Goal: Task Accomplishment & Management: Manage account settings

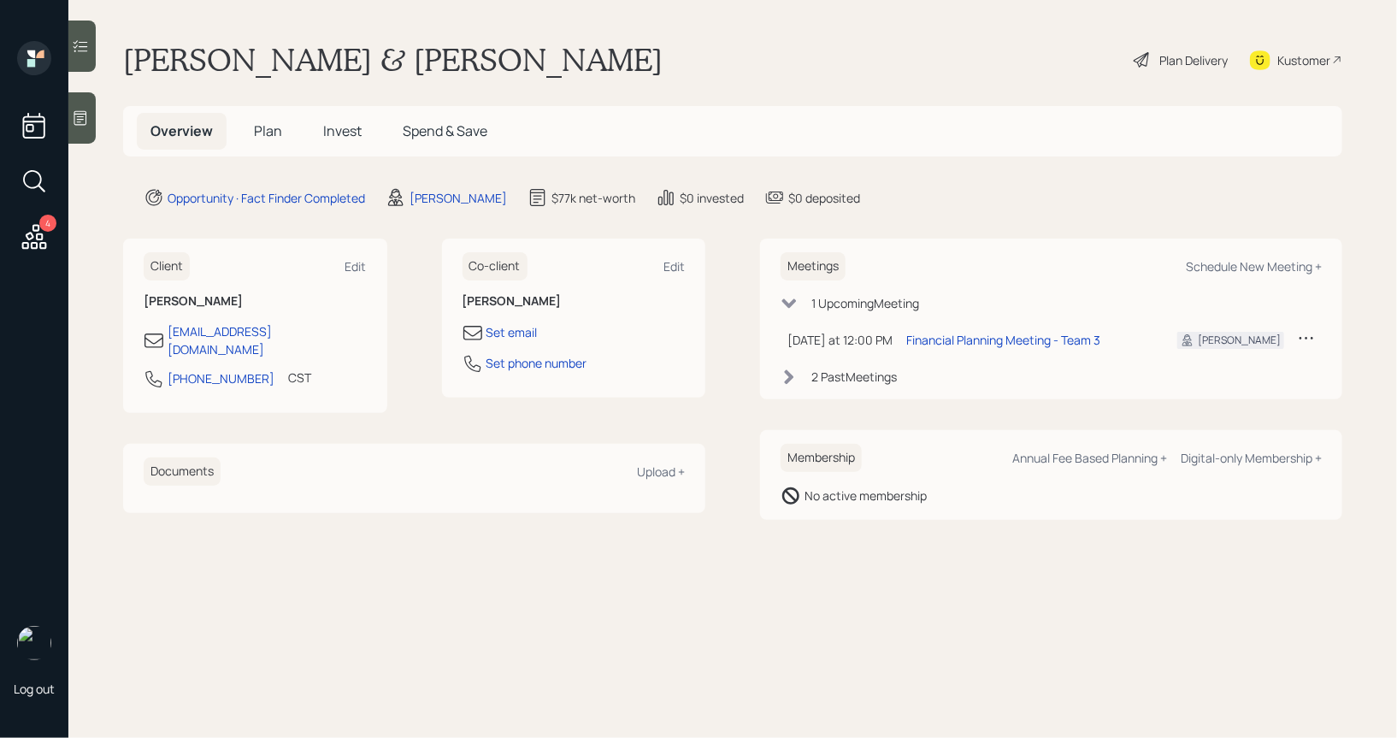
click at [1183, 56] on div "Plan Delivery" at bounding box center [1194, 60] width 68 height 18
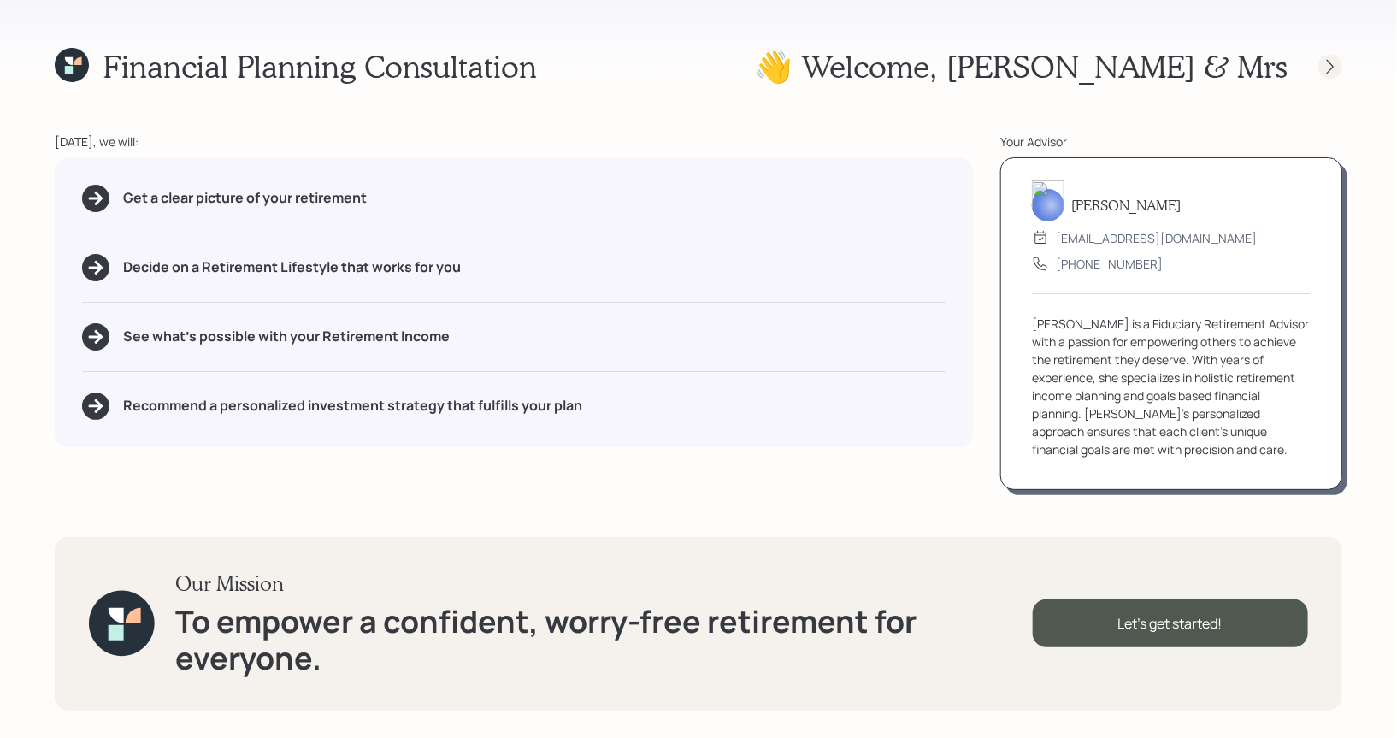
click at [1331, 68] on icon at bounding box center [1330, 66] width 17 height 17
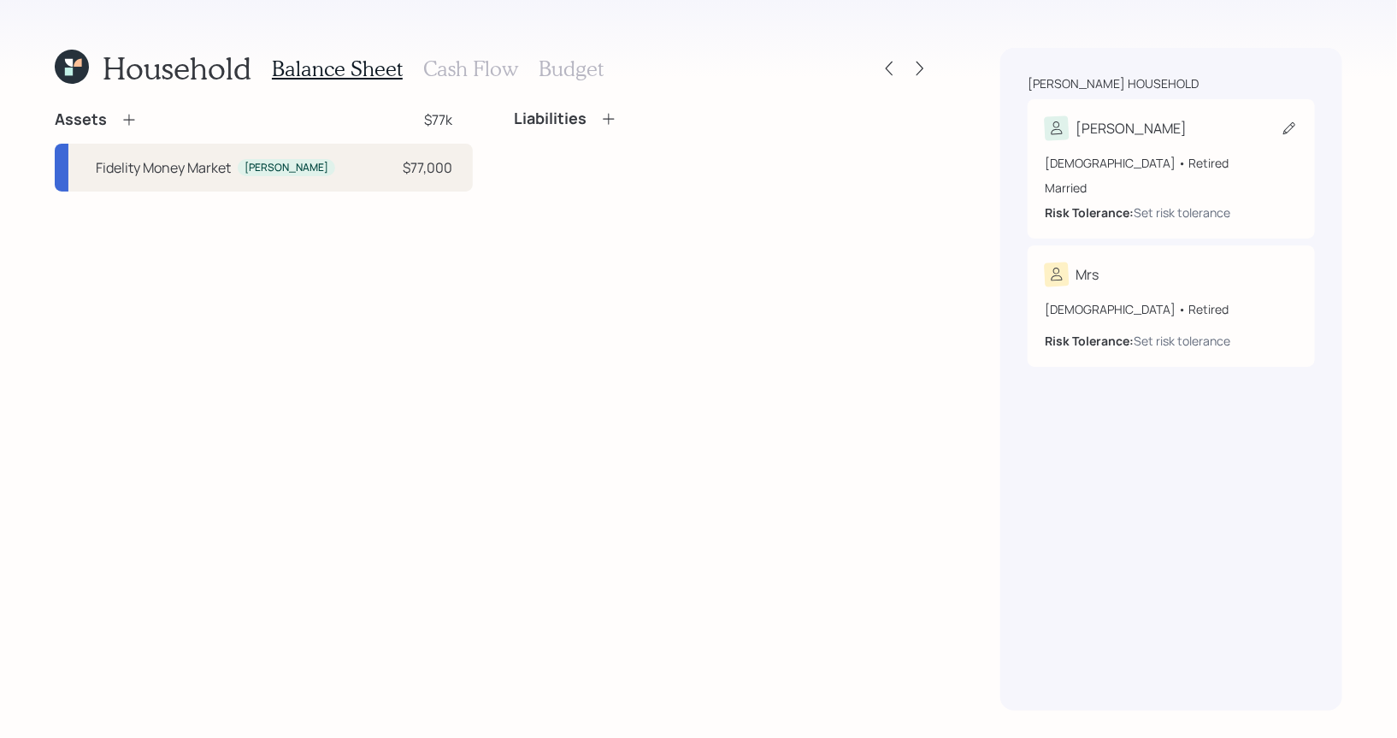
click at [1285, 128] on icon at bounding box center [1289, 128] width 17 height 17
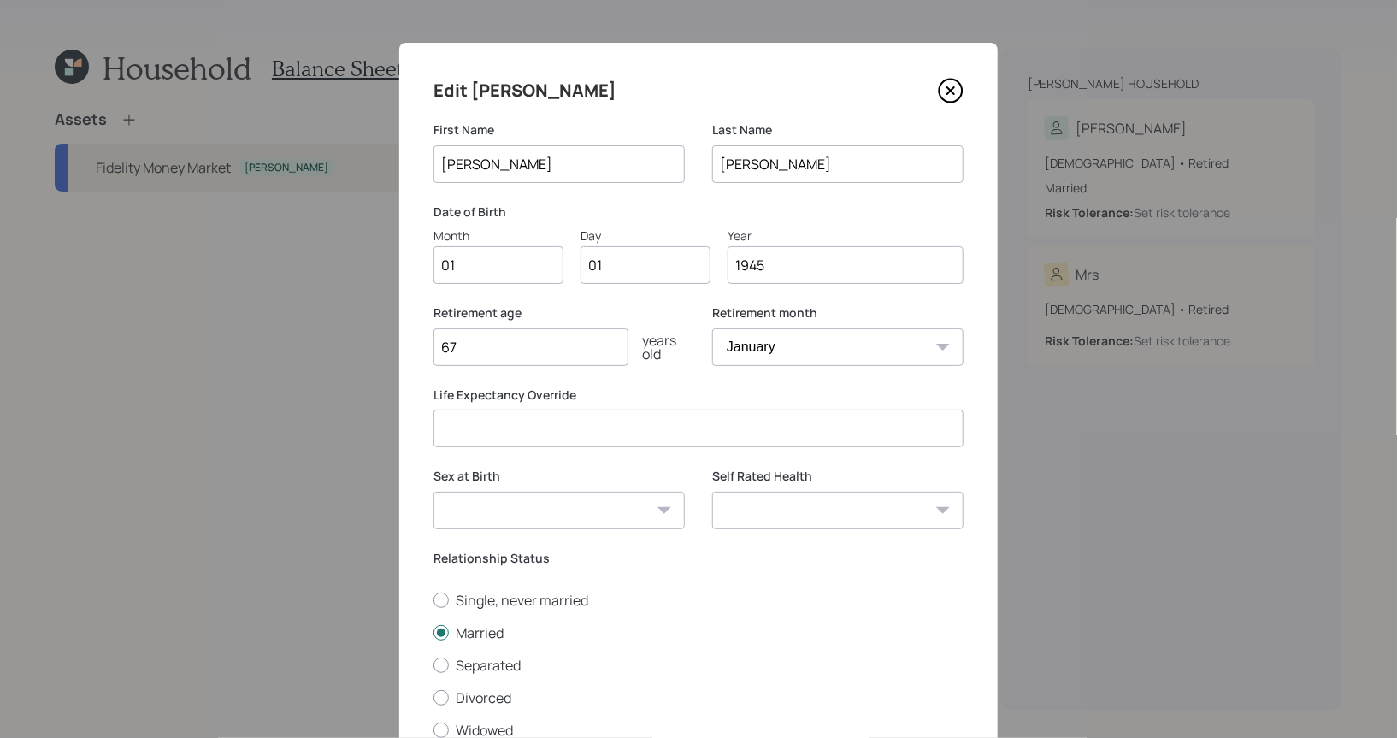
click at [510, 269] on input "01" at bounding box center [499, 265] width 130 height 38
type input "03"
click at [621, 269] on input "04" at bounding box center [646, 265] width 130 height 38
type input "05"
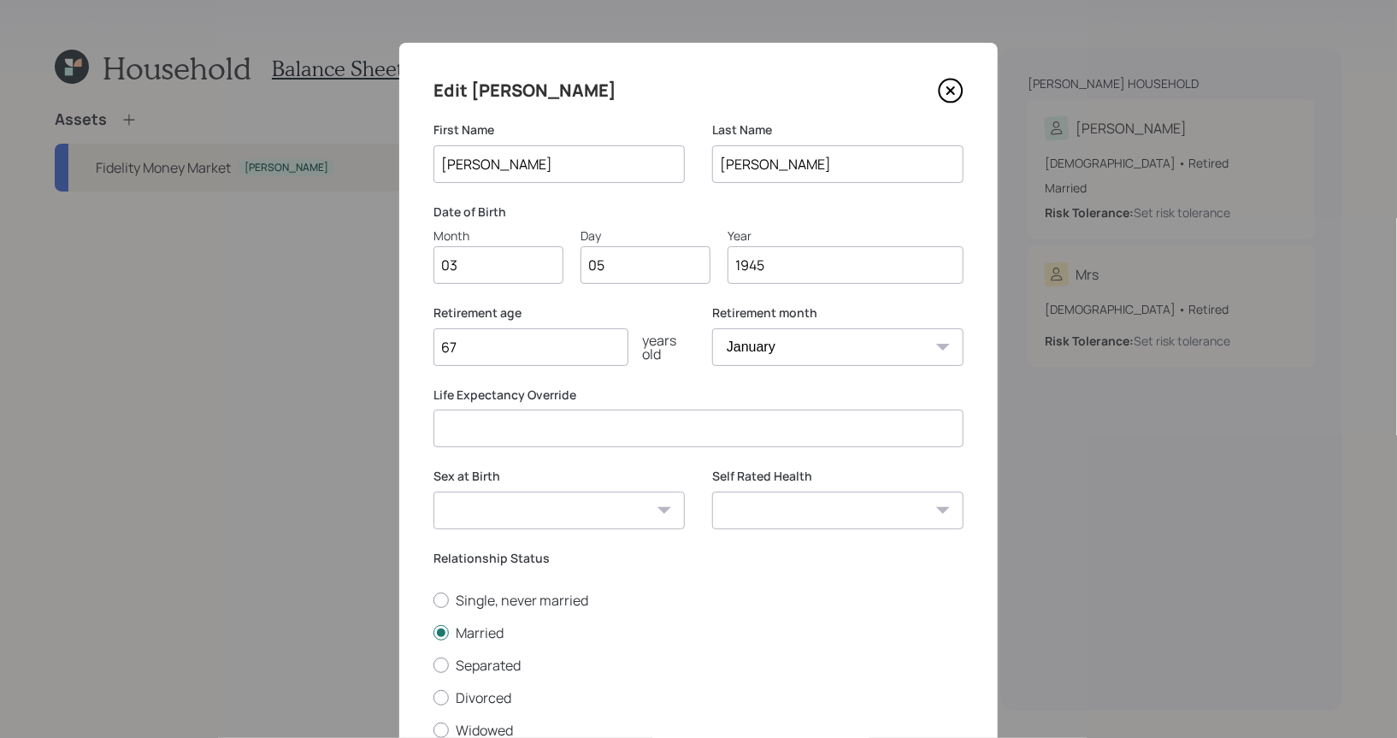
scroll to position [137, 0]
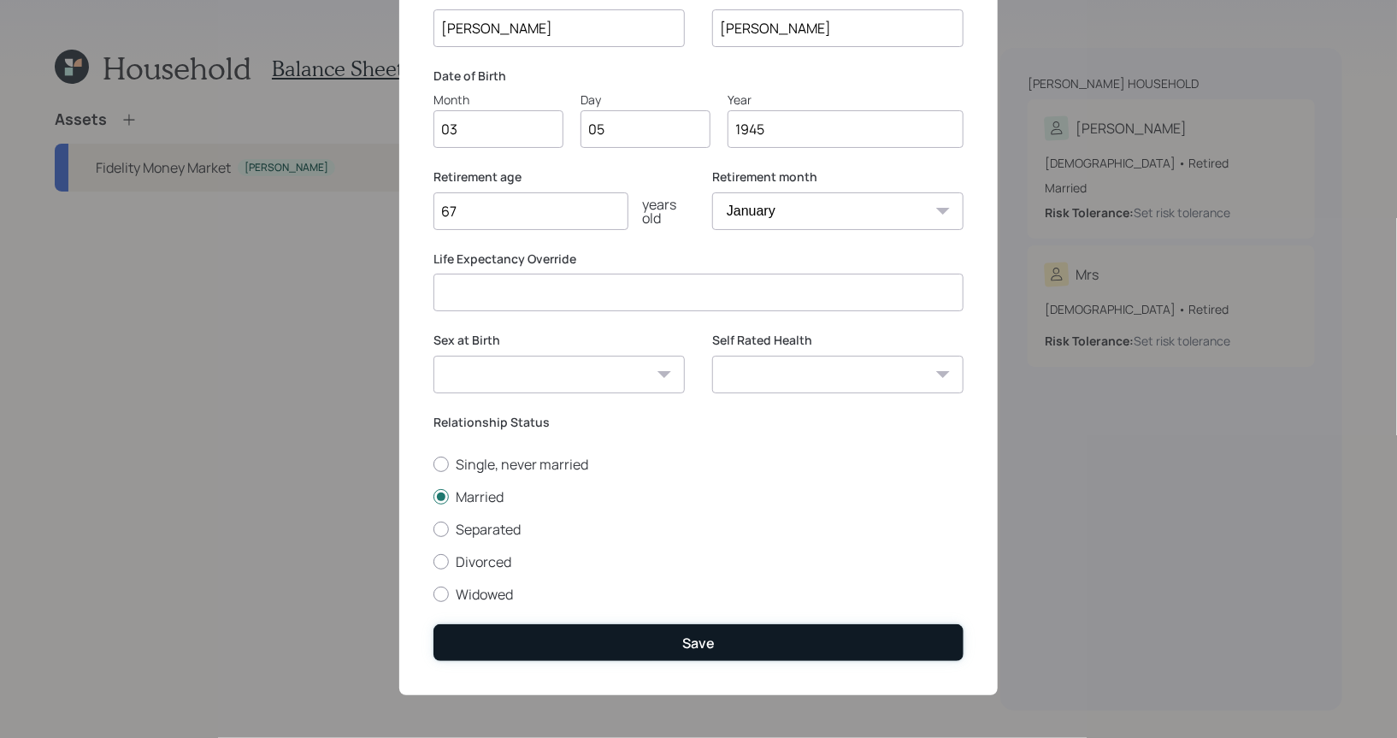
click at [608, 647] on button "Save" at bounding box center [699, 642] width 530 height 37
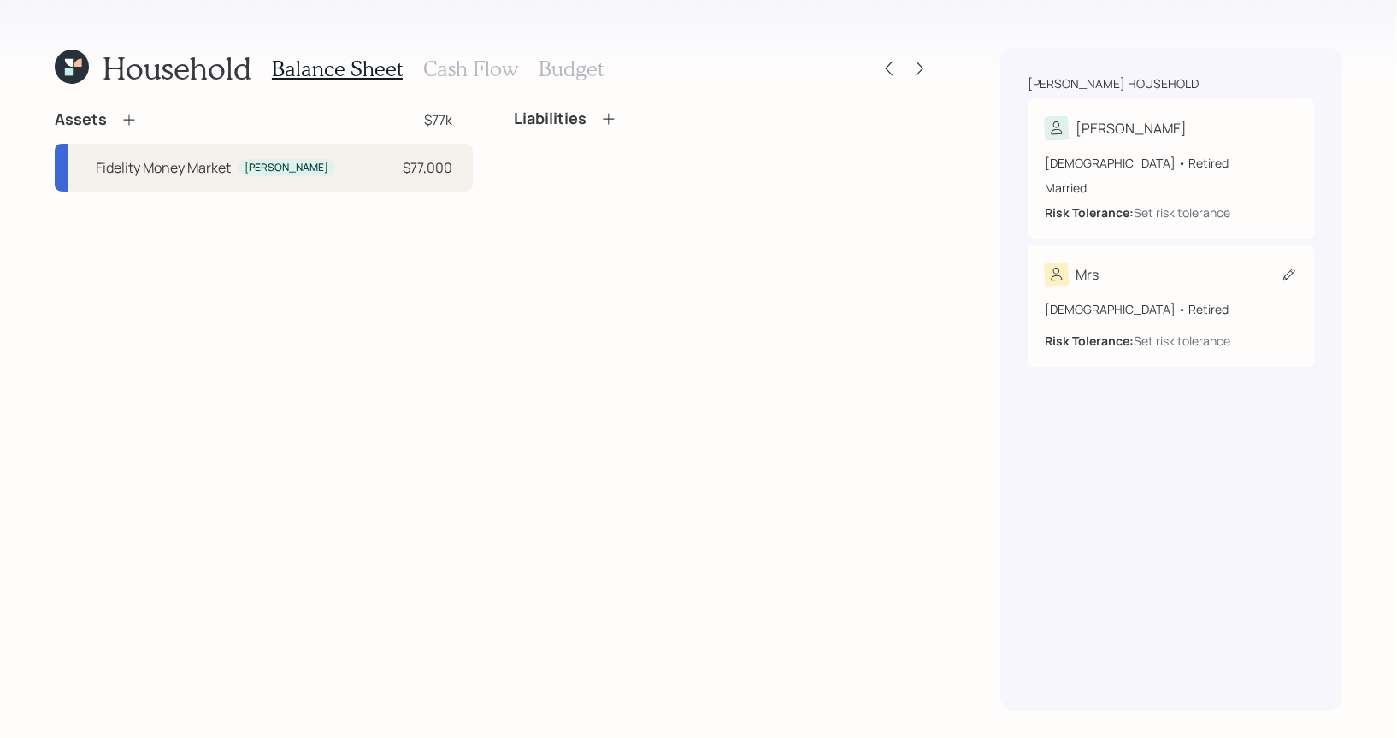
click at [1287, 273] on icon at bounding box center [1289, 274] width 17 height 17
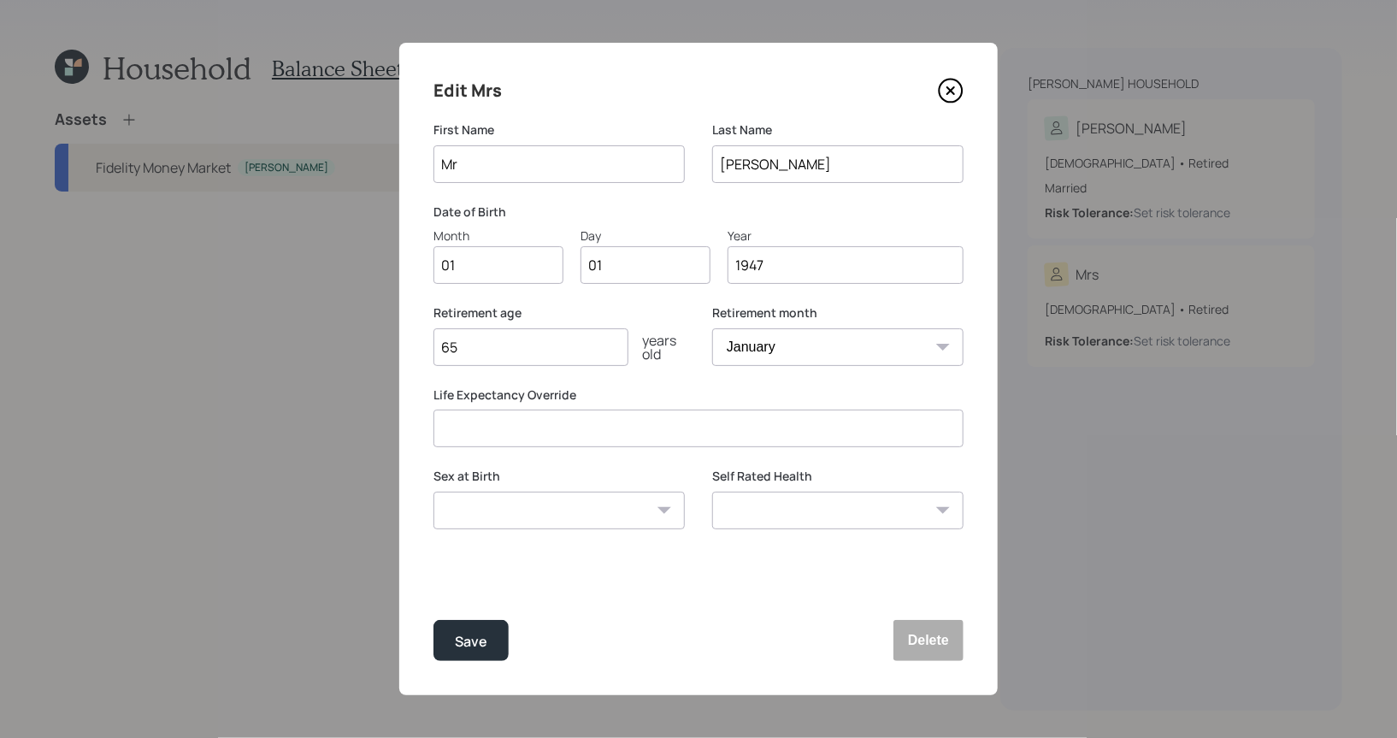
type input "M"
type input "Nancy"
click at [511, 280] on input "01" at bounding box center [499, 265] width 130 height 38
type input "02"
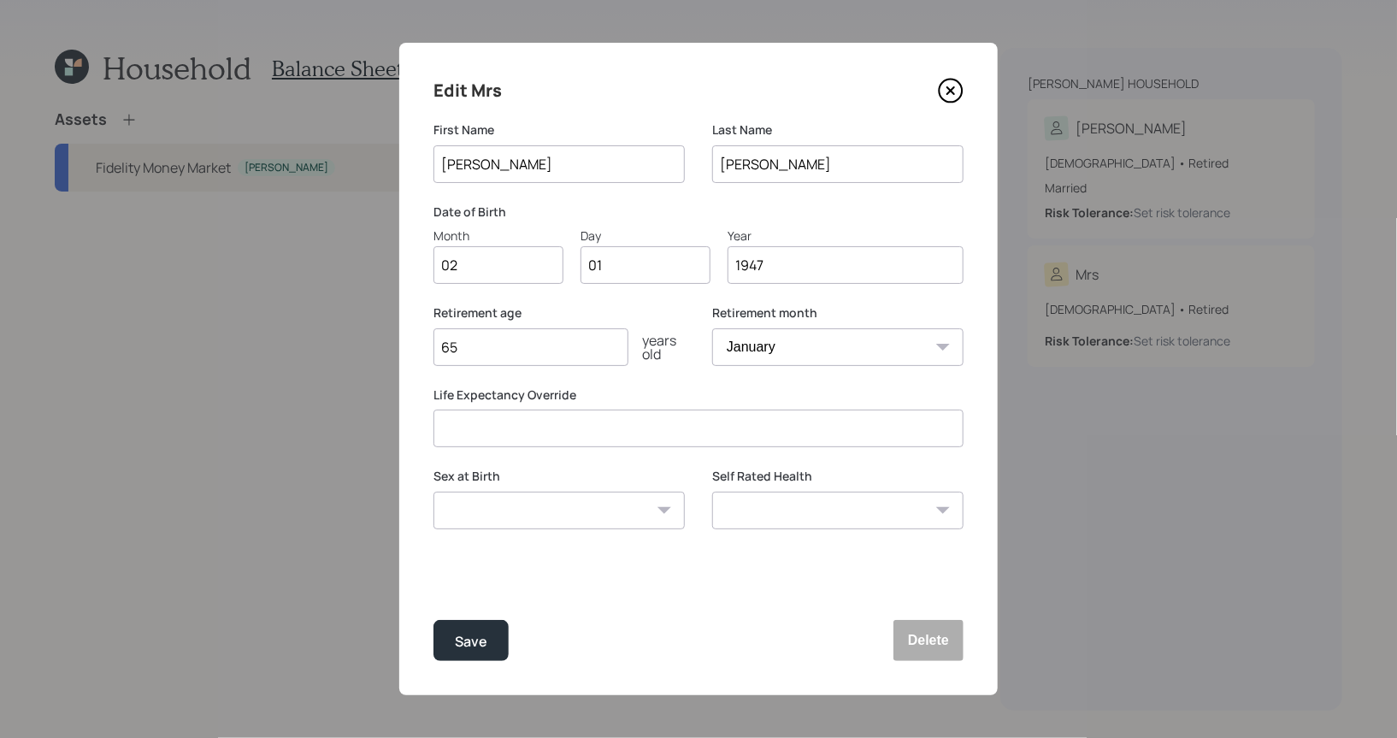
type input "0"
type input "11"
click at [475, 646] on div "Save" at bounding box center [471, 641] width 32 height 23
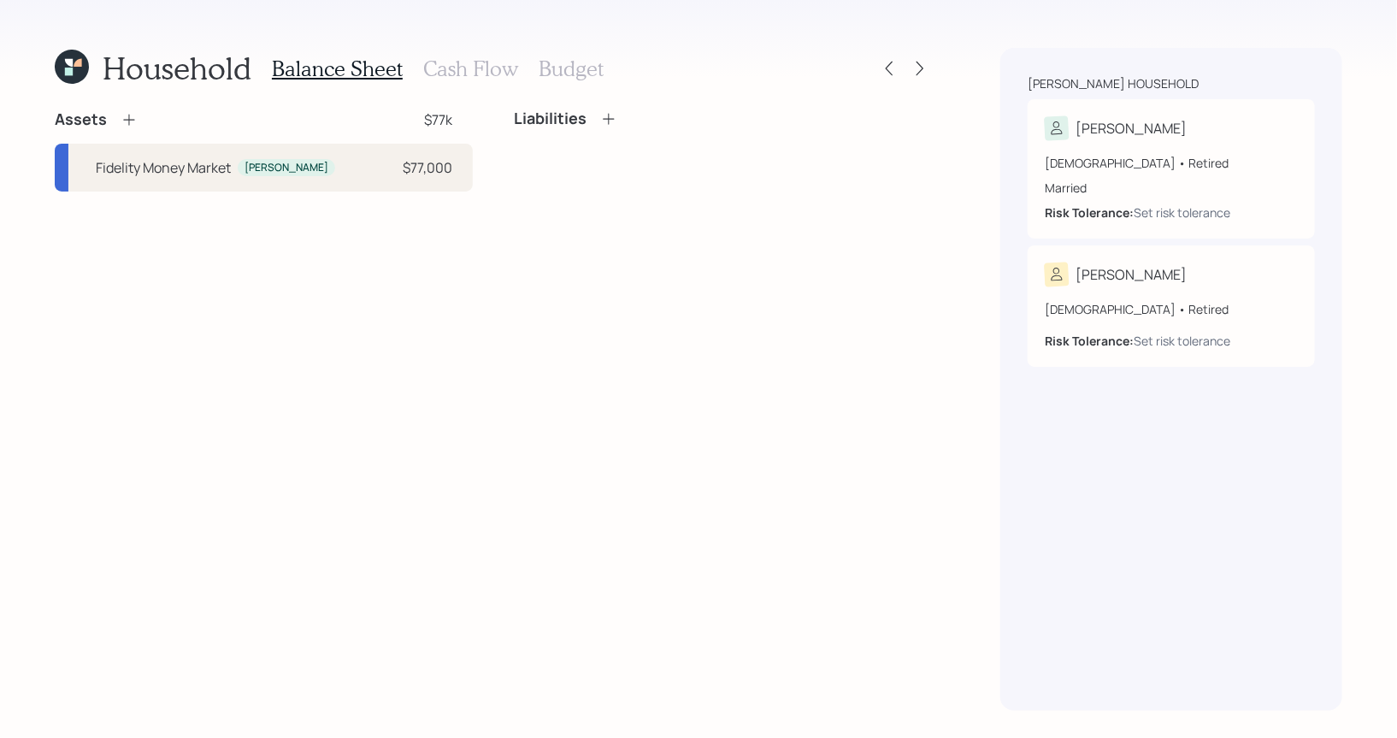
click at [129, 117] on icon at bounding box center [129, 119] width 17 height 17
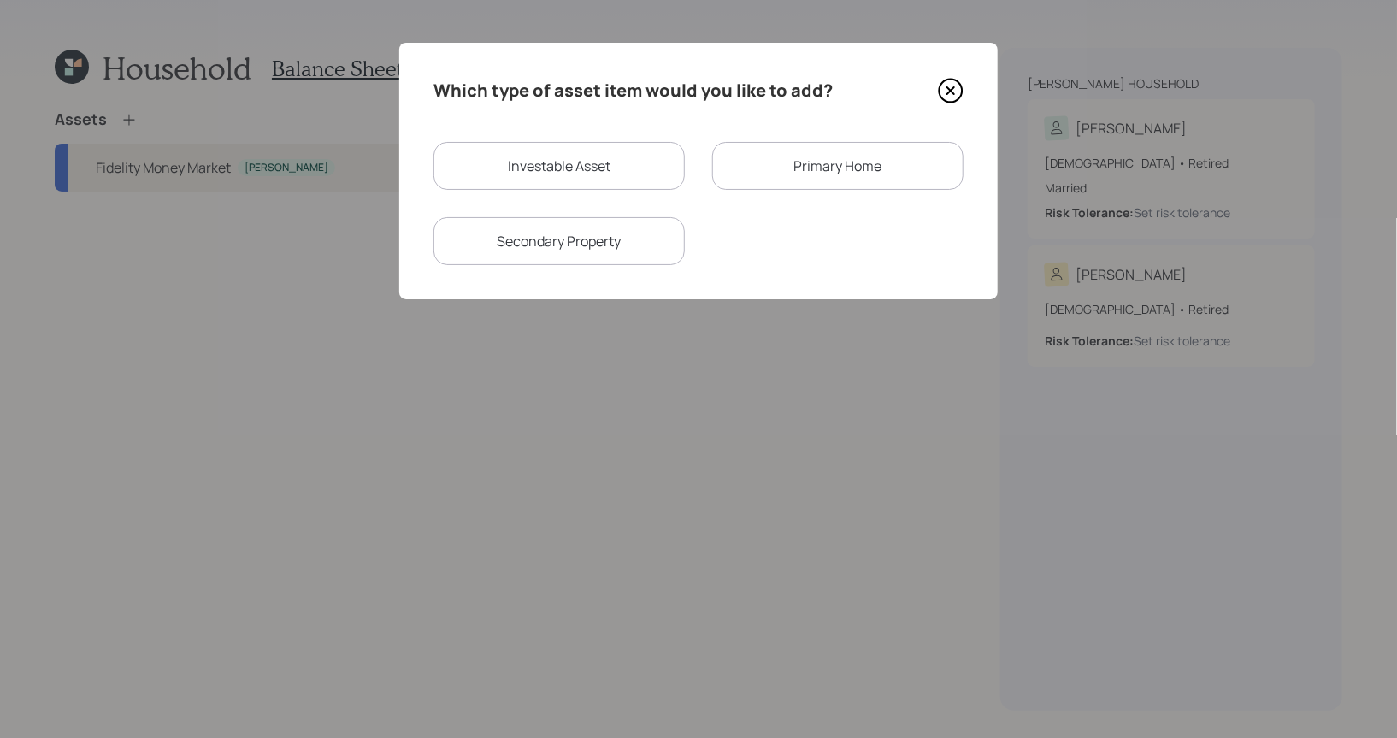
click at [514, 172] on div "Investable Asset" at bounding box center [559, 166] width 251 height 48
select select "taxable"
select select "balanced"
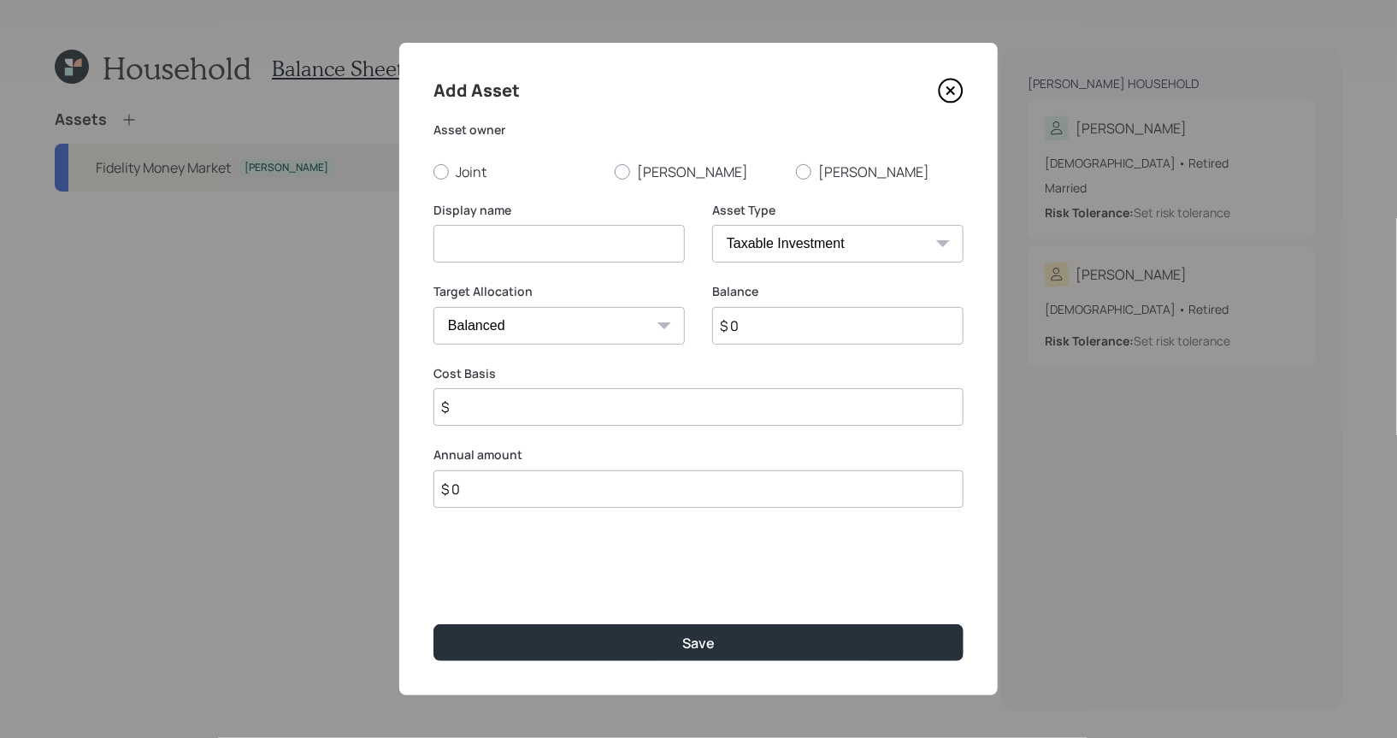
click at [517, 240] on input at bounding box center [559, 244] width 251 height 38
type input "Savings"
click at [770, 334] on input "$ 0" at bounding box center [837, 326] width 251 height 38
type input "$ 45,000"
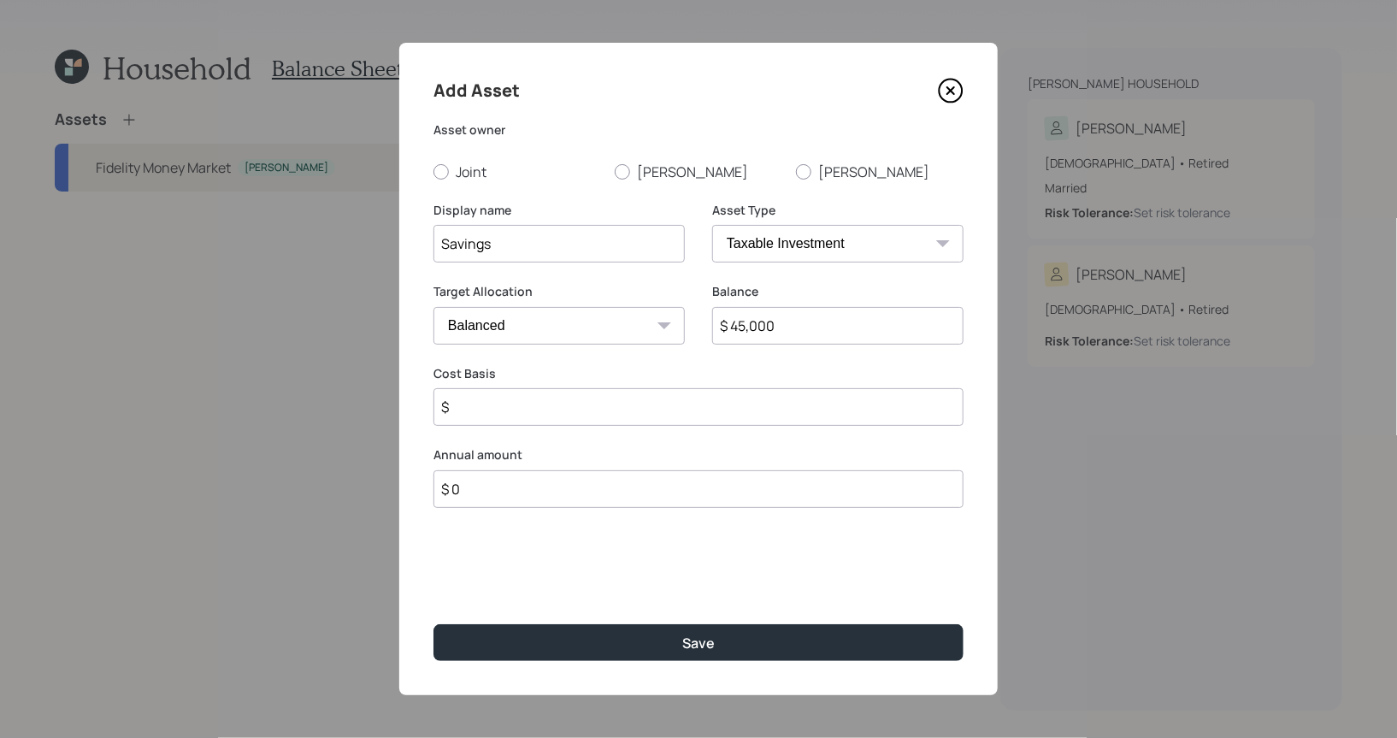
click at [563, 328] on select "Cash Conservative Balanced Aggressive" at bounding box center [559, 326] width 251 height 38
select select "uninvested"
click at [434, 307] on select "Cash Conservative Balanced Aggressive" at bounding box center [559, 326] width 251 height 38
click at [487, 412] on input "$" at bounding box center [699, 407] width 530 height 38
type input "$ 45,000"
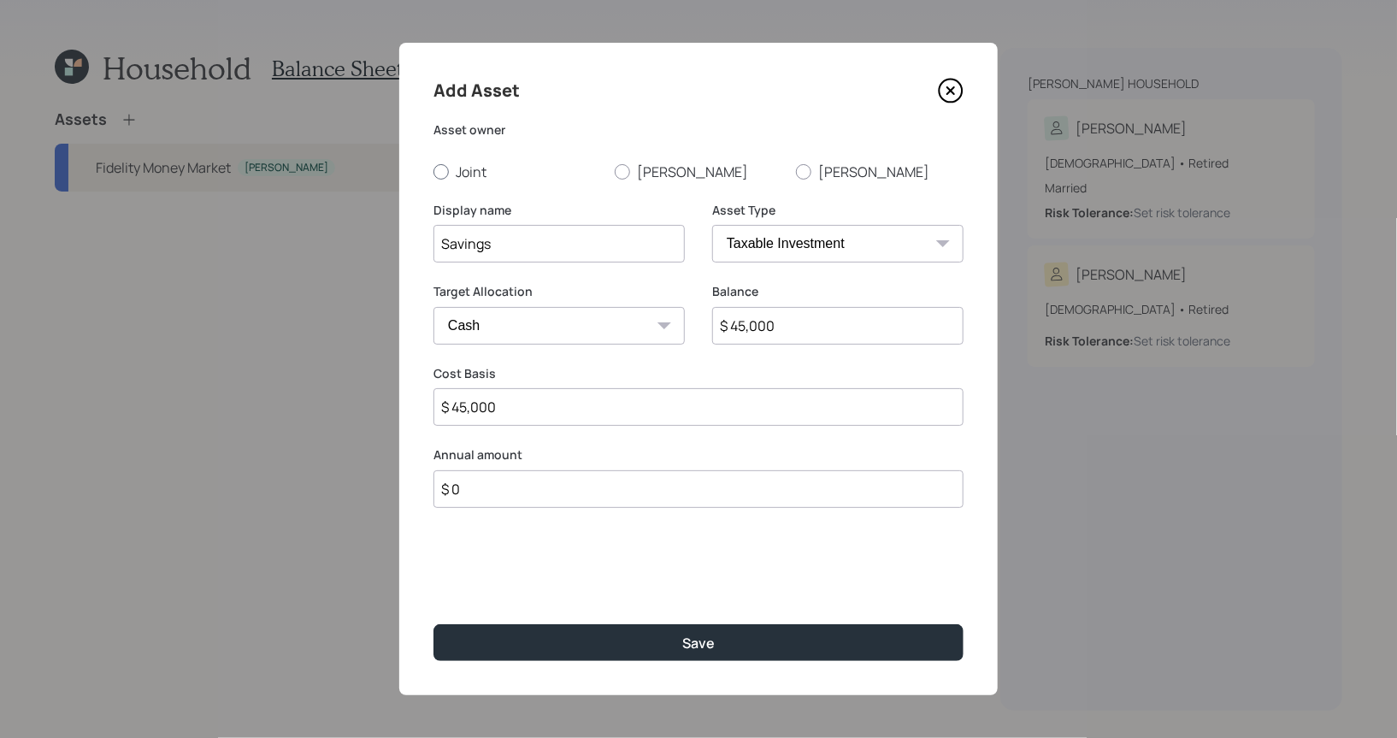
click at [440, 174] on div at bounding box center [441, 171] width 15 height 15
click at [434, 172] on input "Joint" at bounding box center [433, 171] width 1 height 1
radio input "true"
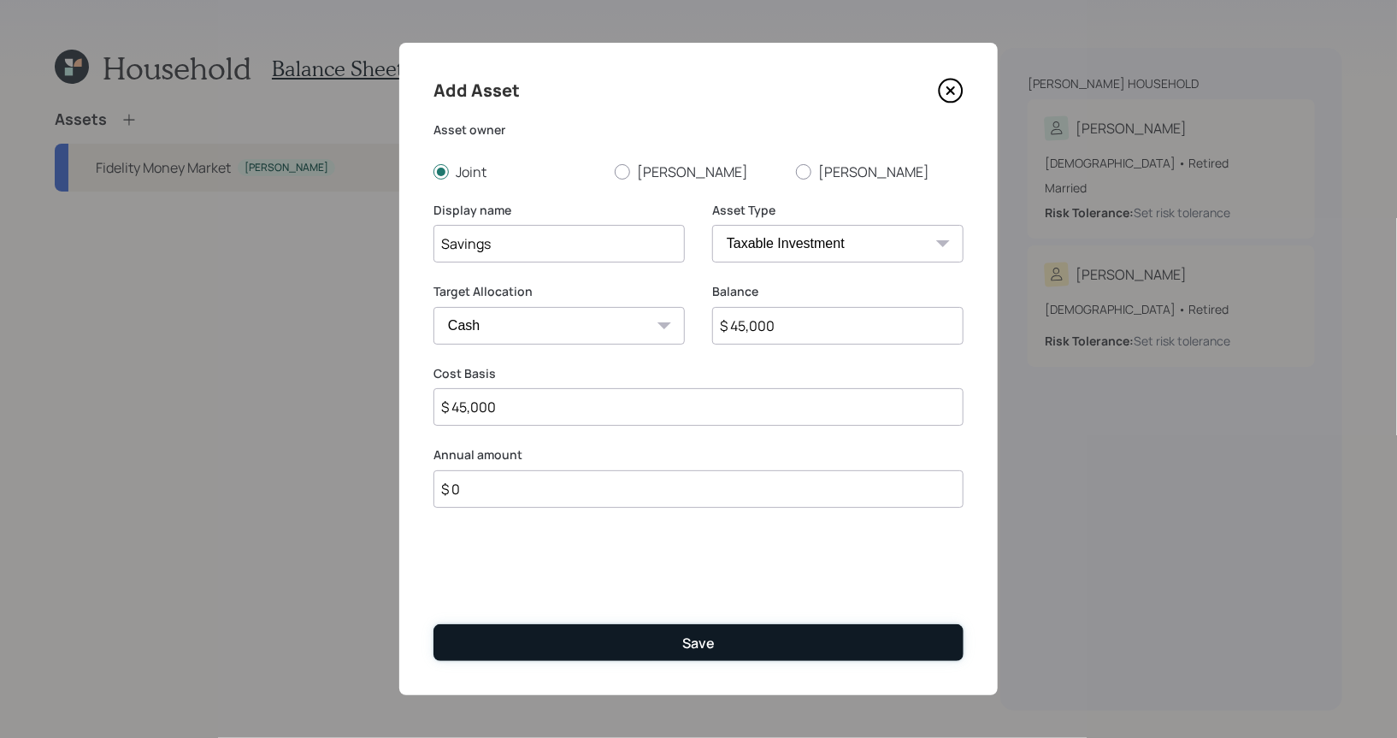
click at [612, 636] on button "Save" at bounding box center [699, 642] width 530 height 37
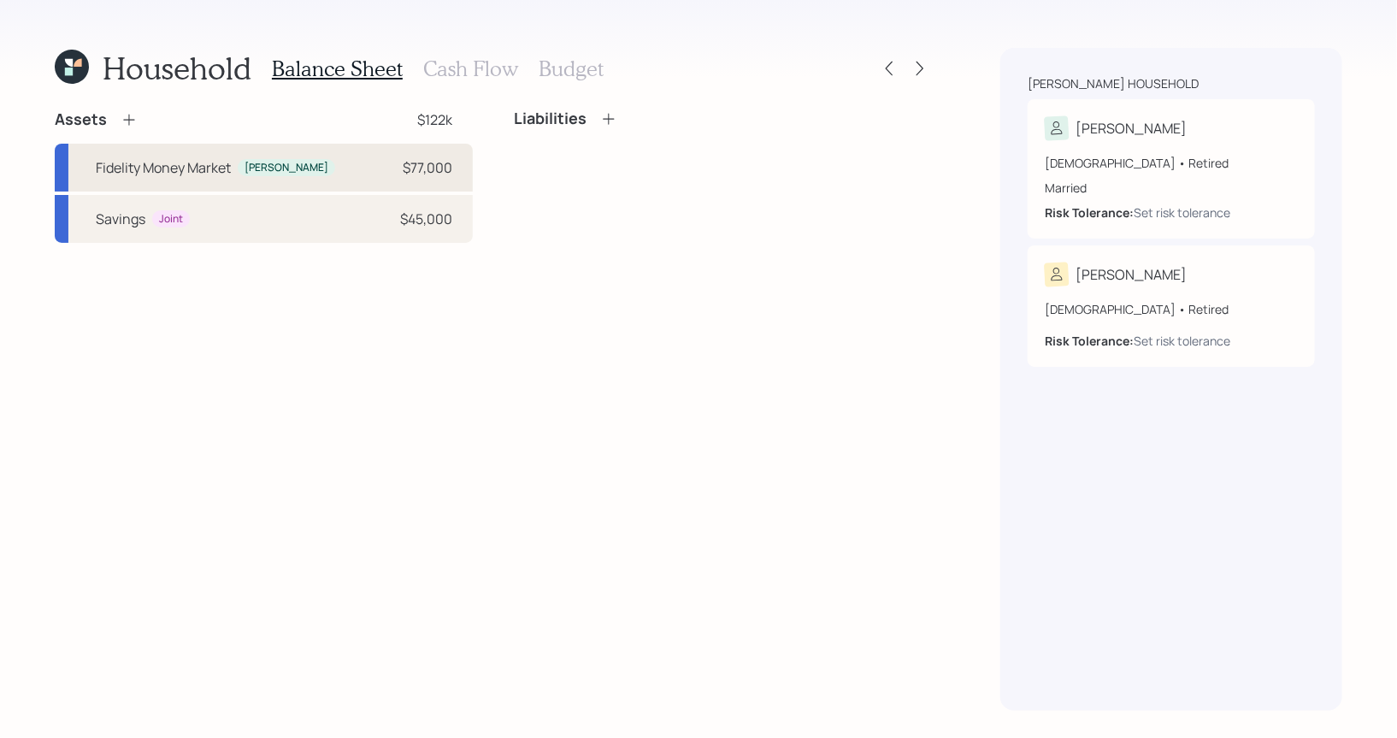
click at [207, 178] on div "Fidelity Money Market Jim $77,000" at bounding box center [264, 168] width 418 height 48
select select "taxable"
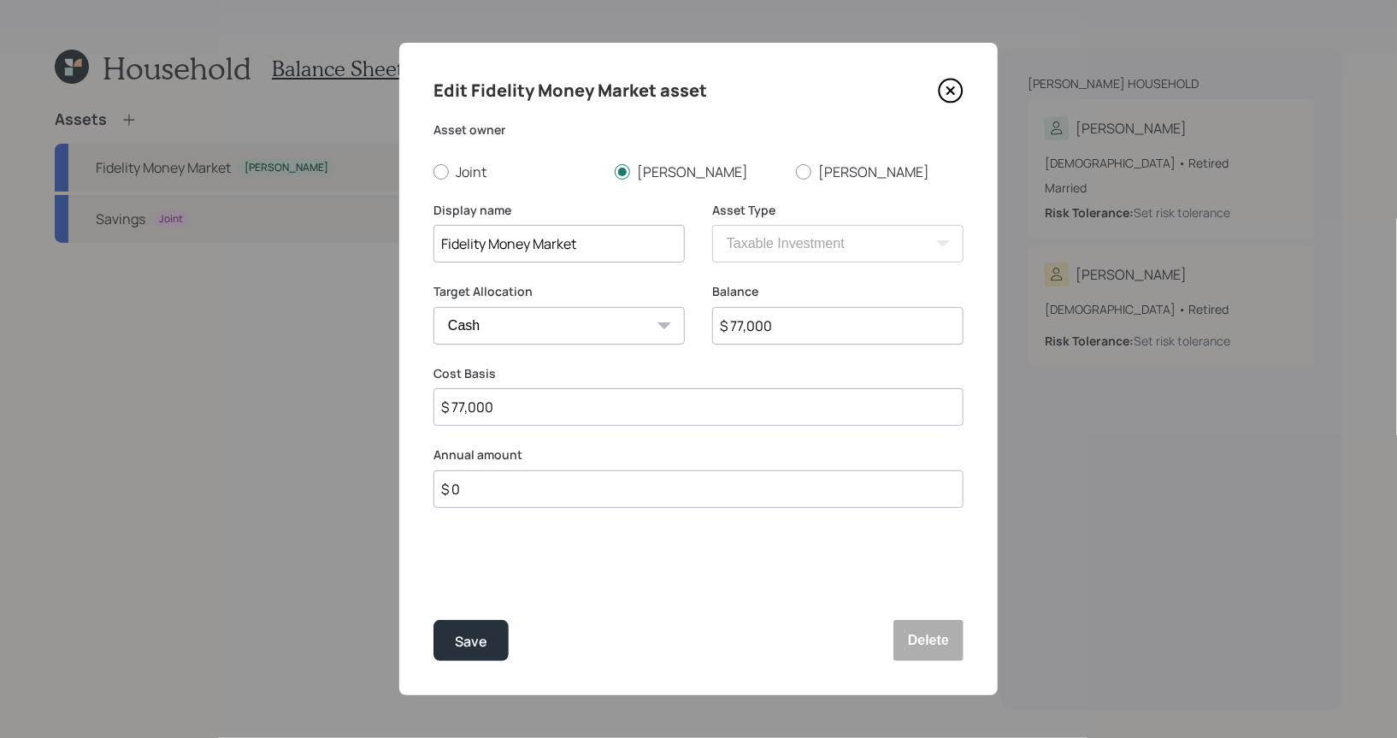
click at [803, 328] on input "$ 77,000" at bounding box center [837, 326] width 251 height 38
type input "$ 5"
type input "$ 50"
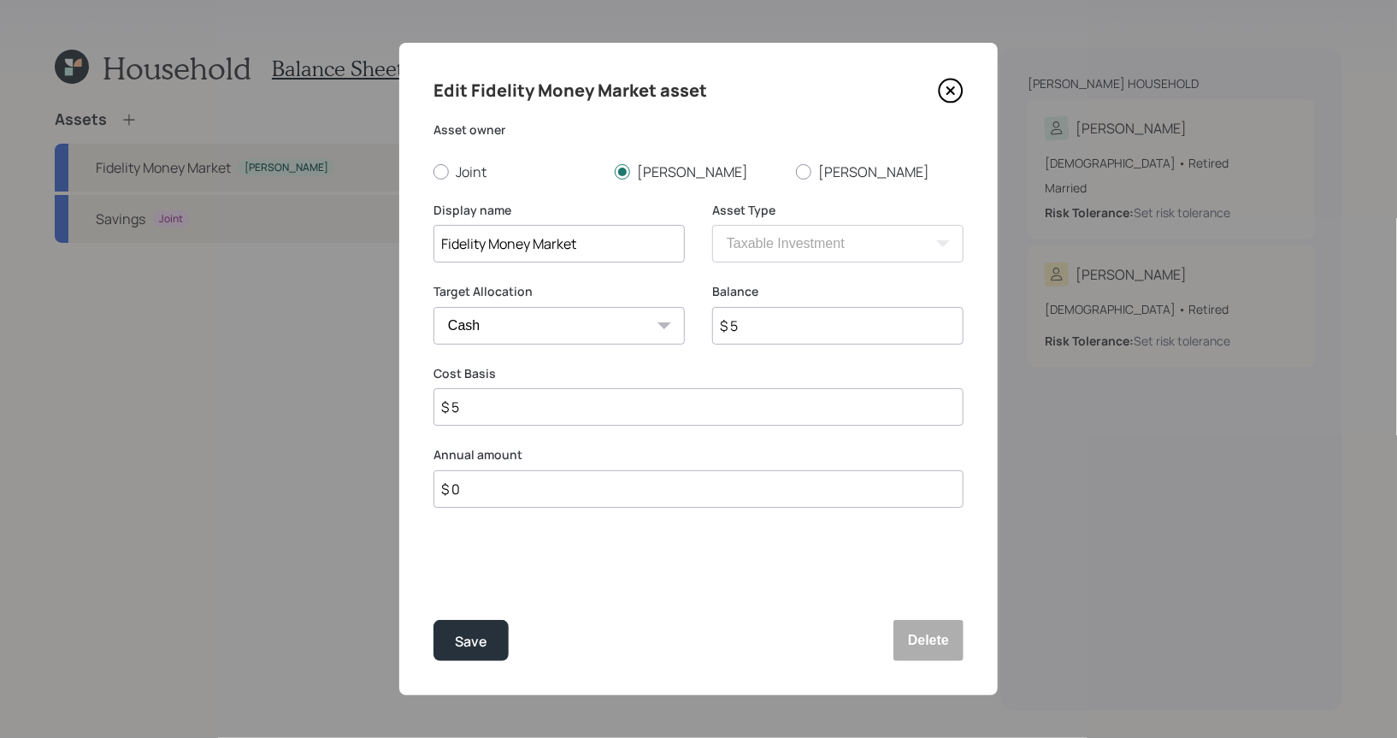
type input "$ 50"
type input "$ 500"
type input "$ 5,000"
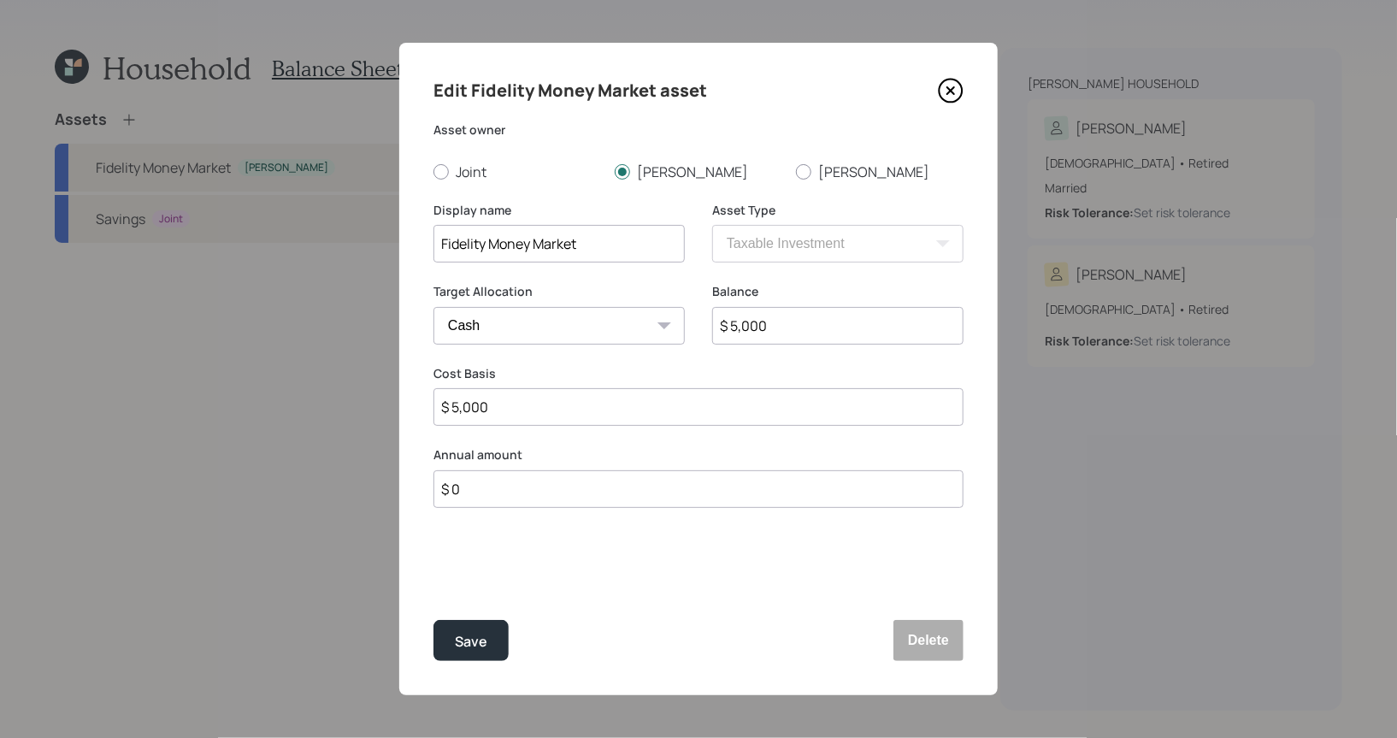
type input "$ 50,000"
click at [598, 238] on input "Fidelity Money Market" at bounding box center [559, 244] width 251 height 38
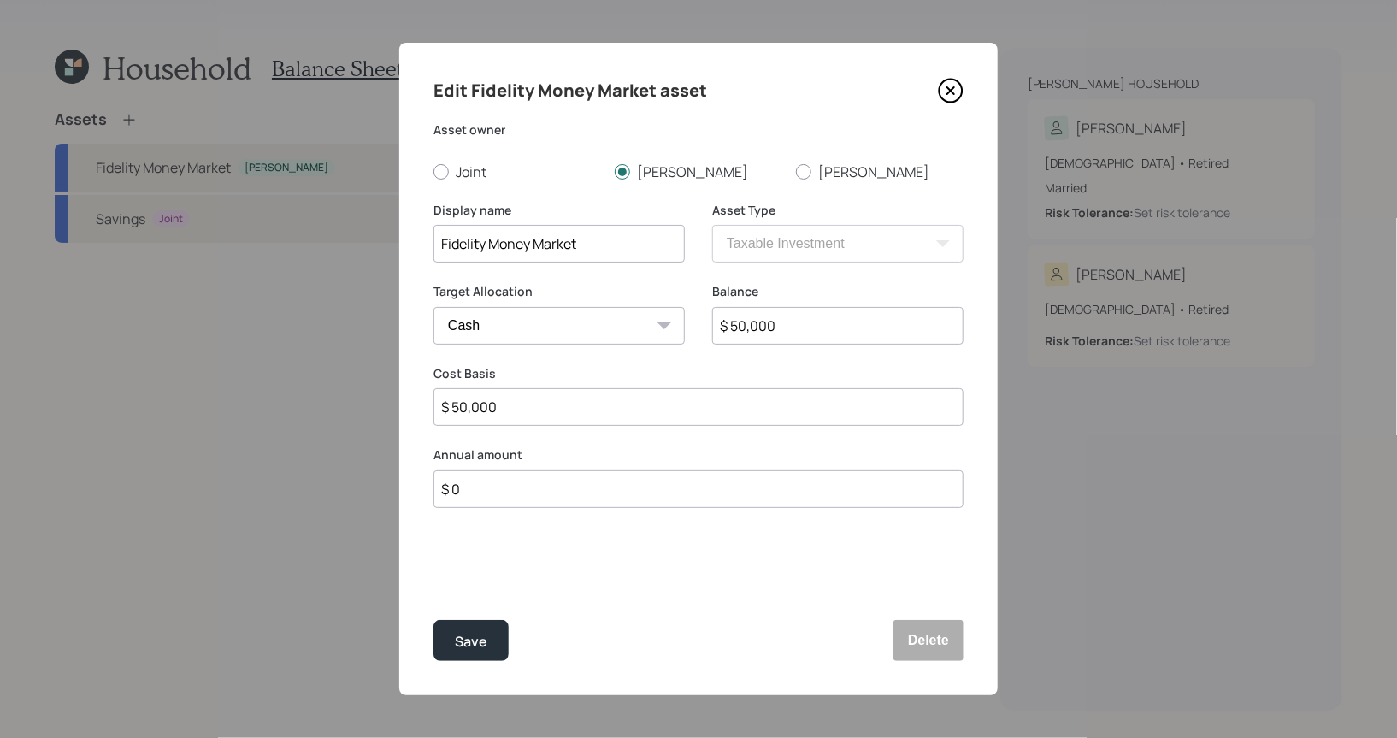
click at [598, 238] on input "Fidelity Money Market" at bounding box center [559, 244] width 251 height 38
type input "Proposed Brokerage"
click at [824, 335] on input "$ 50,000" at bounding box center [837, 326] width 251 height 38
click at [477, 637] on div "Save" at bounding box center [471, 641] width 32 height 23
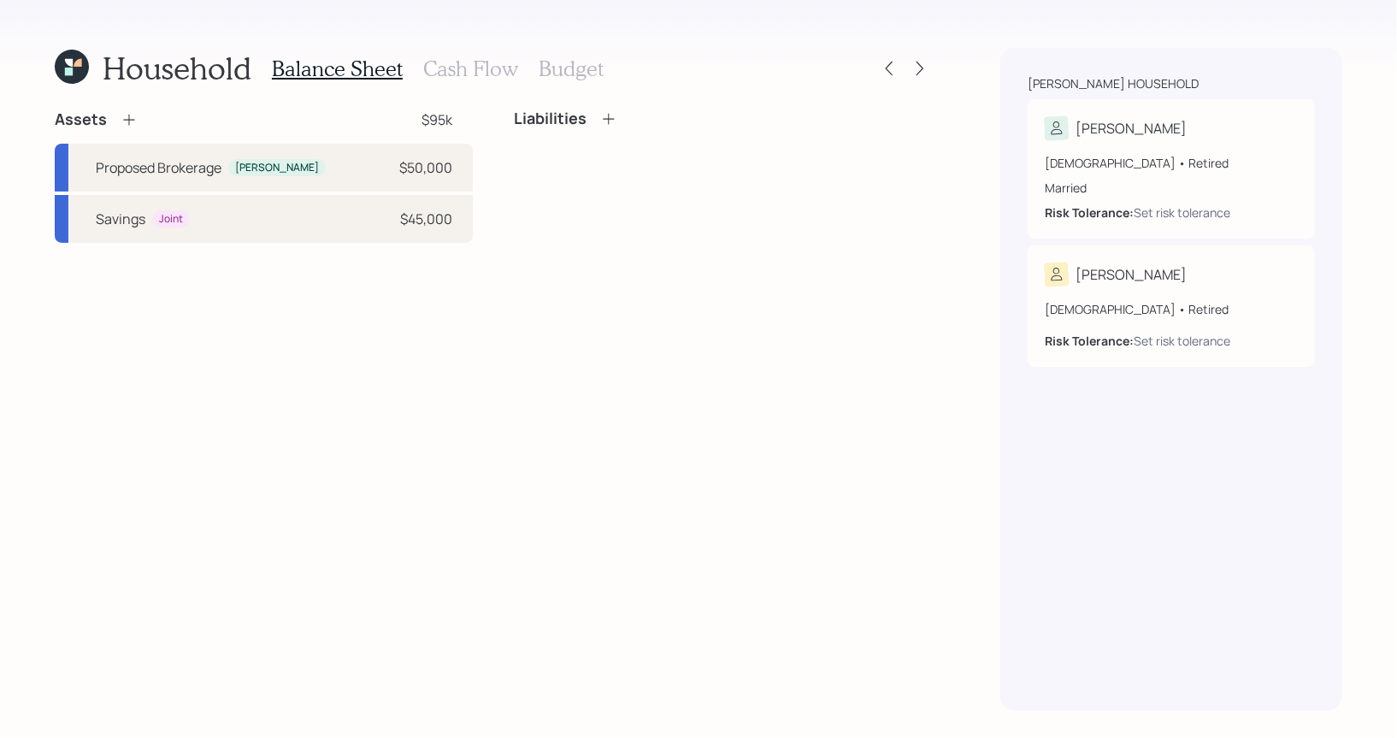
click at [467, 62] on h3 "Cash Flow" at bounding box center [470, 68] width 95 height 25
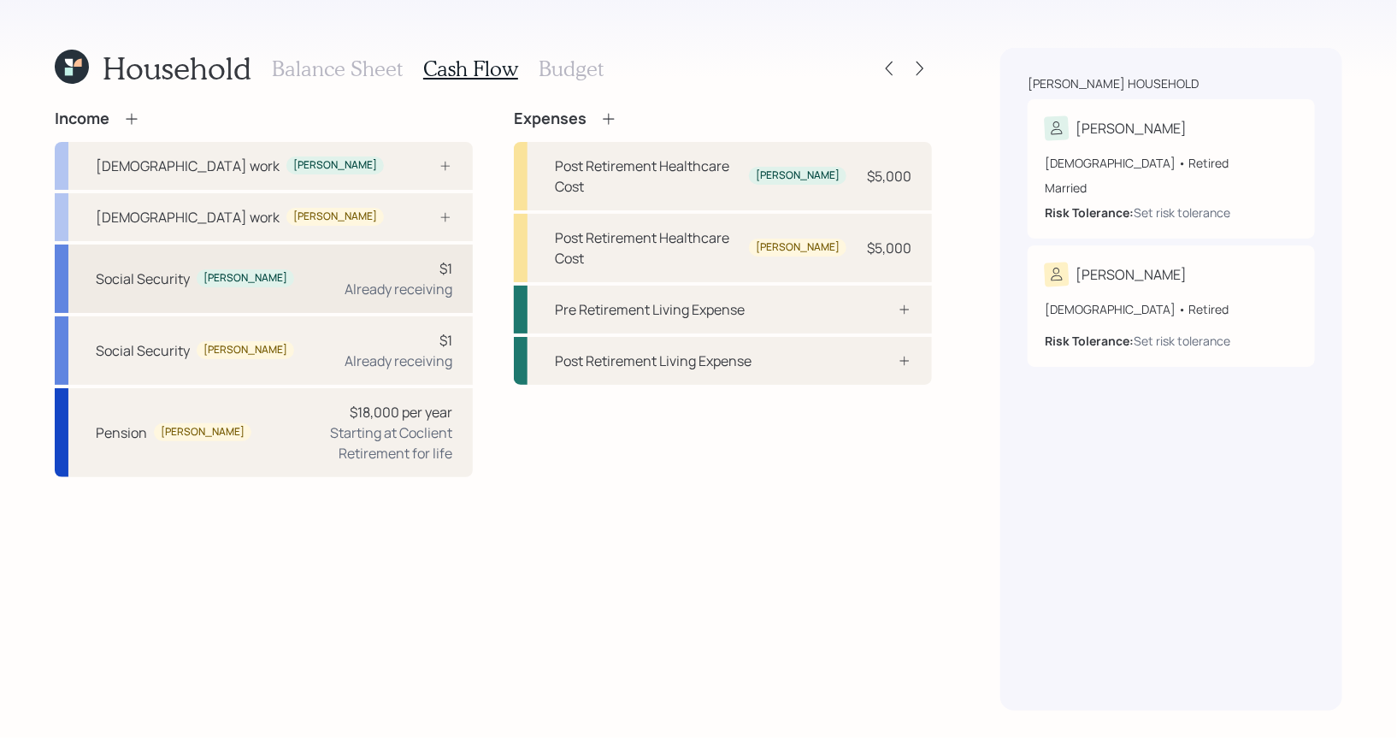
click at [298, 271] on div "Social Security Jim $1 Already receiving" at bounding box center [264, 279] width 418 height 68
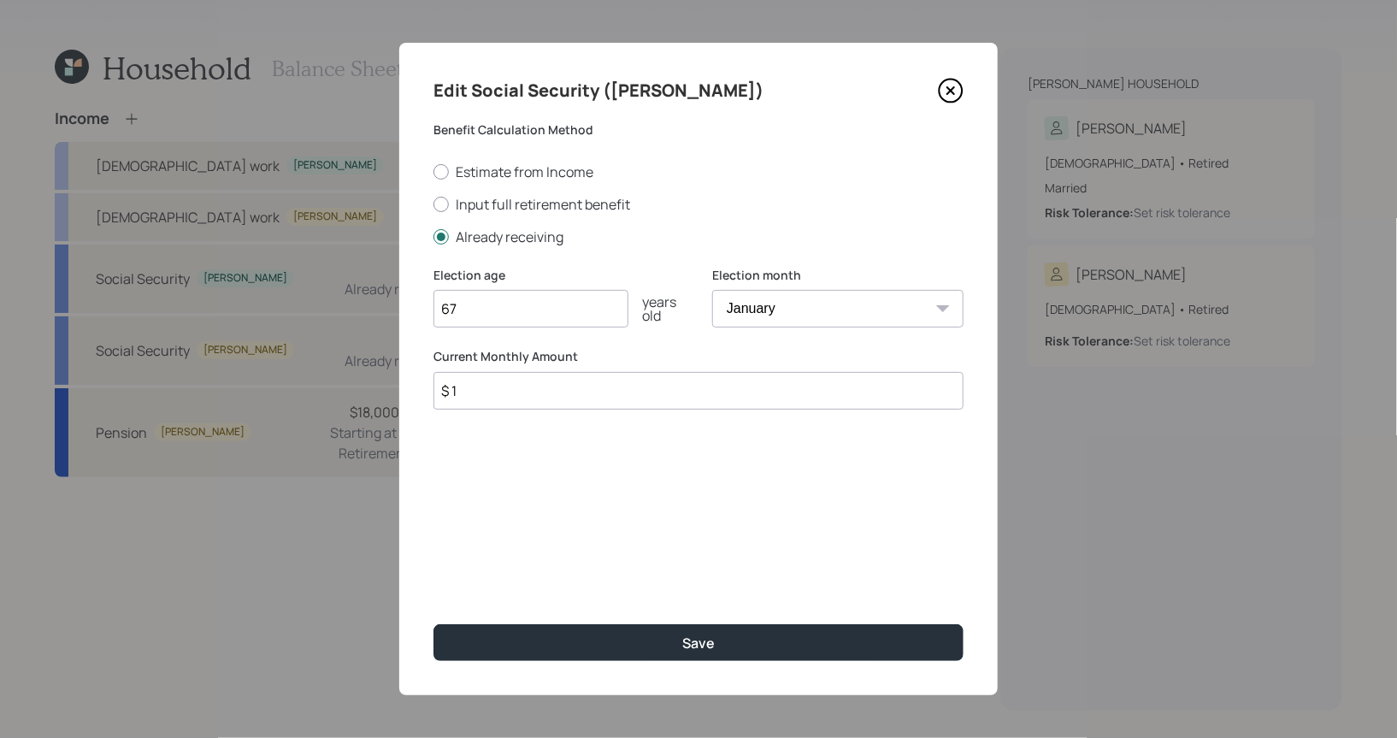
click at [491, 389] on input "$ 1" at bounding box center [699, 391] width 530 height 38
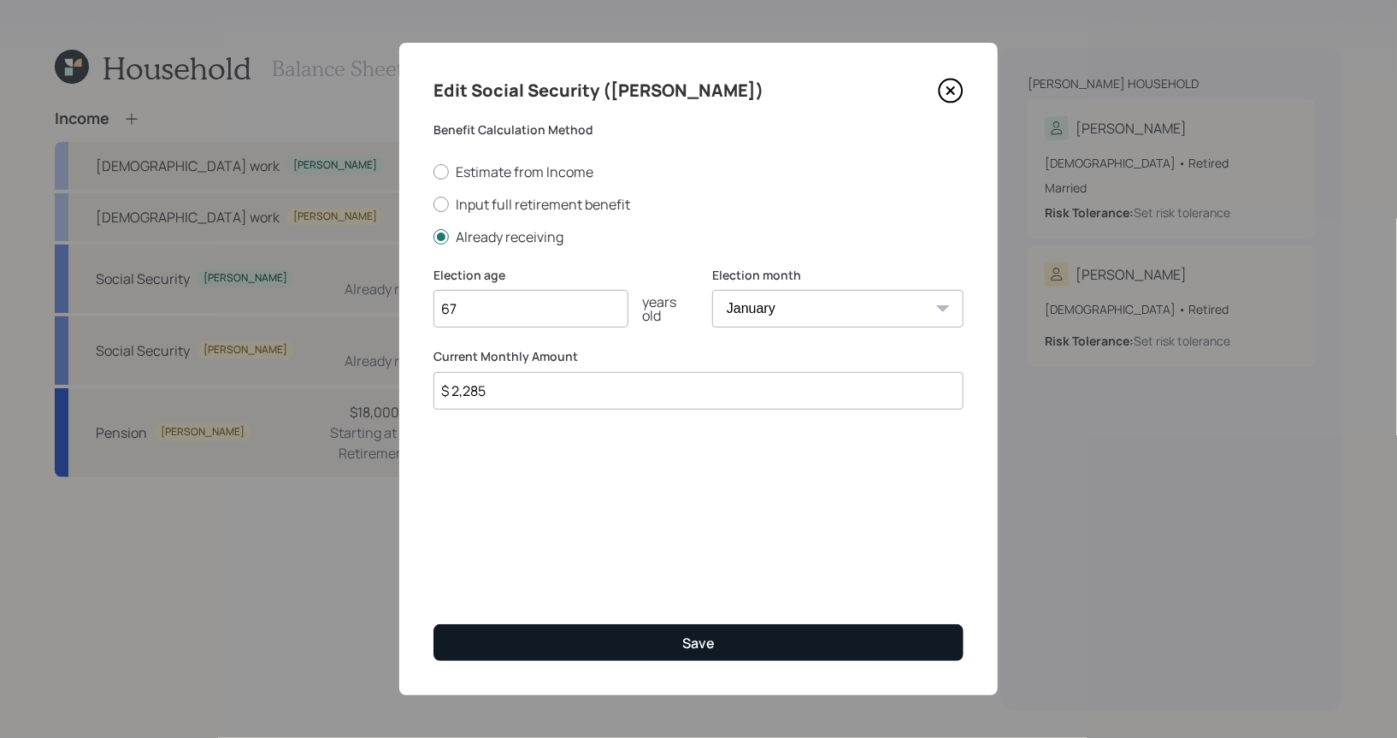
type input "$ 2,285"
click at [509, 640] on button "Save" at bounding box center [699, 642] width 530 height 37
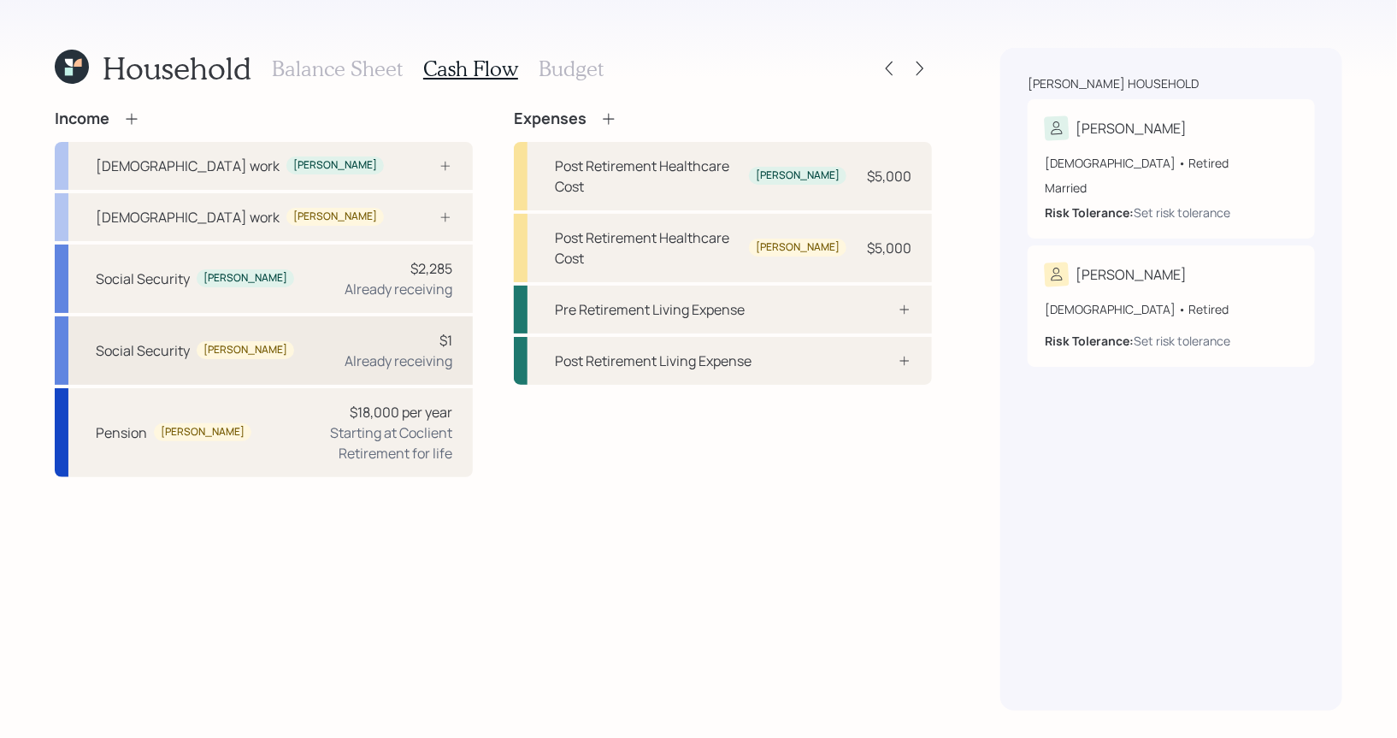
click at [301, 361] on div "Social Security Nancy $1 Already receiving" at bounding box center [264, 350] width 418 height 68
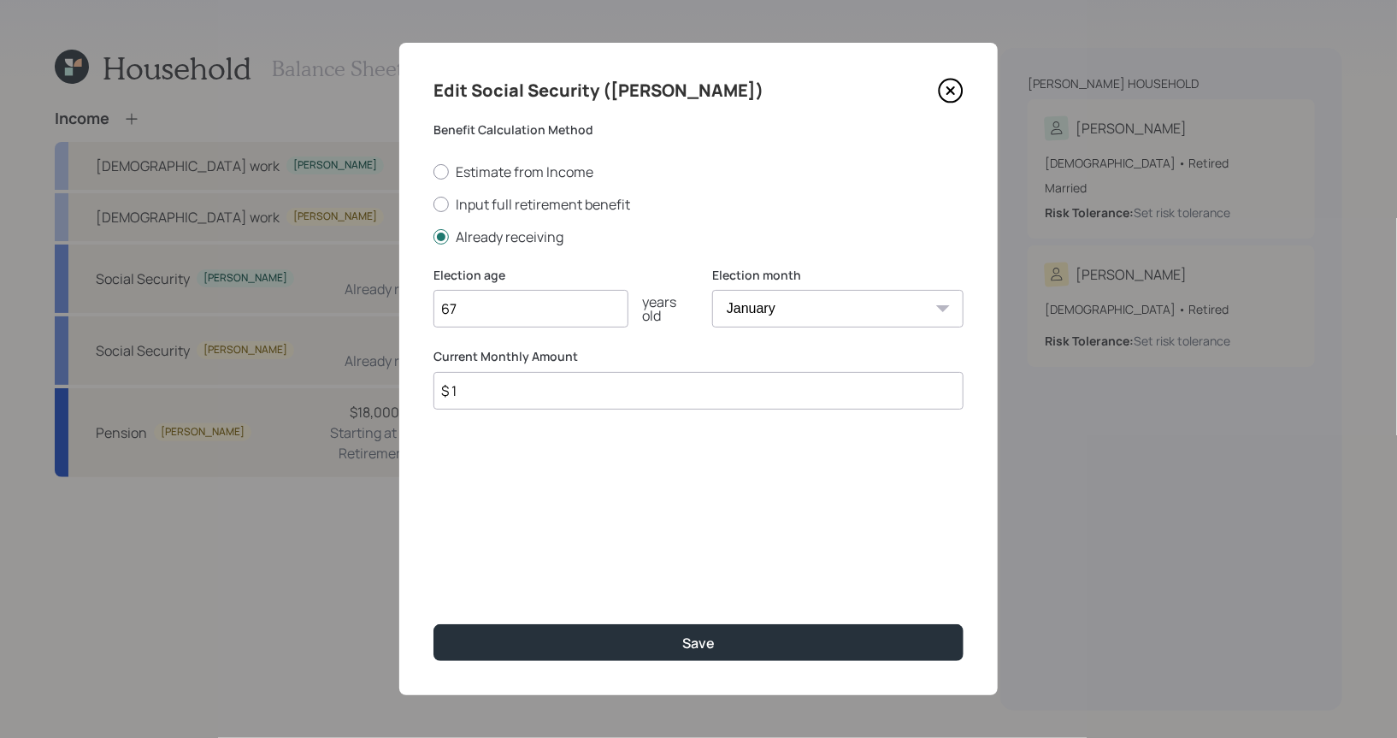
click at [471, 395] on input "$ 1" at bounding box center [699, 391] width 530 height 38
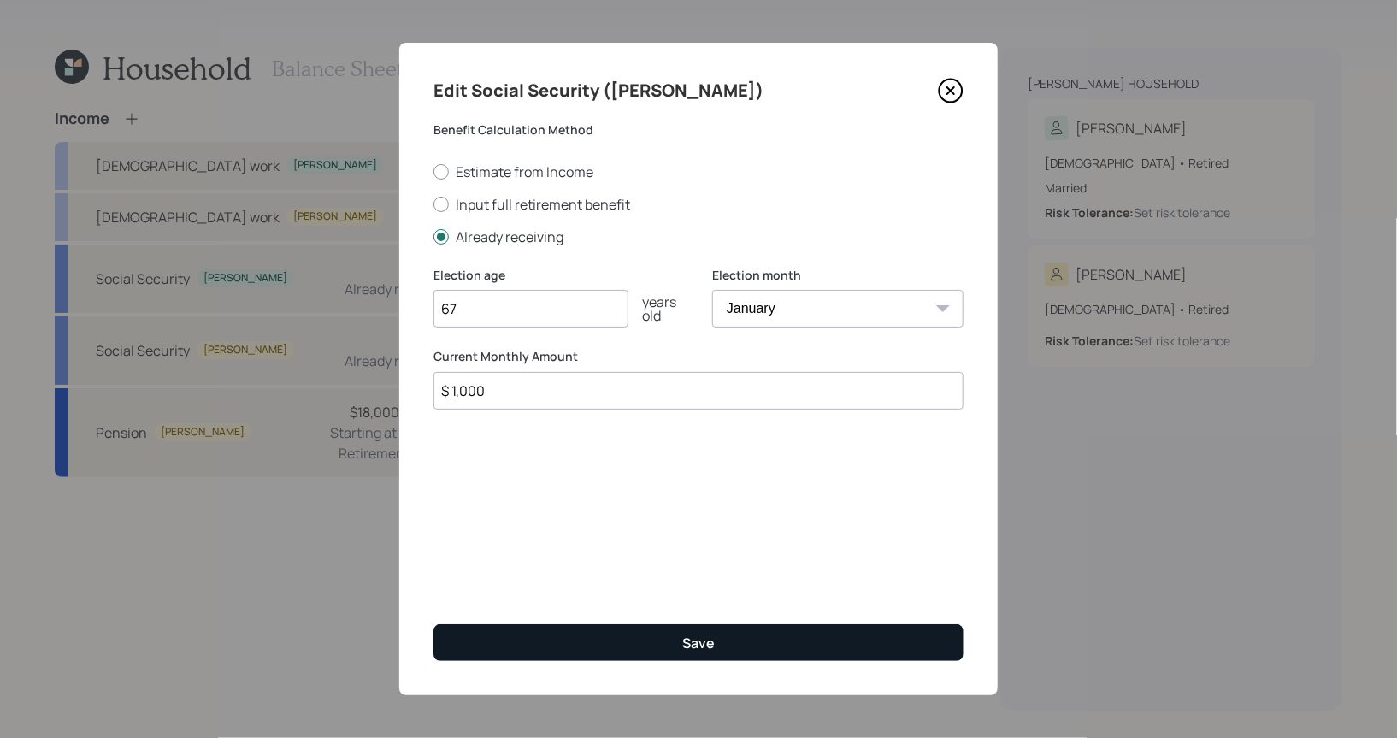
type input "$ 1,000"
click at [546, 647] on button "Save" at bounding box center [699, 642] width 530 height 37
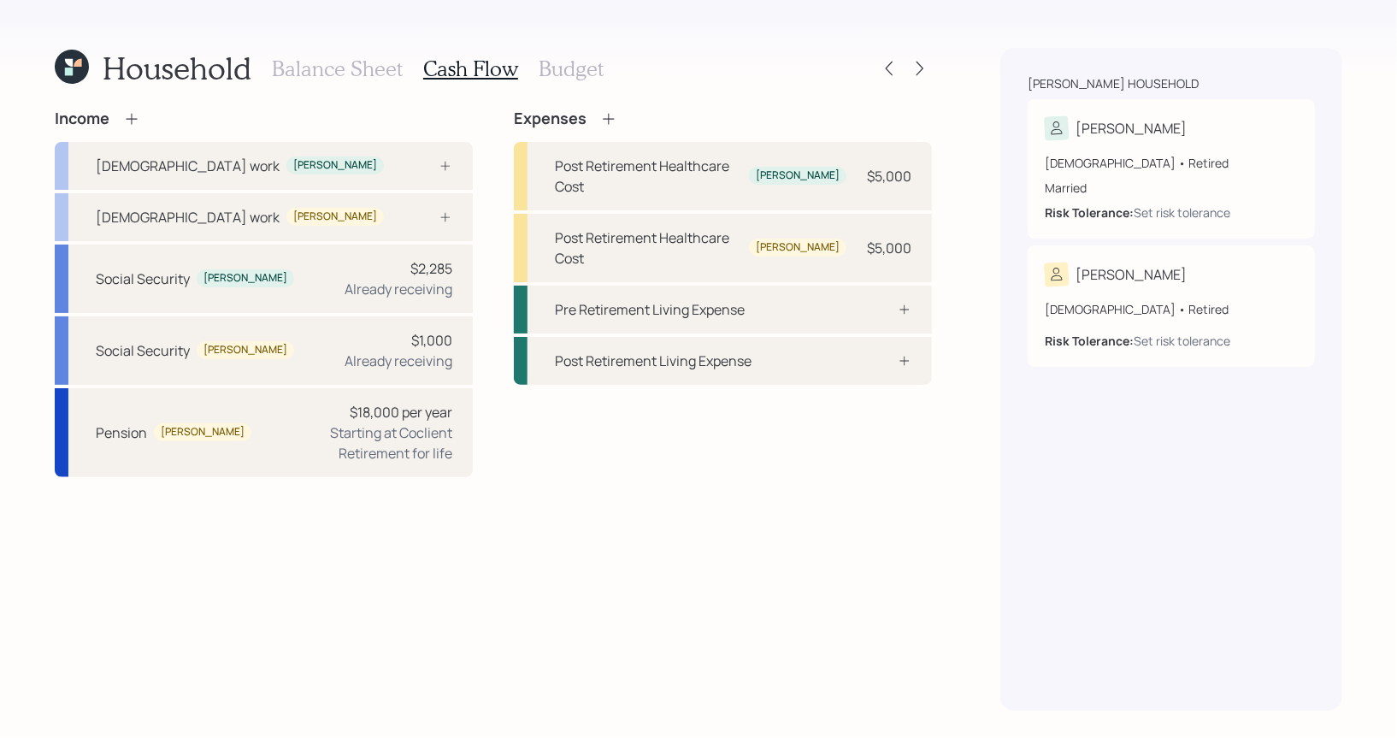
click at [550, 69] on h3 "Budget" at bounding box center [571, 68] width 65 height 25
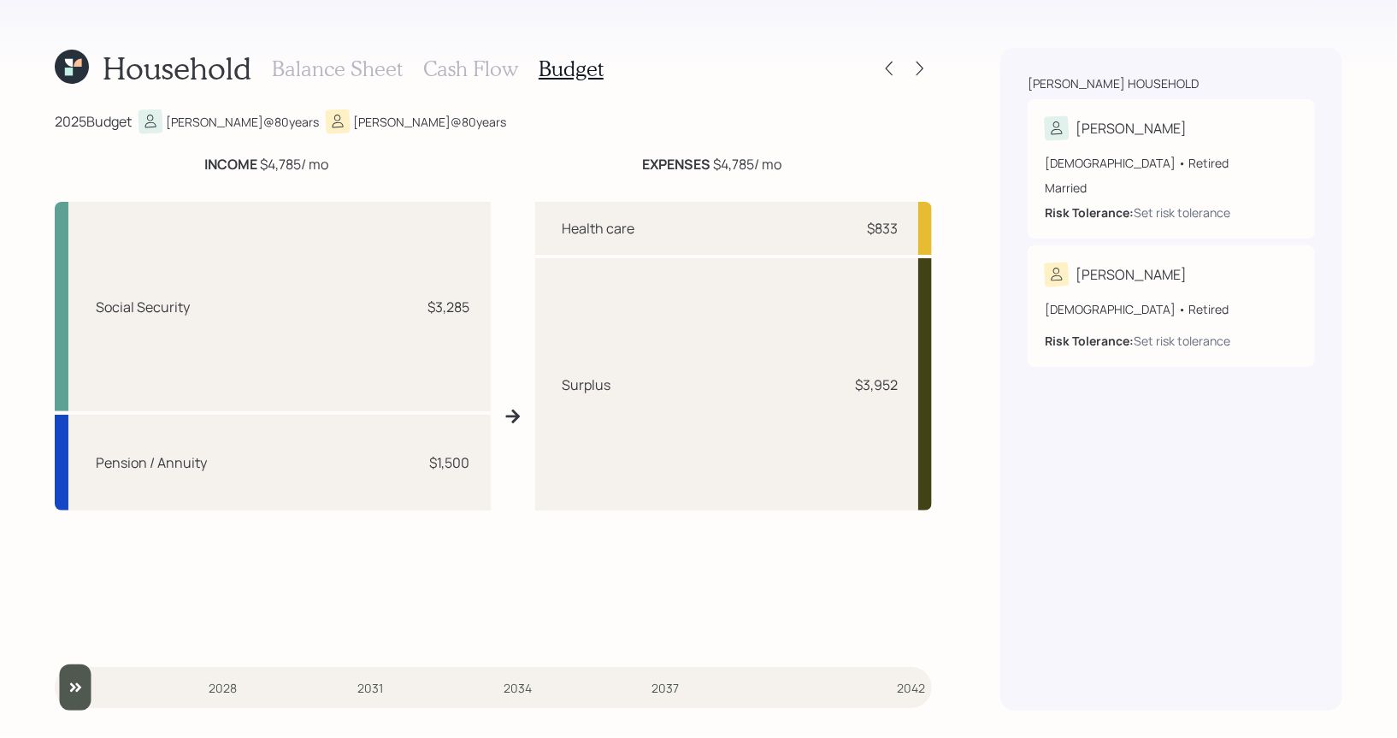
click at [456, 67] on h3 "Cash Flow" at bounding box center [470, 68] width 95 height 25
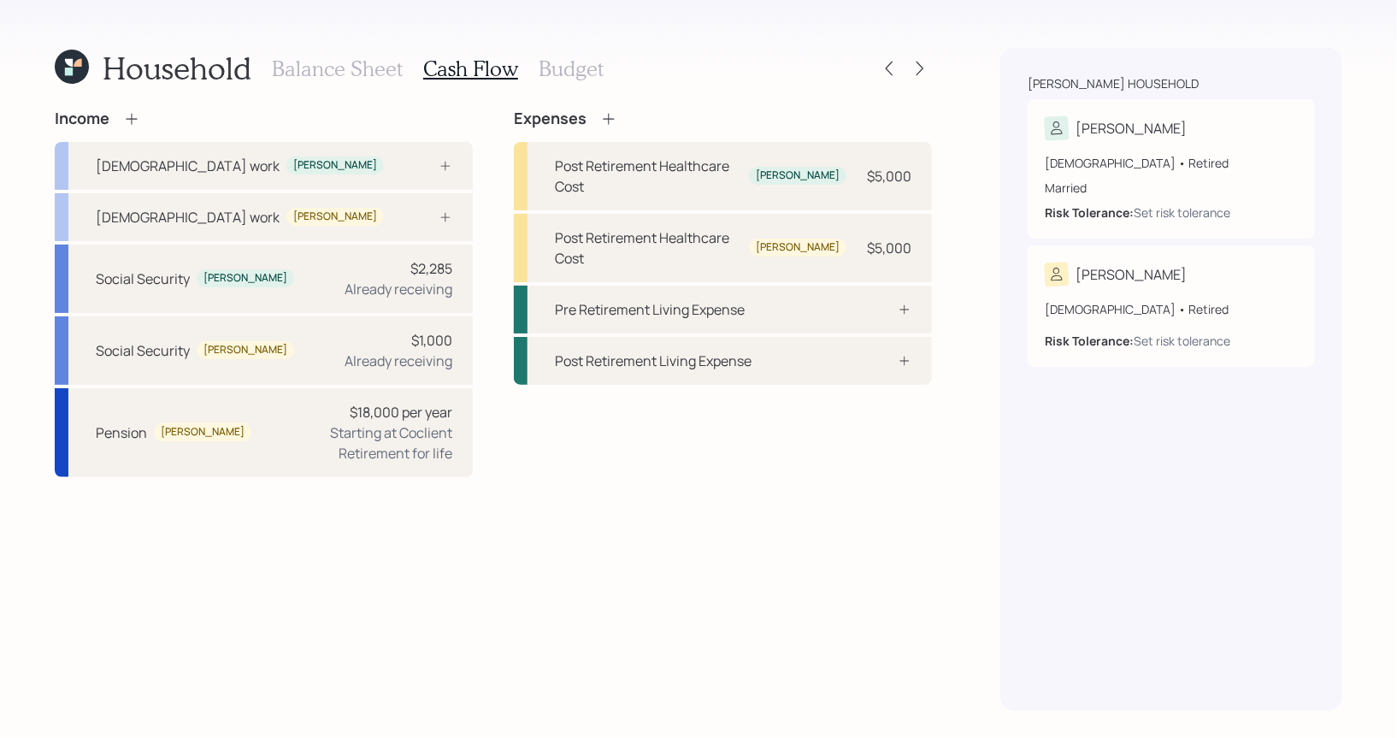
click at [607, 116] on icon at bounding box center [608, 118] width 11 height 11
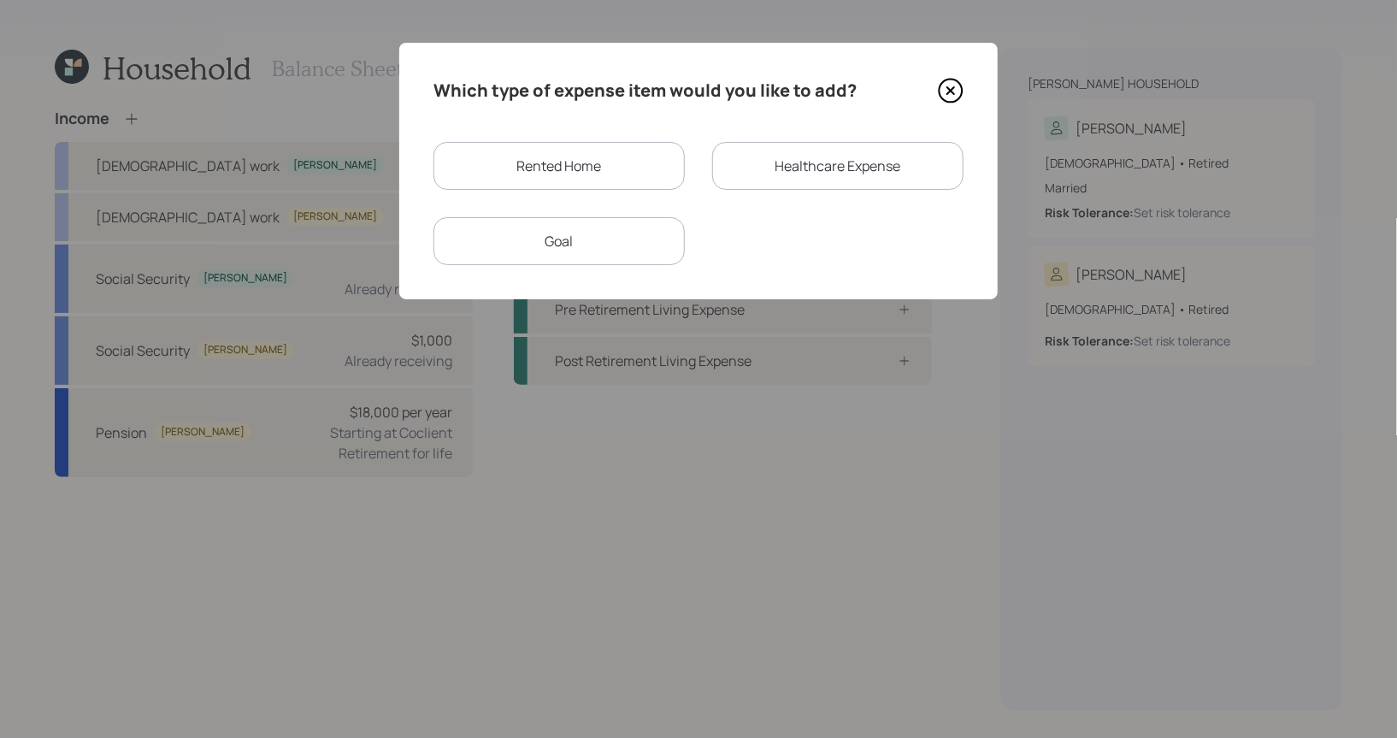
click at [594, 165] on div "Rented Home" at bounding box center [559, 166] width 251 height 48
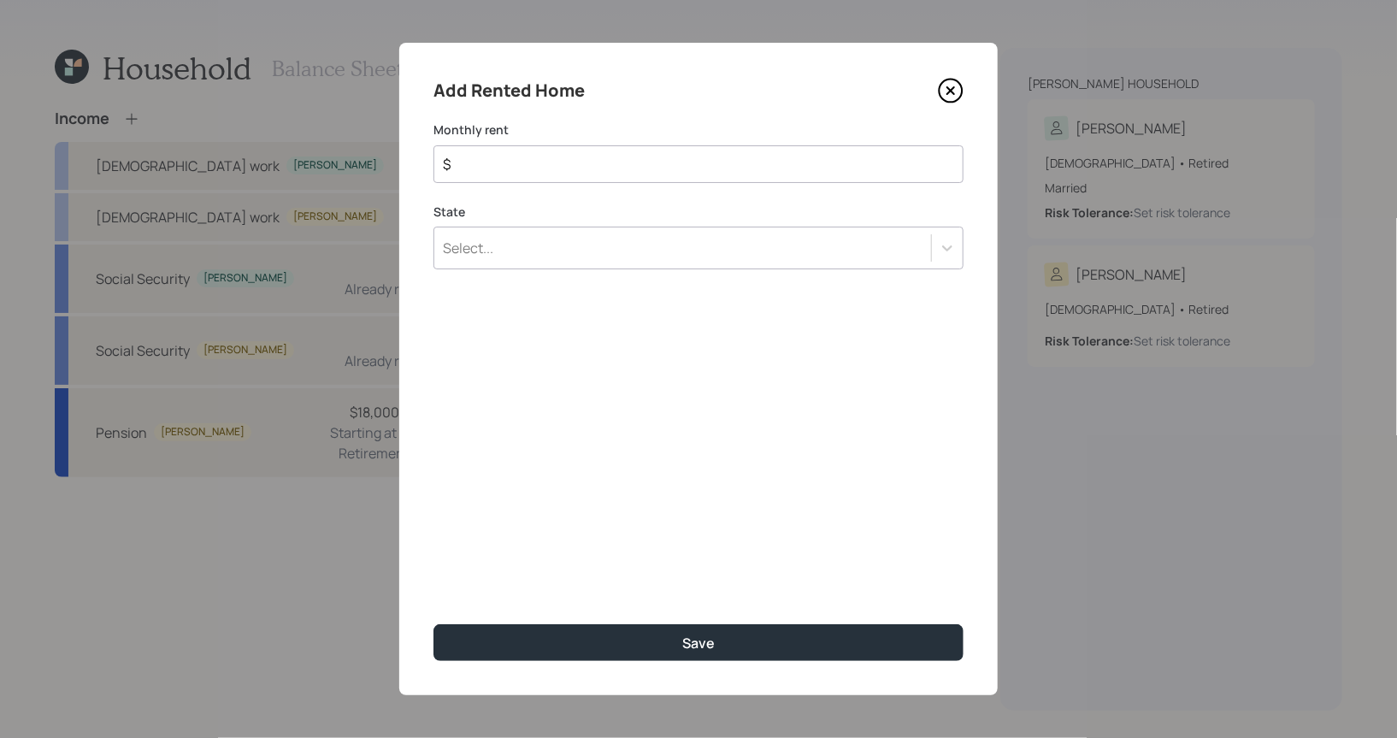
click at [591, 248] on div "State Select..." at bounding box center [699, 237] width 530 height 67
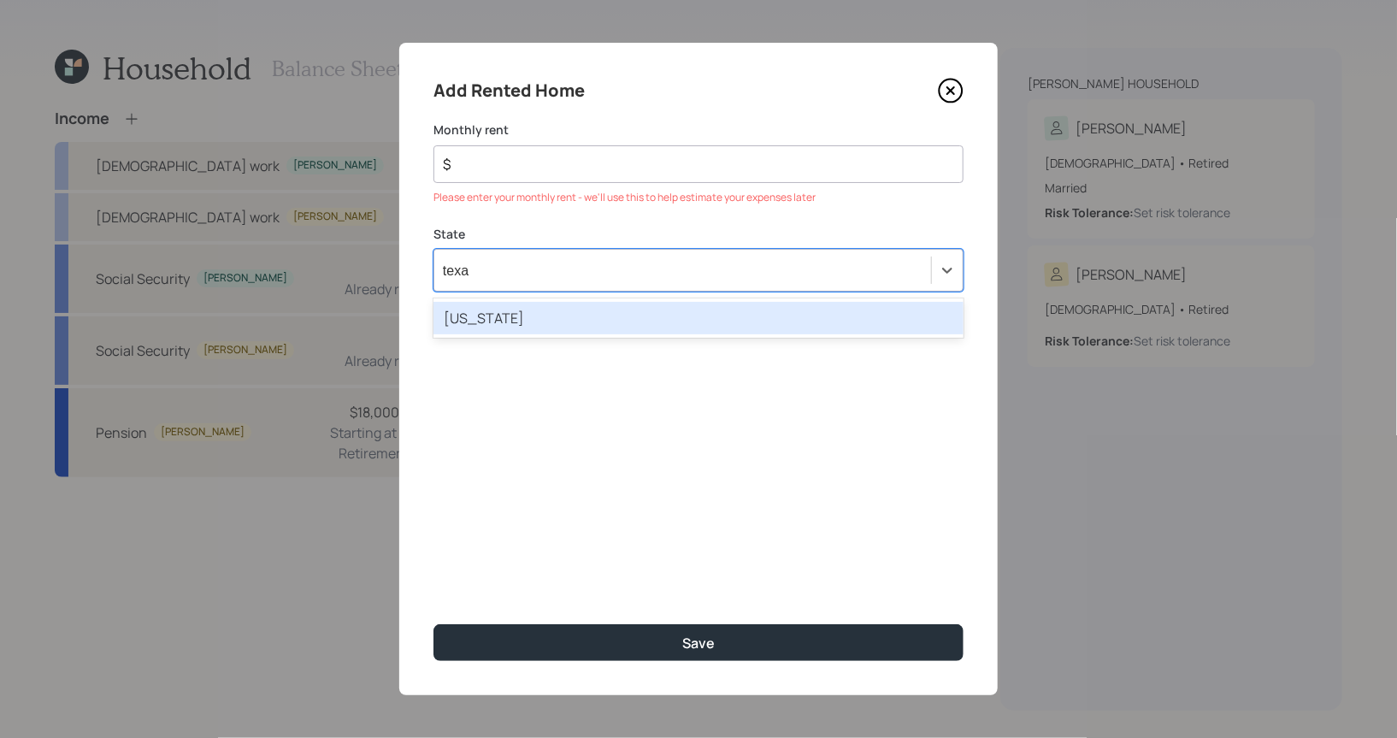
type input "texas"
click at [536, 319] on div "Texas" at bounding box center [699, 318] width 530 height 32
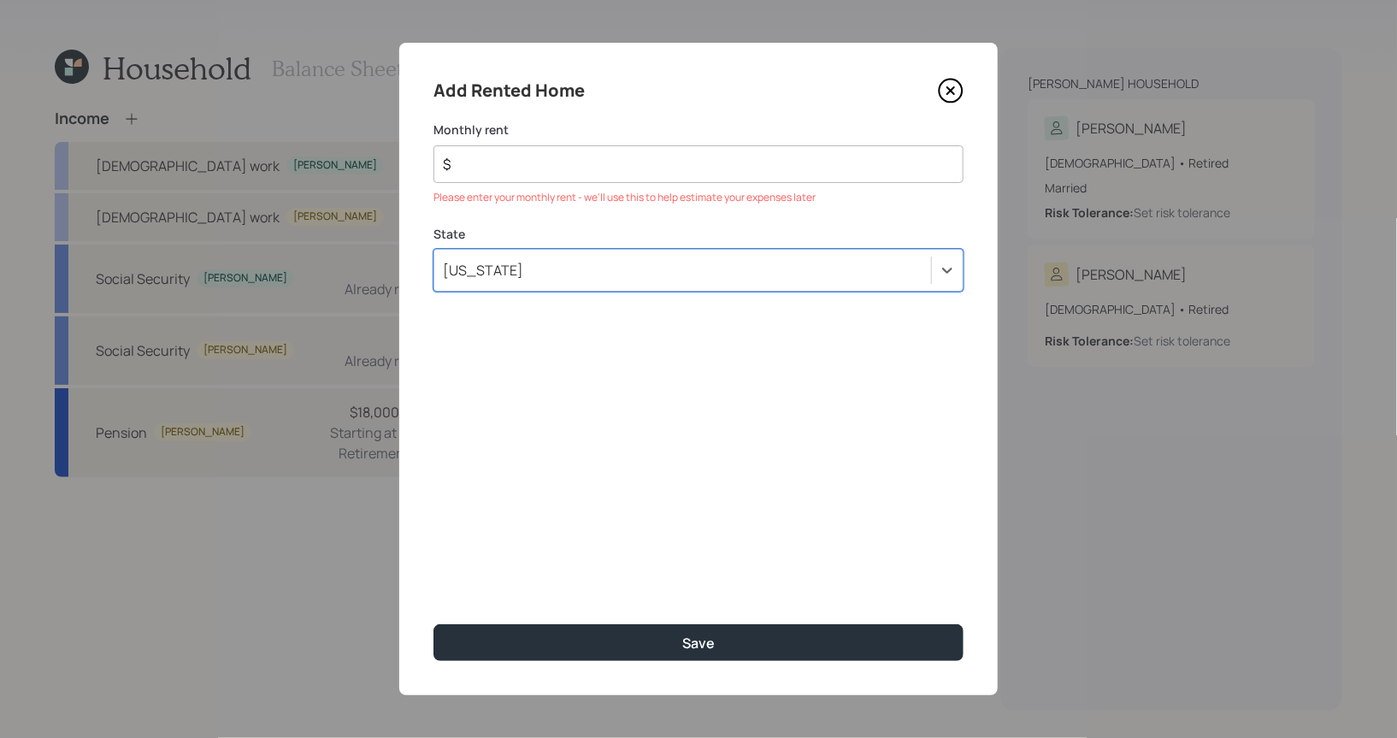
click at [474, 164] on input "$" at bounding box center [691, 164] width 501 height 21
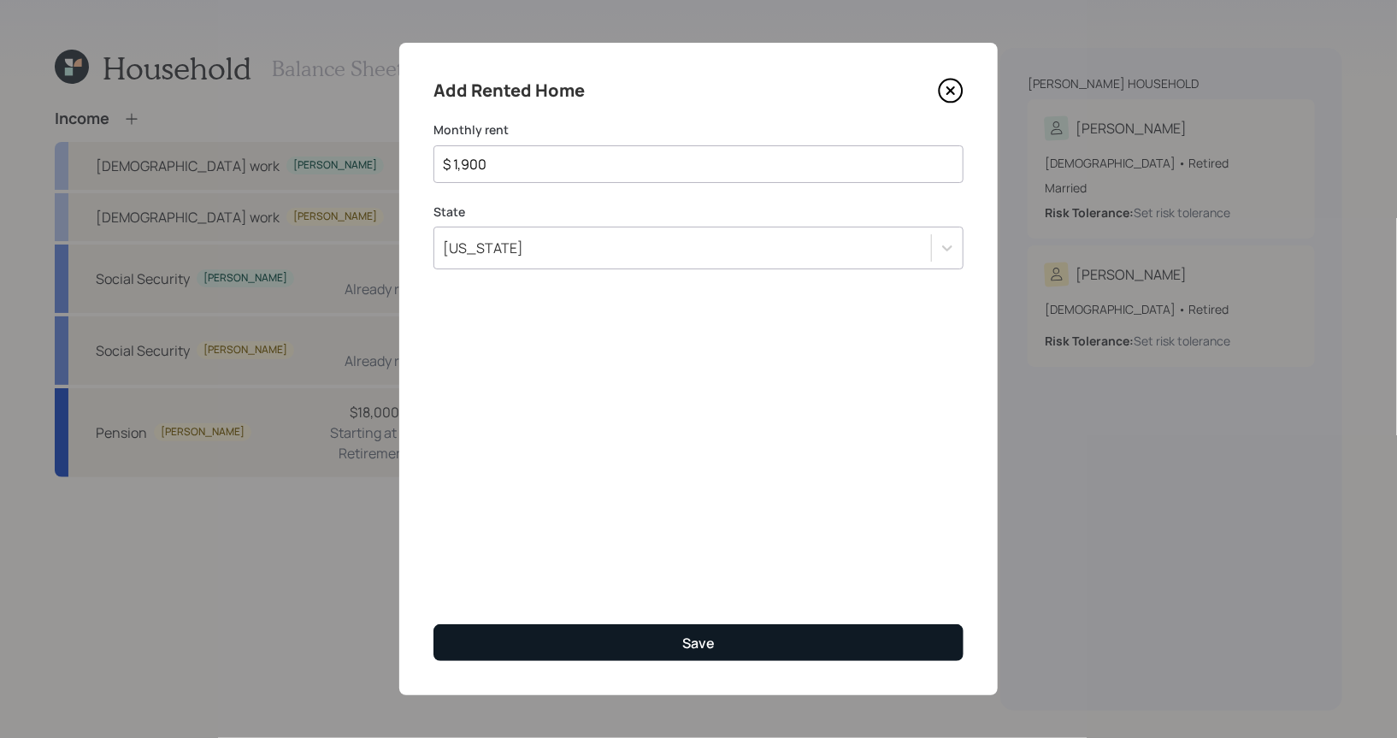
type input "$ 1,900"
click at [546, 643] on button "Save" at bounding box center [699, 642] width 530 height 37
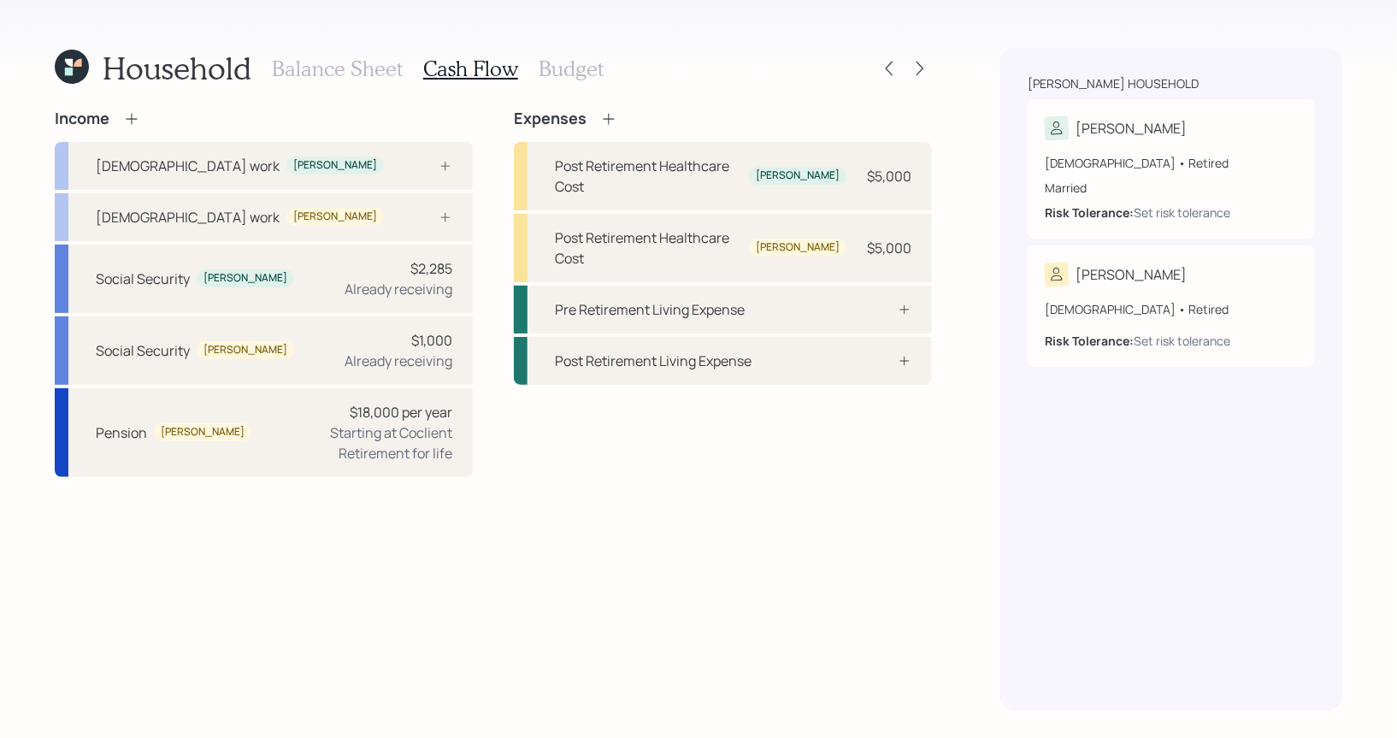
click at [554, 62] on h3 "Budget" at bounding box center [571, 68] width 65 height 25
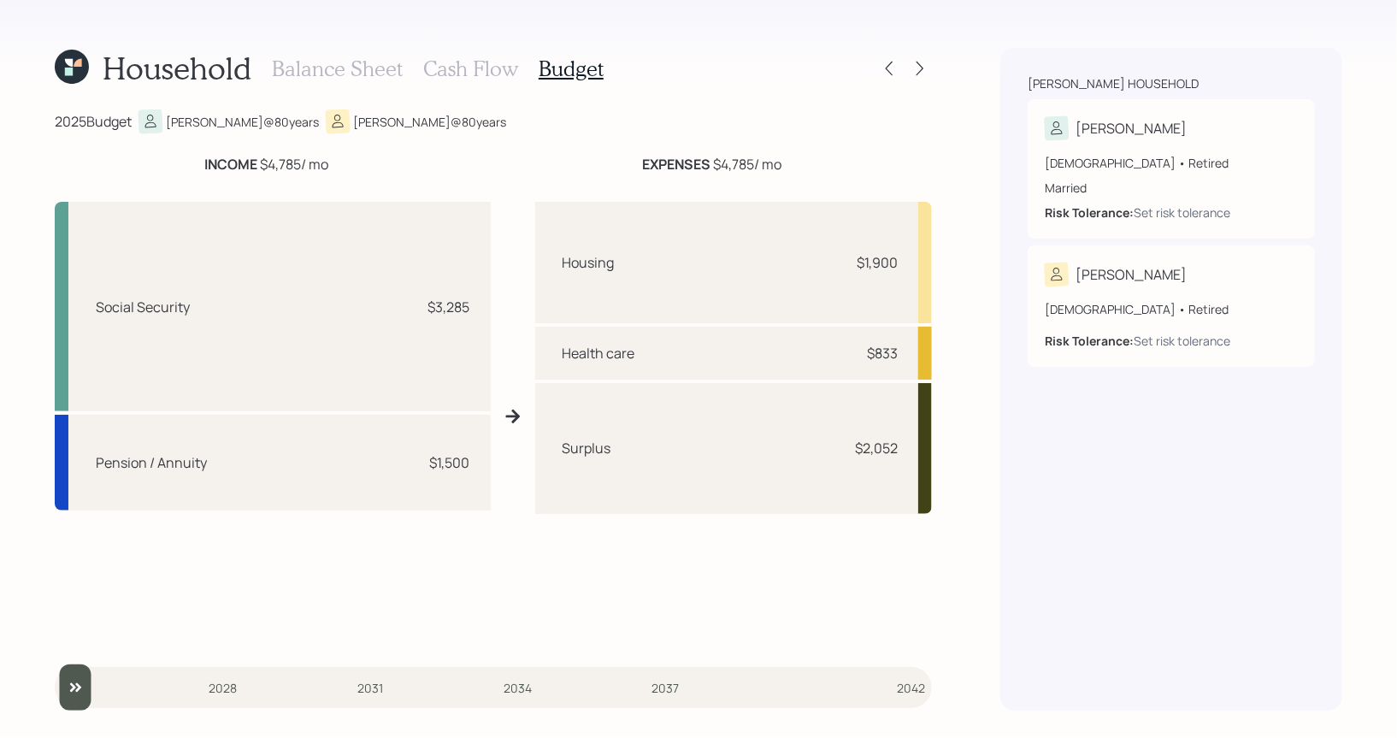
click at [445, 74] on h3 "Cash Flow" at bounding box center [470, 68] width 95 height 25
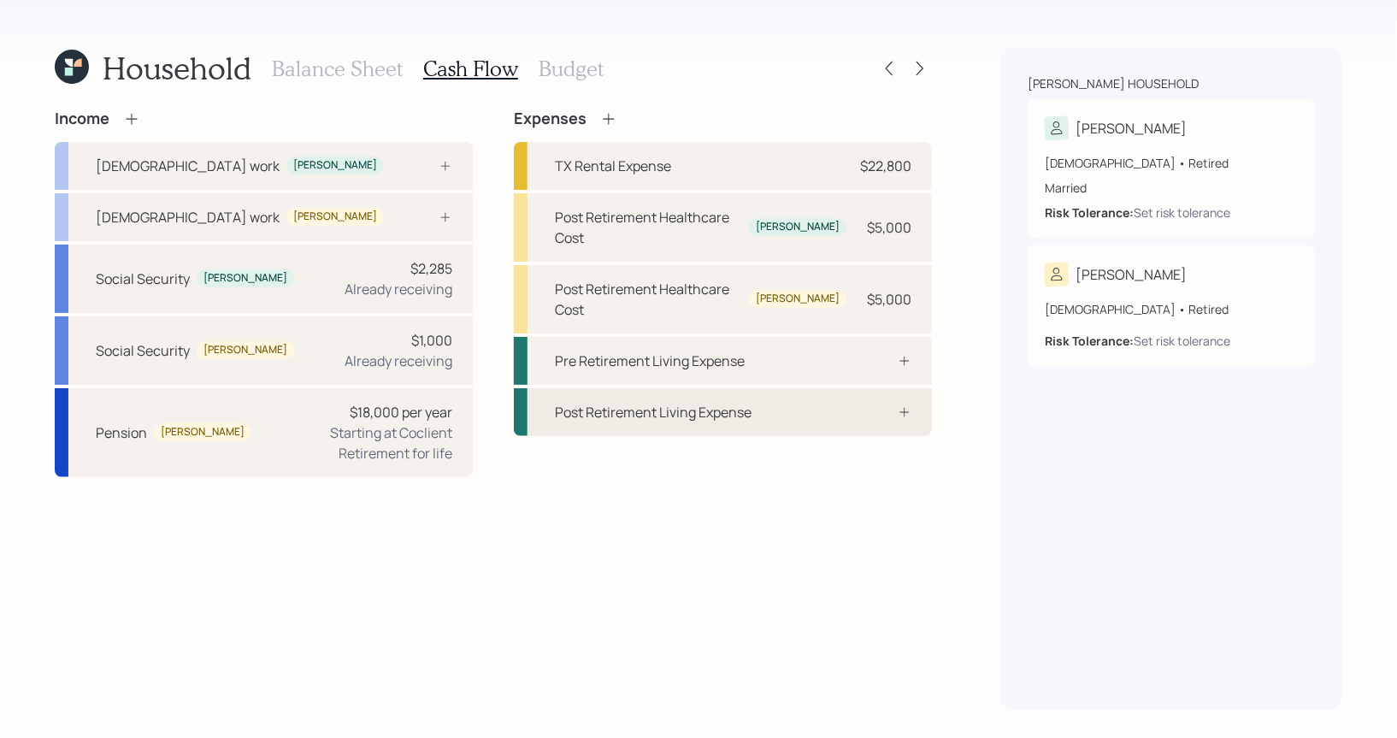
click at [614, 402] on div "Post Retirement Living Expense" at bounding box center [653, 412] width 197 height 21
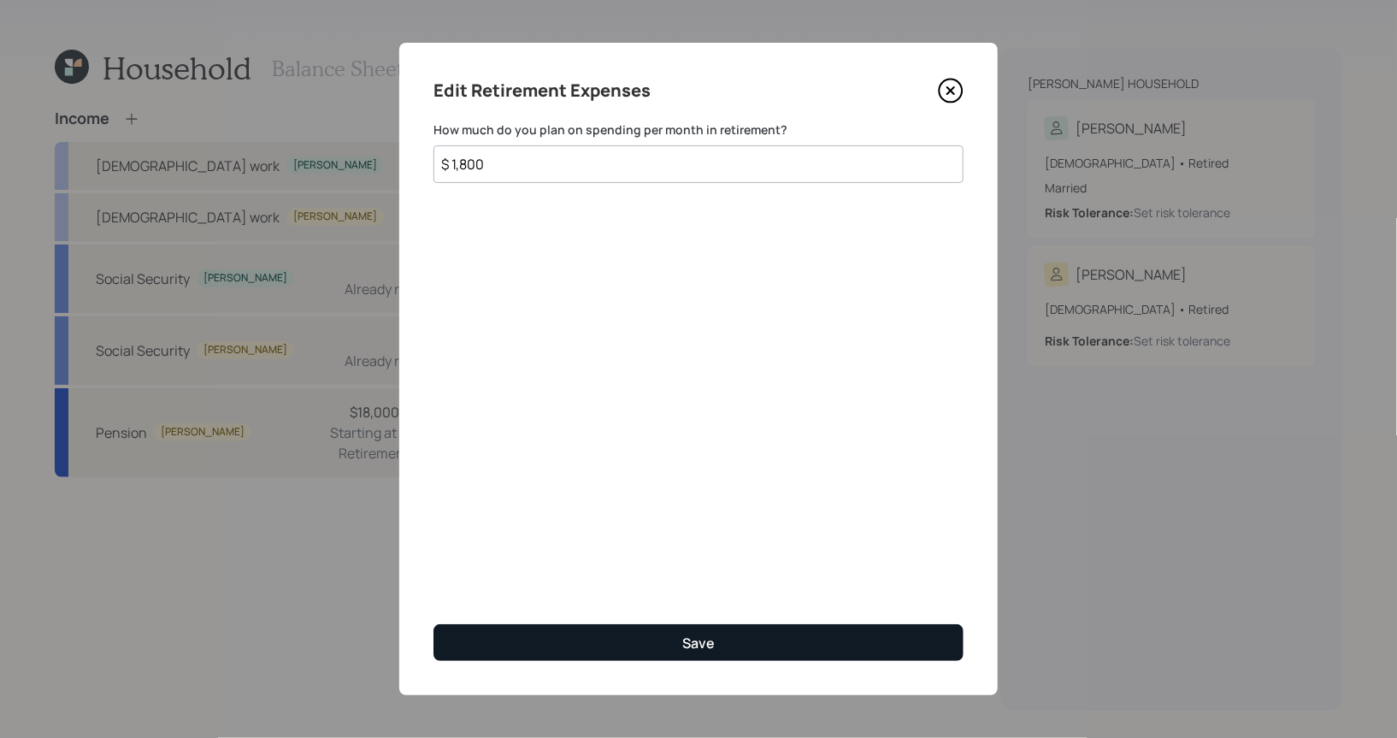
type input "$ 1,800"
click at [587, 653] on button "Save" at bounding box center [699, 642] width 530 height 37
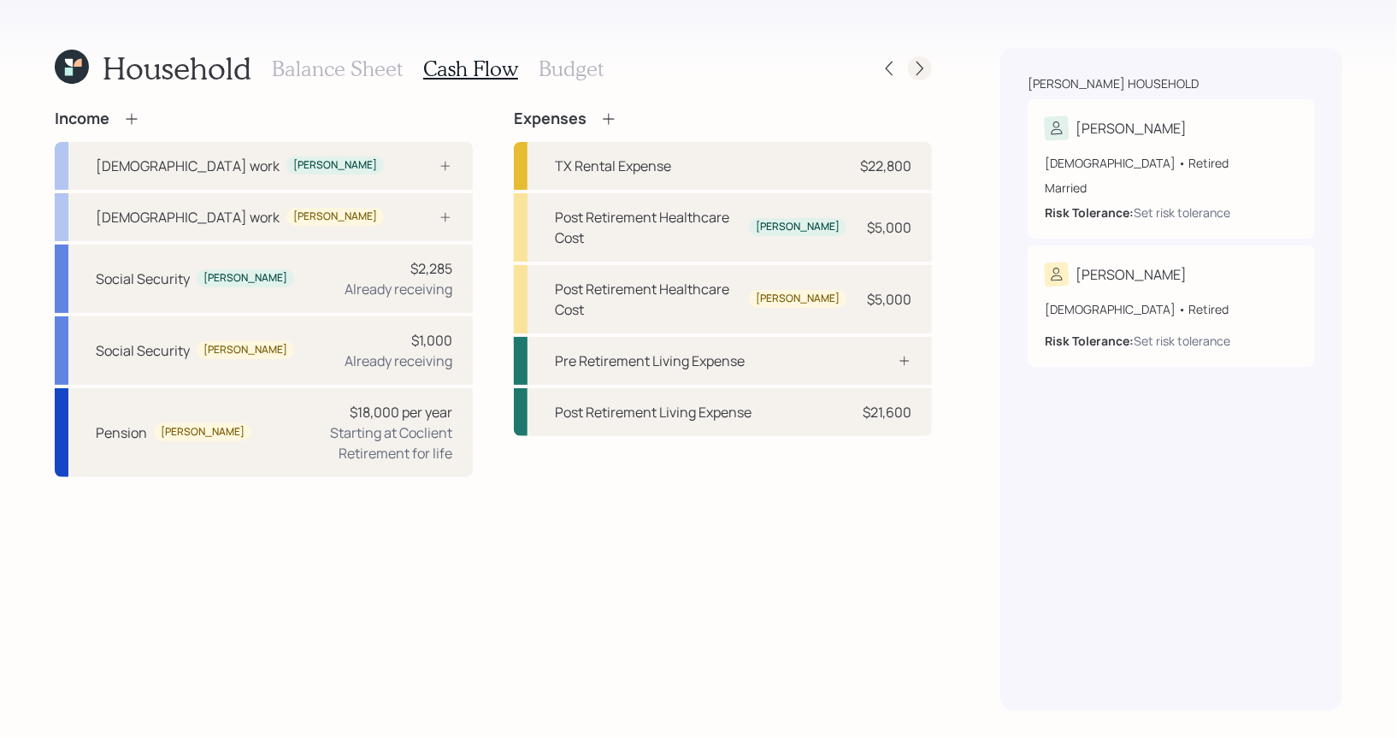
click at [924, 67] on icon at bounding box center [920, 68] width 17 height 17
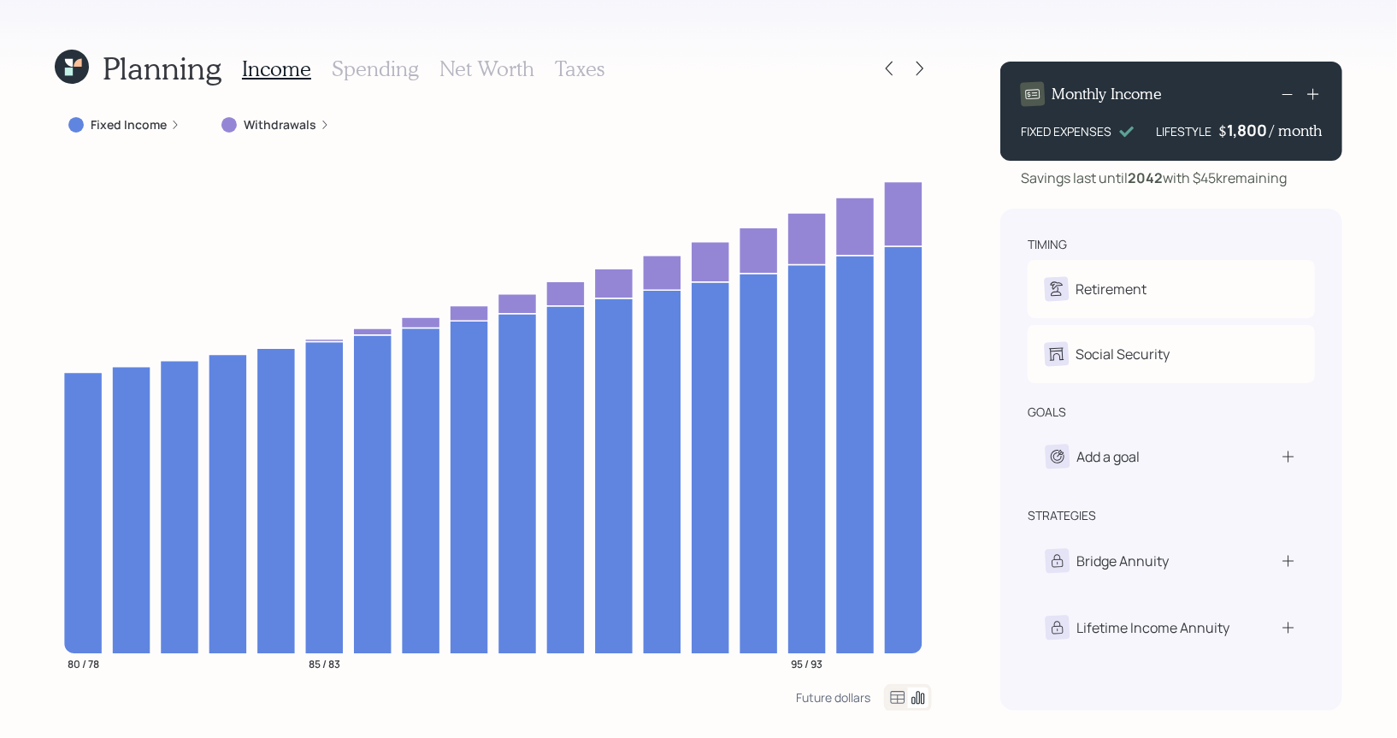
click at [1247, 135] on div "1,800" at bounding box center [1248, 130] width 43 height 21
click at [1374, 201] on div "Planning Income Spending Net Worth Taxes Fixed Income Withdrawals 80 / 78 85 / …" at bounding box center [698, 369] width 1397 height 738
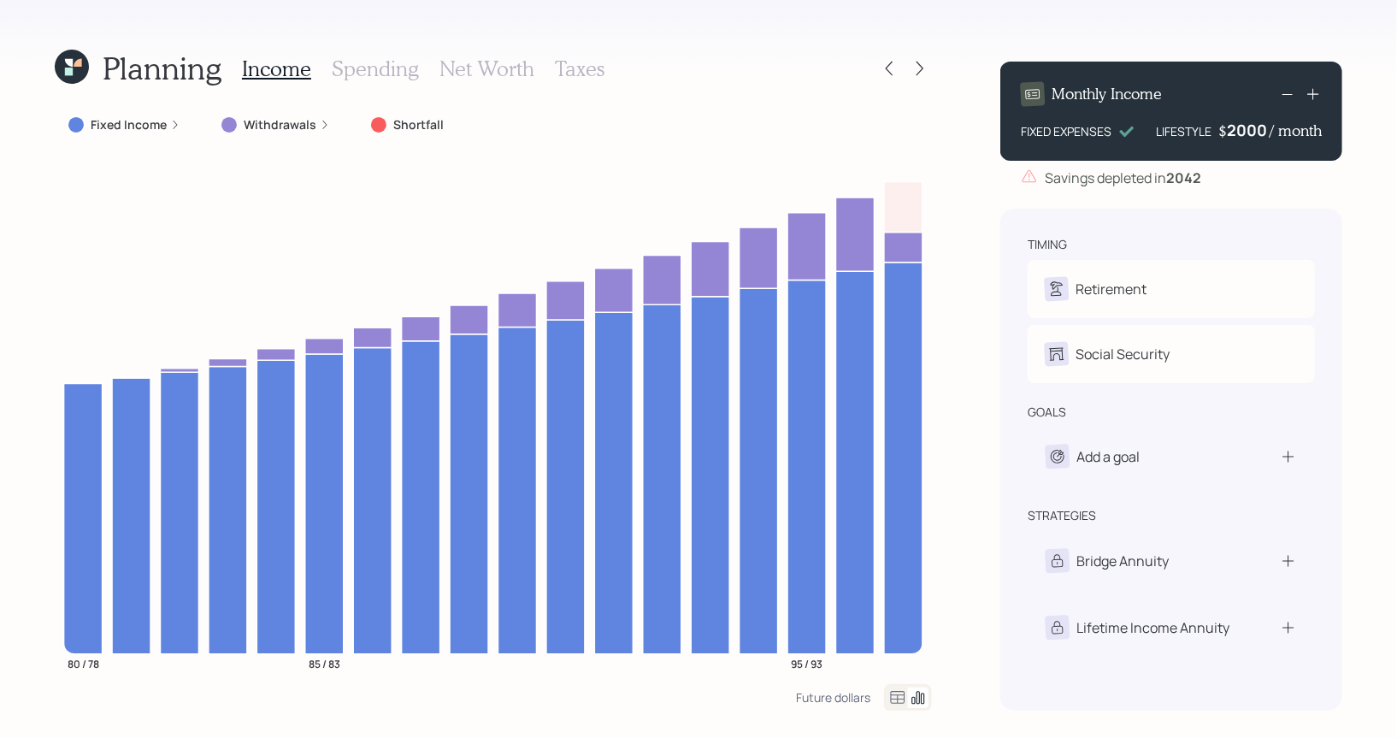
click at [1244, 130] on div "2000" at bounding box center [1248, 130] width 43 height 21
click at [1373, 244] on div "Planning Income Spending Net Worth Taxes Fixed Income Withdrawals Shortfall 80 …" at bounding box center [698, 369] width 1397 height 738
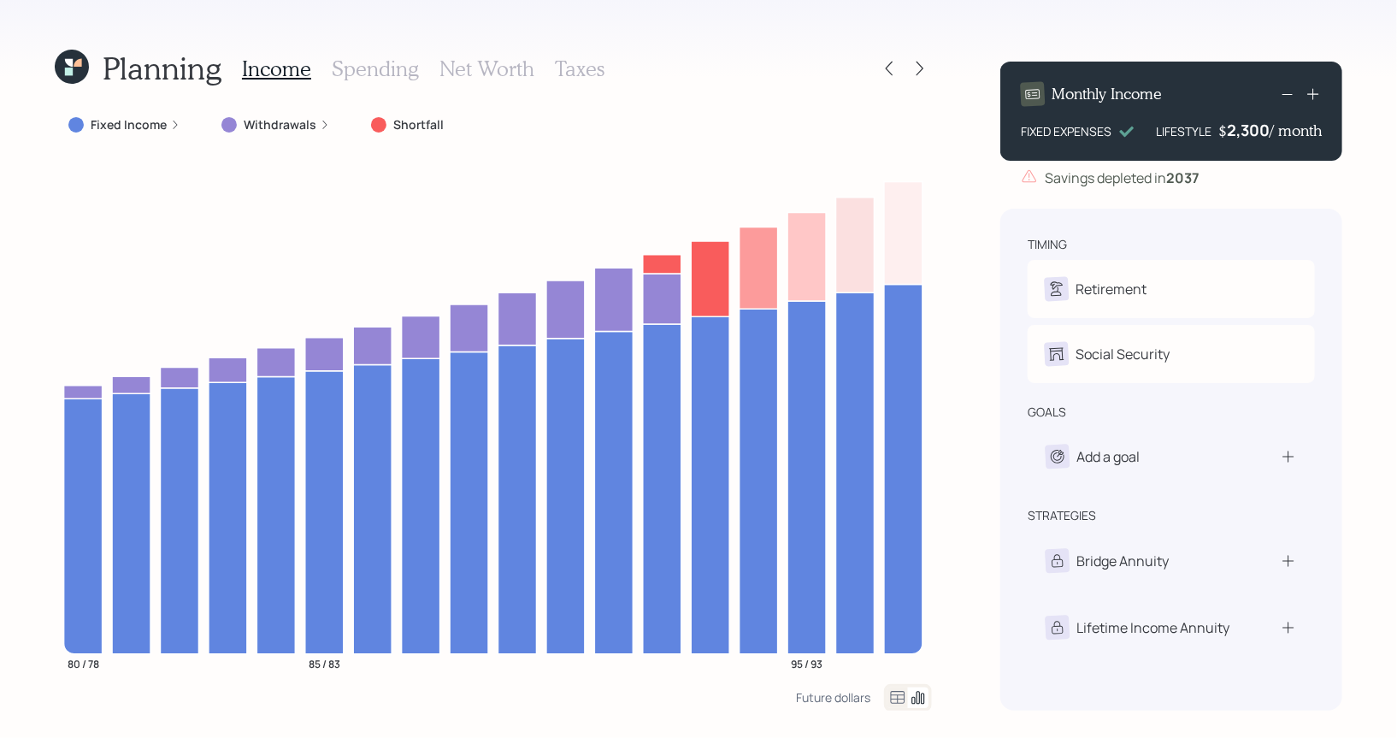
click at [1250, 132] on div "2,300" at bounding box center [1248, 130] width 43 height 21
click at [1245, 129] on div "2300" at bounding box center [1248, 130] width 43 height 21
click at [1378, 192] on div "Planning Income Spending Net Worth Taxes Fixed Income Withdrawals Shortfall 80 …" at bounding box center [698, 369] width 1397 height 738
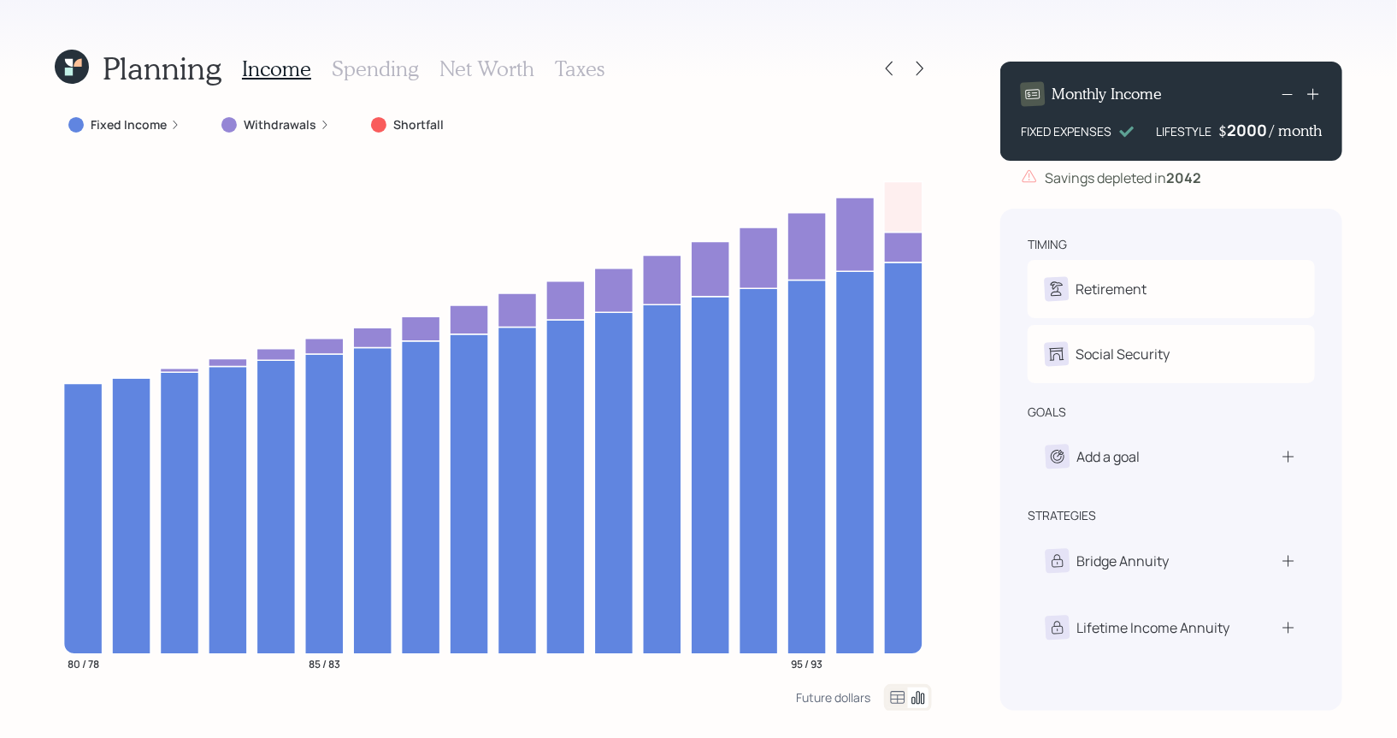
click at [1247, 132] on div "2000" at bounding box center [1248, 130] width 43 height 21
click at [1368, 227] on div "Planning Income Spending Net Worth Taxes Fixed Income Withdrawals Shortfall 80 …" at bounding box center [698, 369] width 1397 height 738
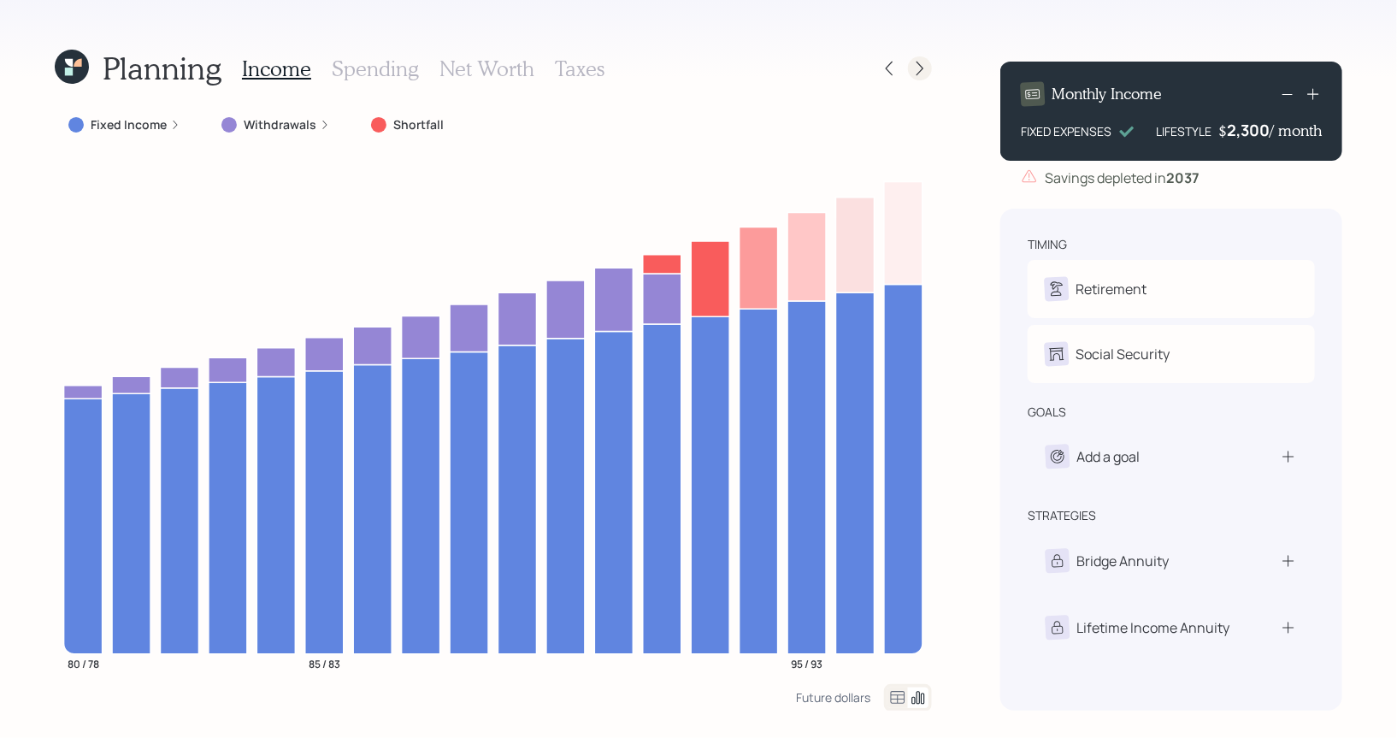
click at [920, 71] on icon at bounding box center [920, 69] width 7 height 15
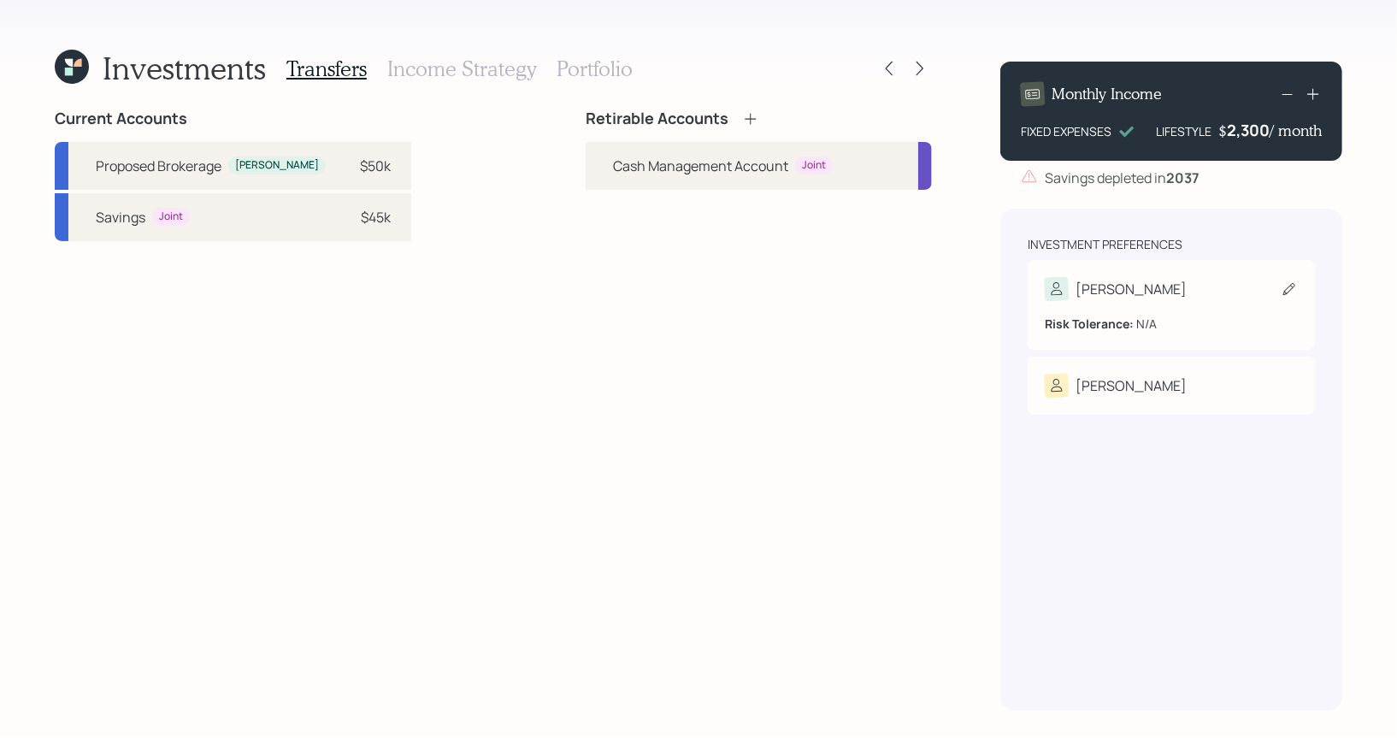
click at [1285, 291] on icon at bounding box center [1290, 289] width 12 height 12
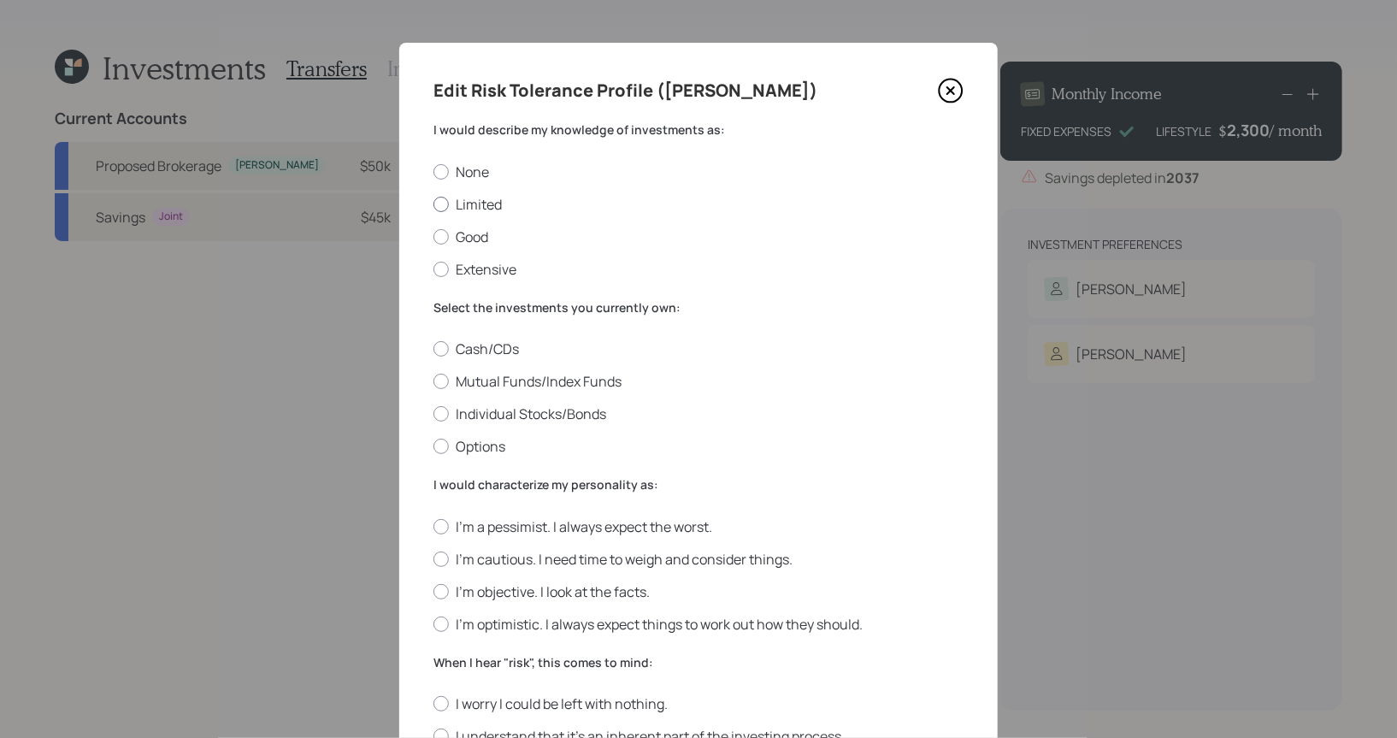
click at [442, 199] on div at bounding box center [441, 204] width 15 height 15
click at [434, 204] on input "Limited" at bounding box center [433, 204] width 1 height 1
radio input "true"
click at [443, 384] on div at bounding box center [441, 381] width 15 height 15
click at [434, 382] on input "Mutual Funds/Index Funds" at bounding box center [433, 381] width 1 height 1
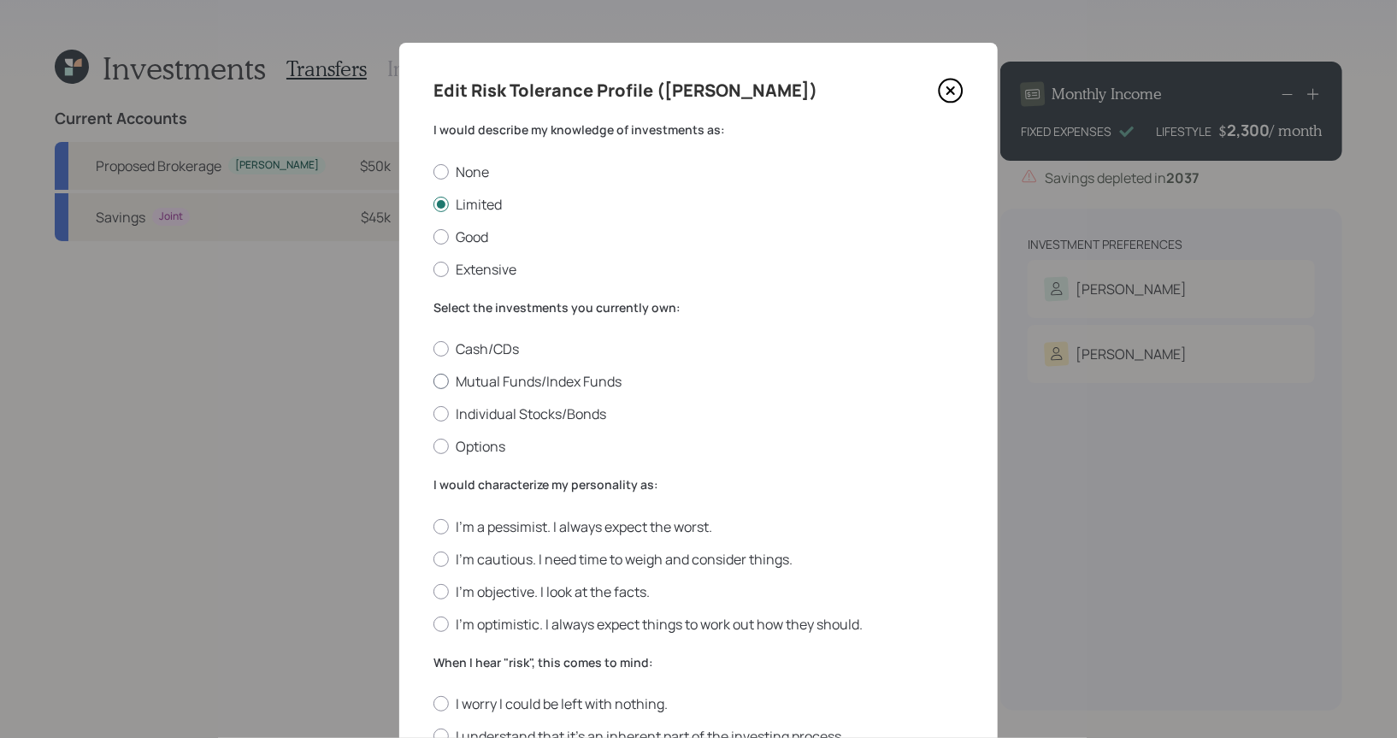
radio input "true"
click at [441, 347] on div at bounding box center [441, 347] width 15 height 15
click at [434, 347] on input "Cash/CDs" at bounding box center [433, 347] width 1 height 1
radio input "true"
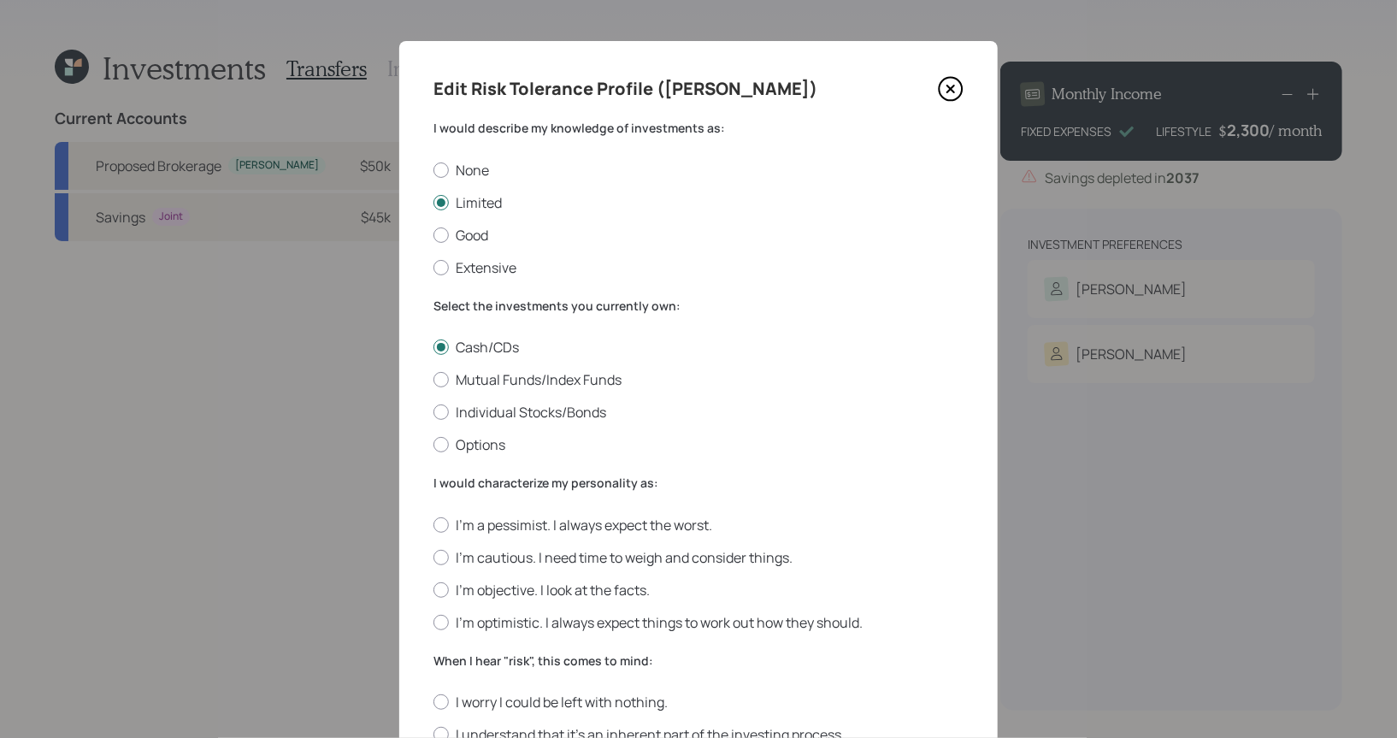
scroll to position [166, 0]
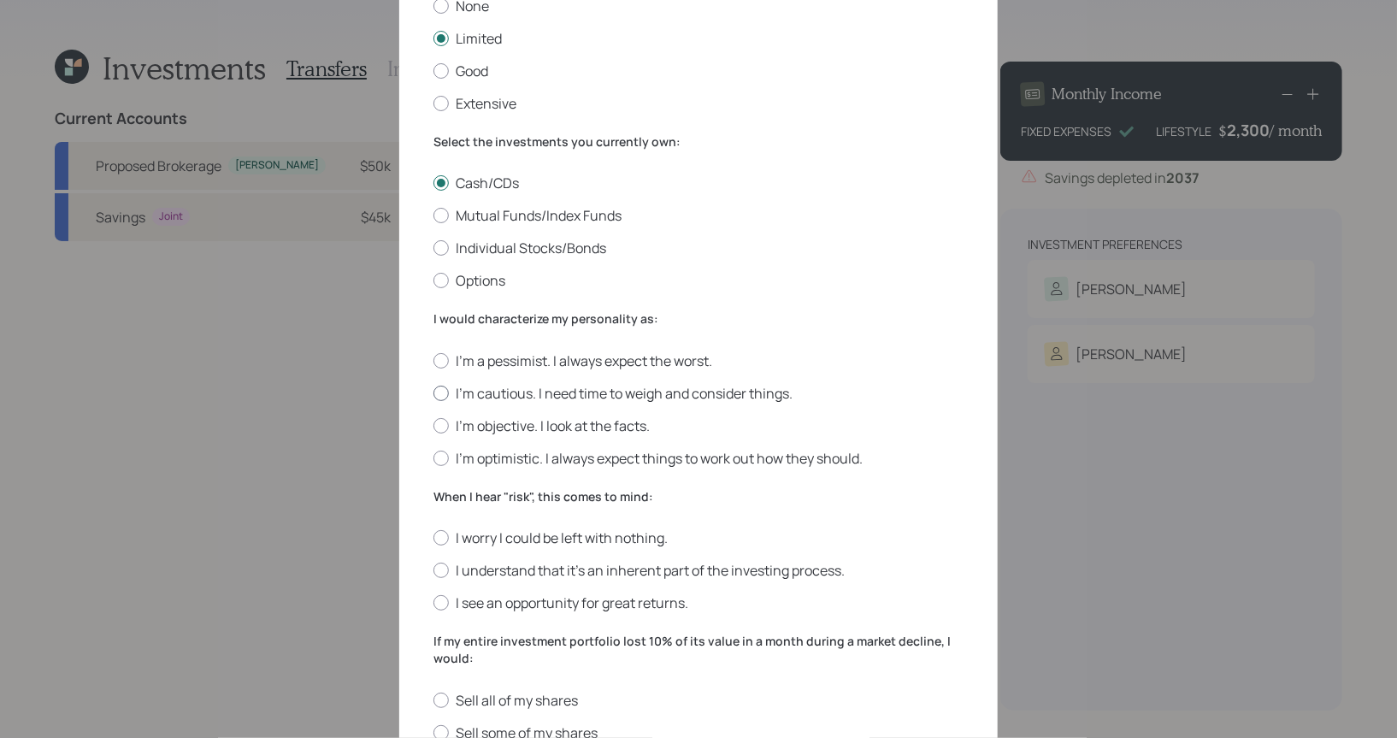
click at [445, 393] on div at bounding box center [441, 393] width 15 height 15
click at [434, 393] on input "I'm cautious. I need time to weigh and consider things." at bounding box center [433, 393] width 1 height 1
radio input "true"
click at [440, 570] on div at bounding box center [441, 570] width 15 height 15
click at [434, 570] on input "I understand that it’s an inherent part of the investing process." at bounding box center [433, 570] width 1 height 1
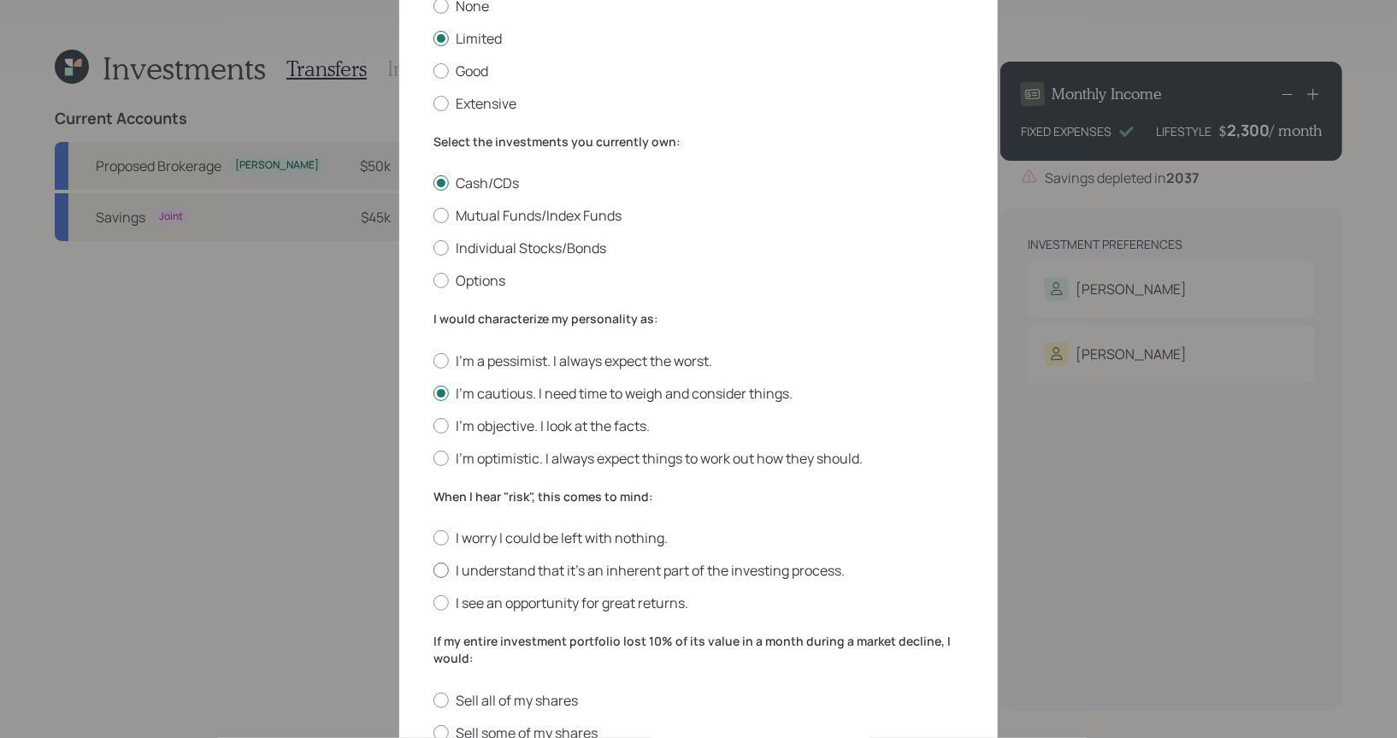
radio input "true"
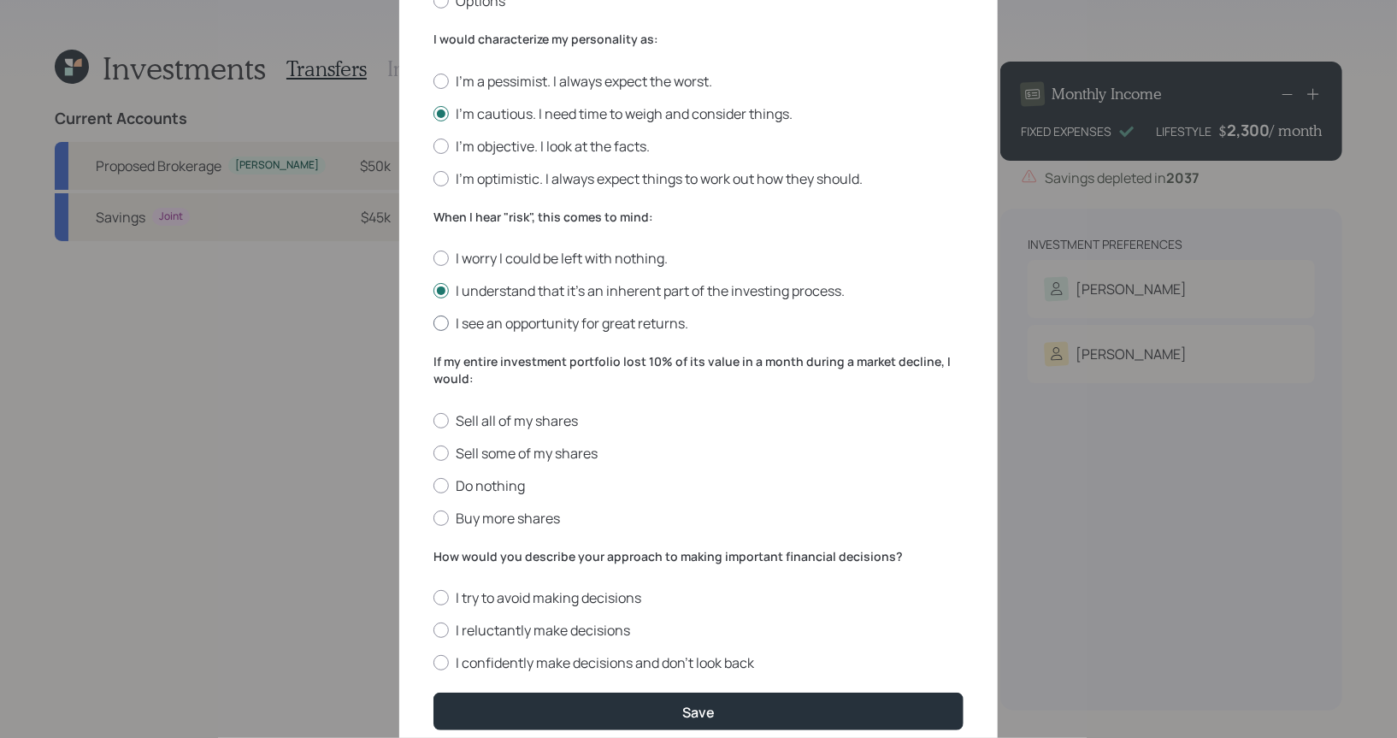
scroll to position [518, 0]
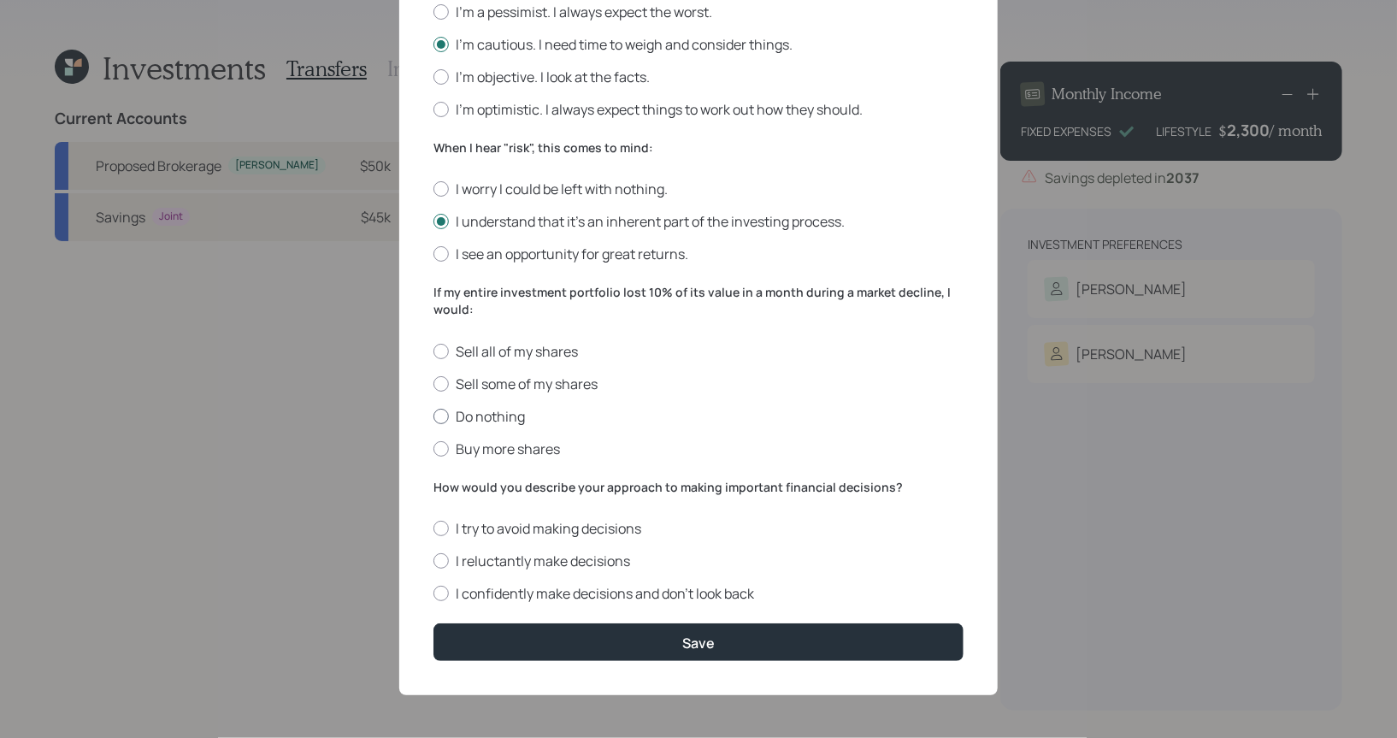
click at [440, 412] on div at bounding box center [441, 416] width 15 height 15
click at [434, 416] on input "Do nothing" at bounding box center [433, 416] width 1 height 1
radio input "true"
click at [435, 561] on div at bounding box center [441, 560] width 15 height 15
click at [434, 561] on input "I reluctantly make decisions" at bounding box center [433, 561] width 1 height 1
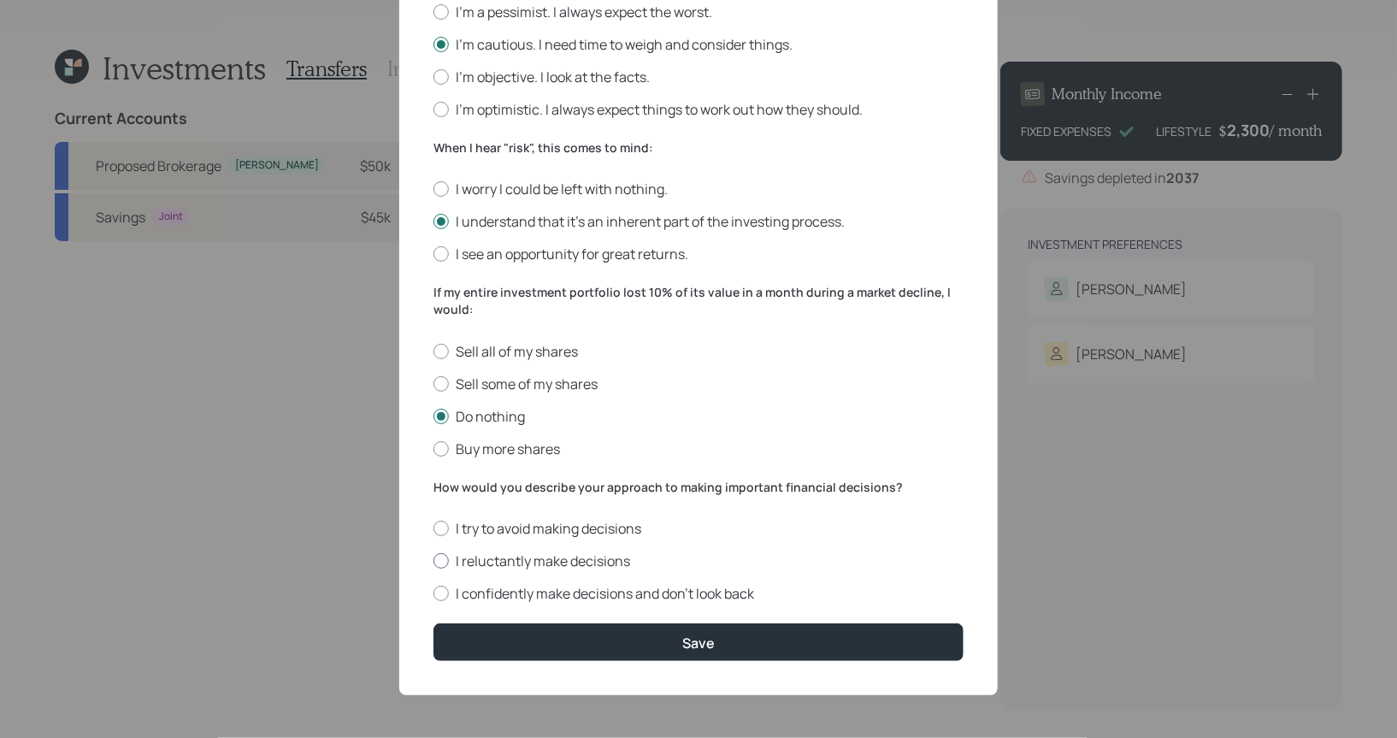
radio input "true"
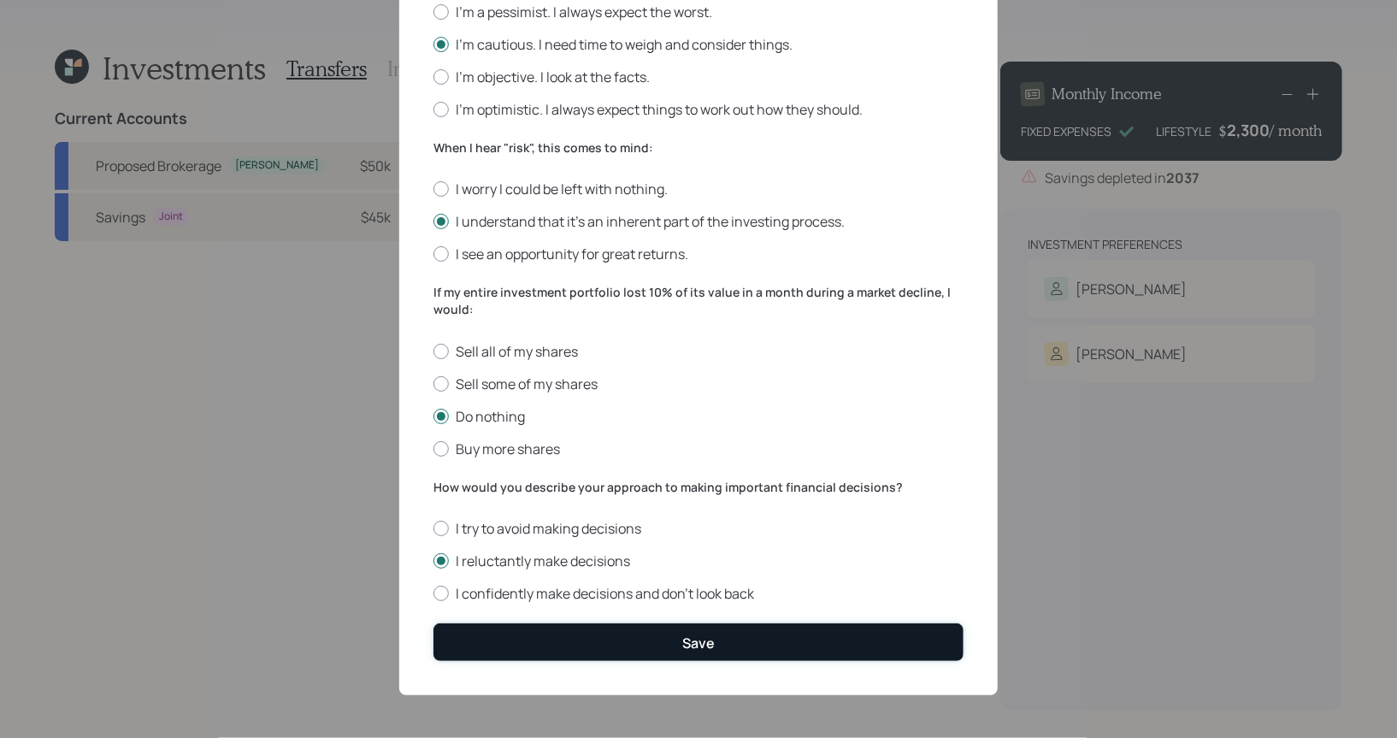
click at [576, 650] on button "Save" at bounding box center [699, 641] width 530 height 37
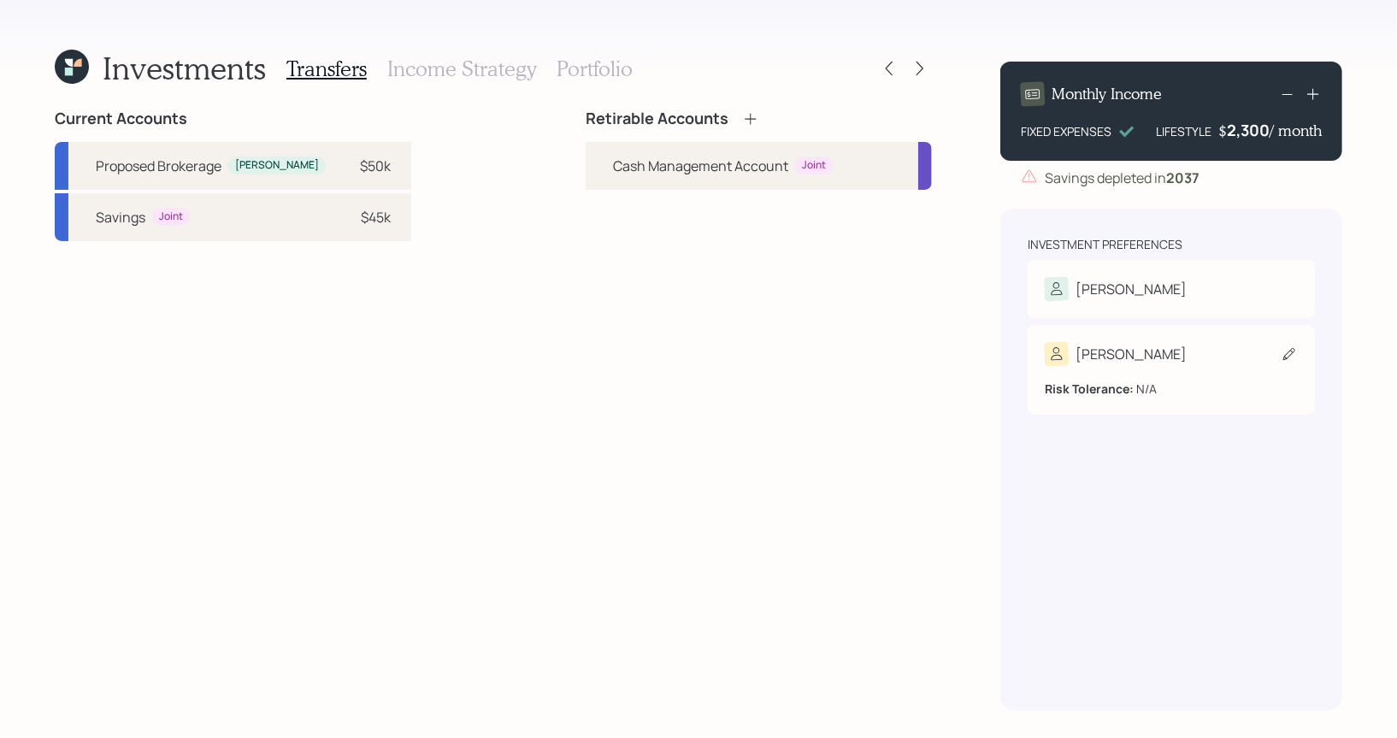
click at [1289, 352] on icon at bounding box center [1290, 354] width 12 height 12
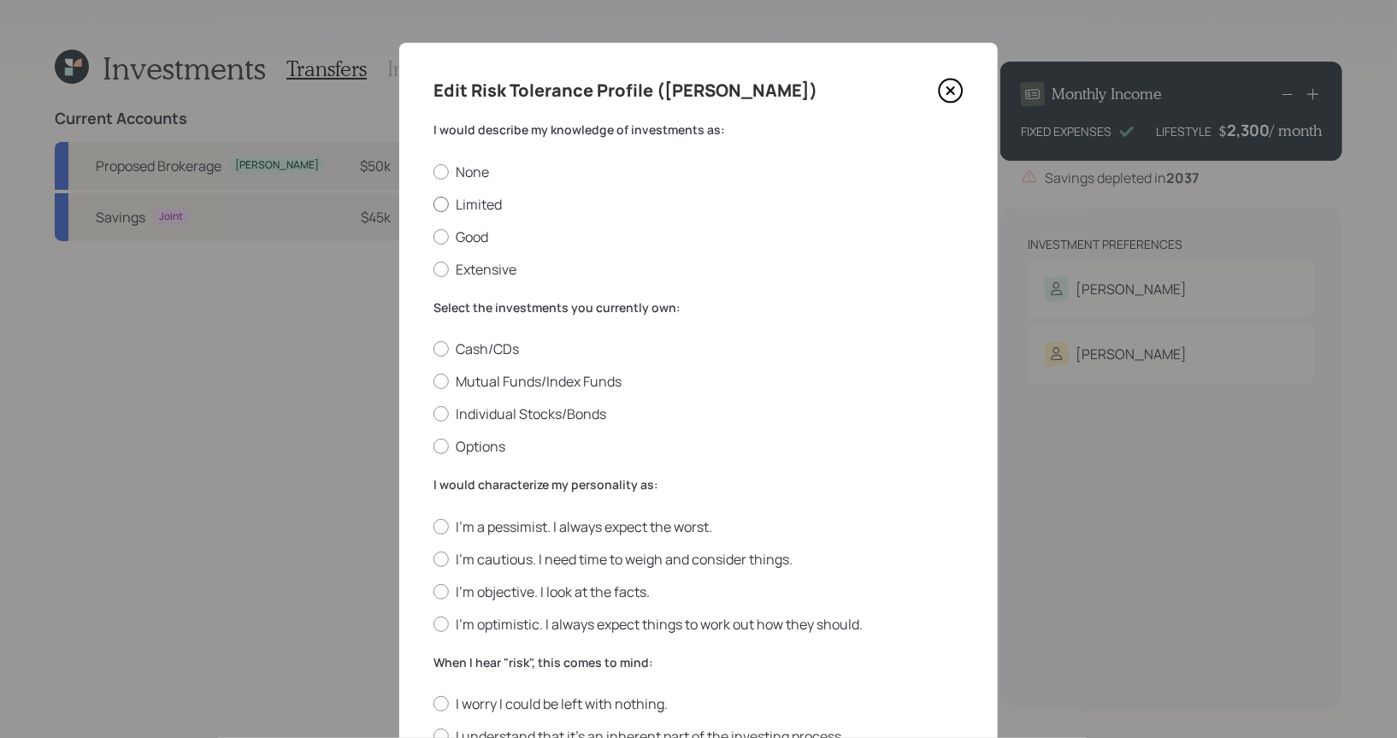
click at [443, 203] on div at bounding box center [441, 204] width 15 height 15
click at [434, 204] on input "Limited" at bounding box center [433, 204] width 1 height 1
radio input "true"
click at [440, 353] on div at bounding box center [441, 348] width 15 height 15
click at [434, 350] on input "Cash/CDs" at bounding box center [433, 349] width 1 height 1
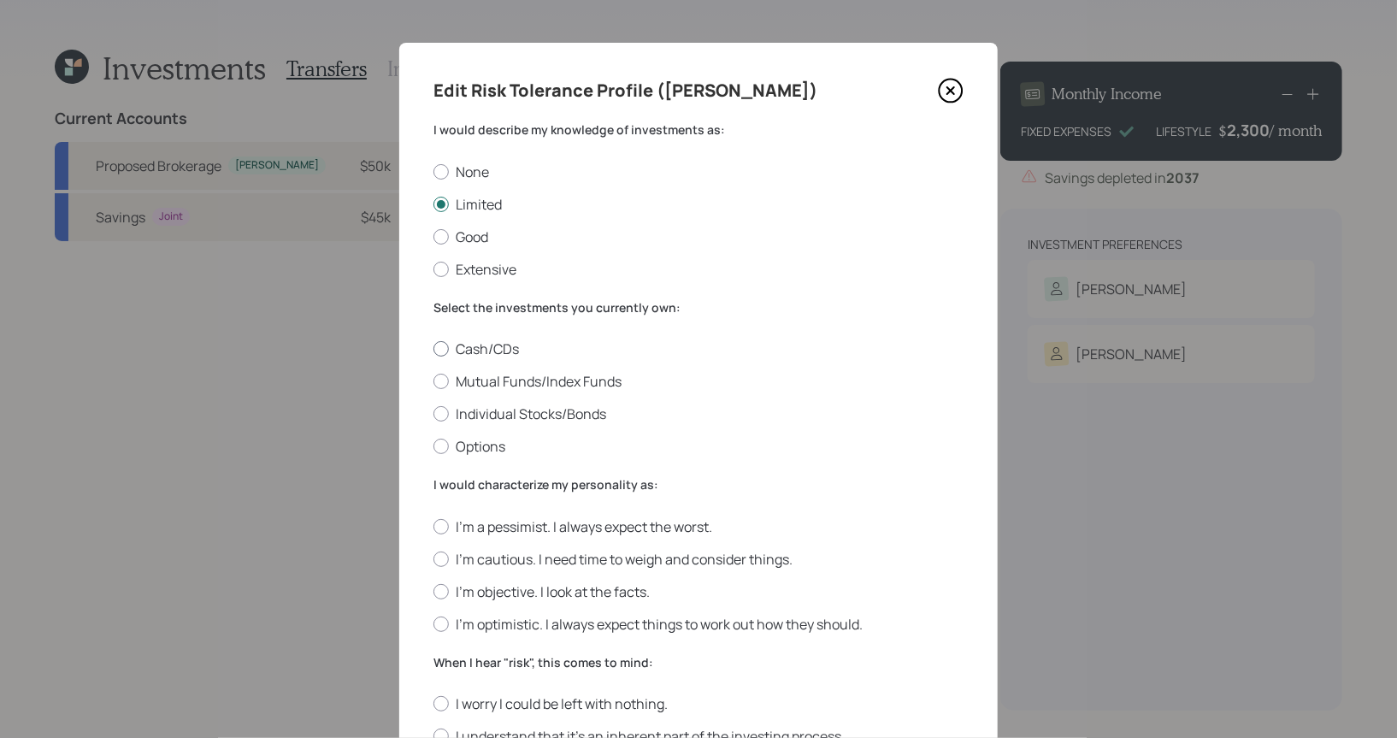
radio input "true"
click at [443, 562] on div at bounding box center [441, 559] width 15 height 15
click at [434, 559] on input "I'm cautious. I need time to weigh and consider things." at bounding box center [433, 558] width 1 height 1
radio input "true"
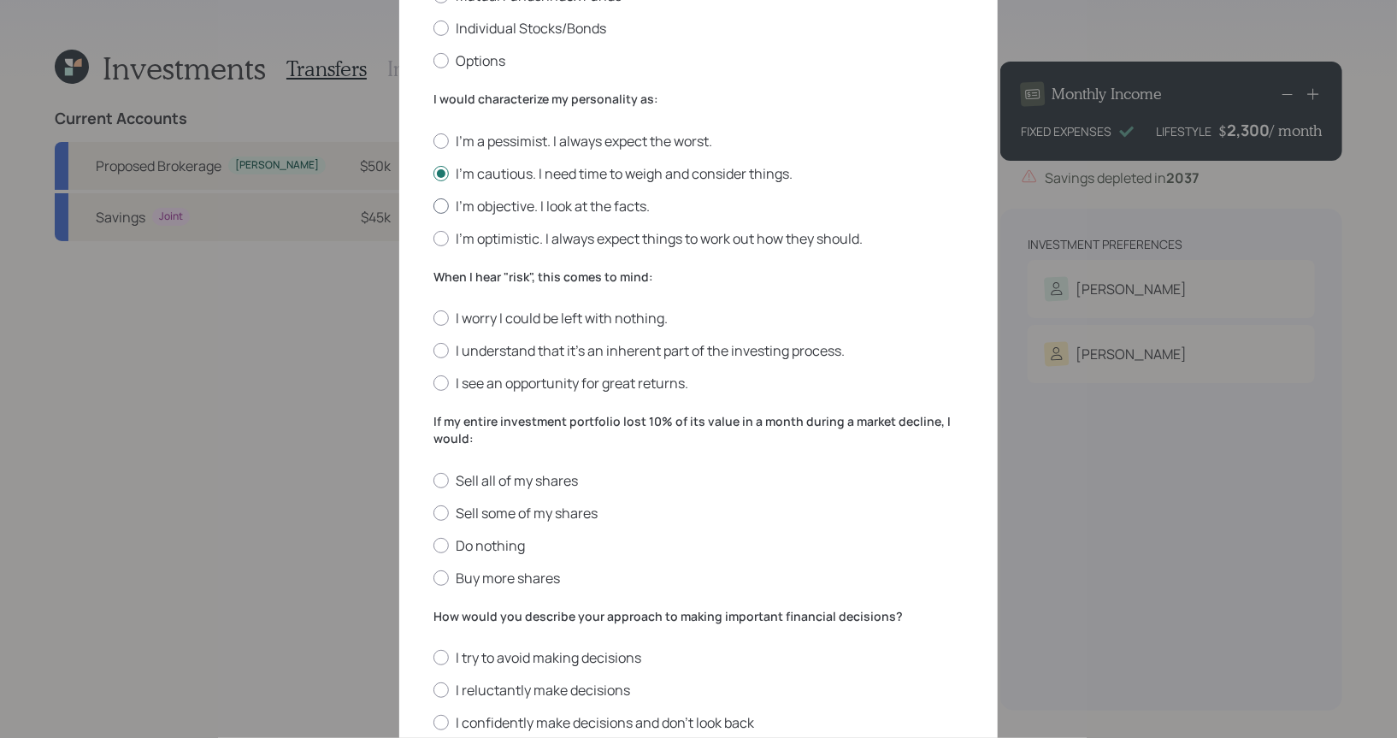
scroll to position [518, 0]
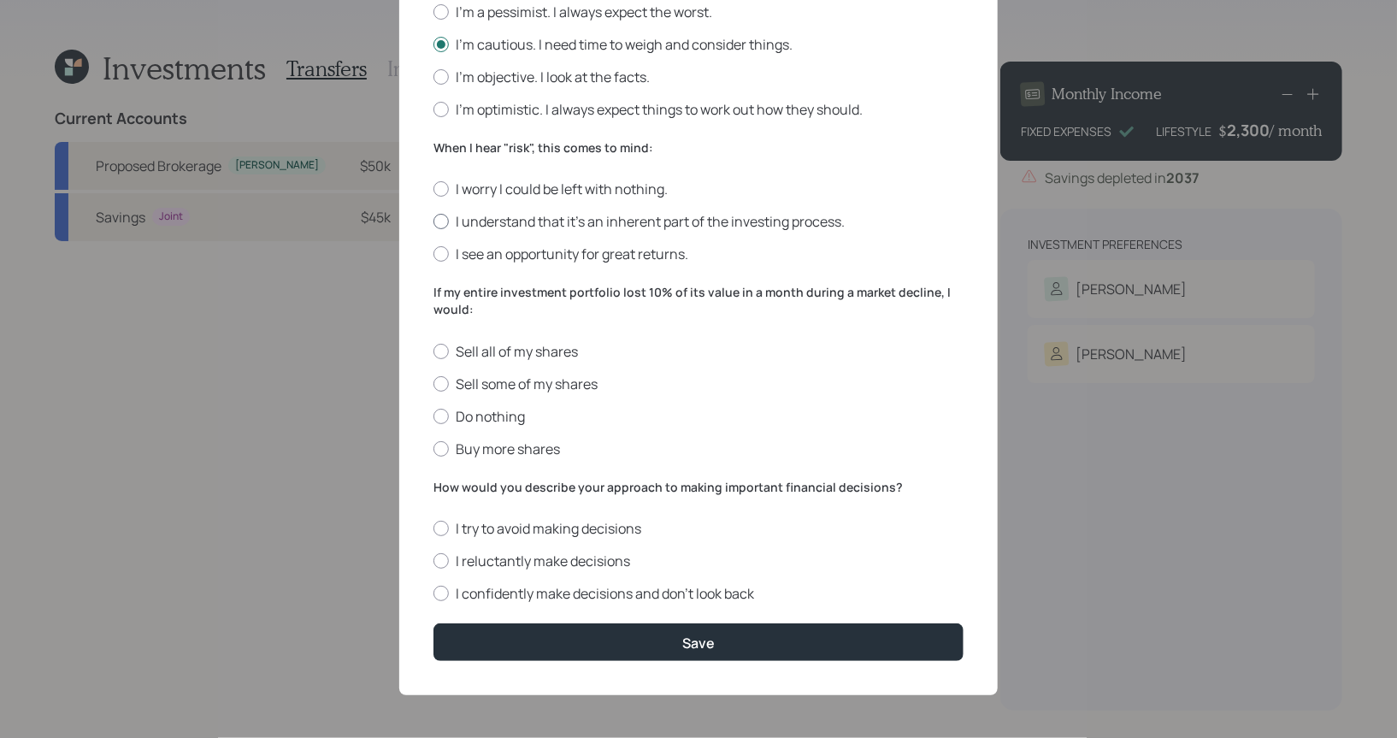
click at [440, 225] on div at bounding box center [441, 221] width 15 height 15
click at [434, 222] on input "I understand that it’s an inherent part of the investing process." at bounding box center [433, 221] width 1 height 1
radio input "true"
click at [442, 414] on div at bounding box center [441, 416] width 15 height 15
click at [434, 416] on input "Do nothing" at bounding box center [433, 416] width 1 height 1
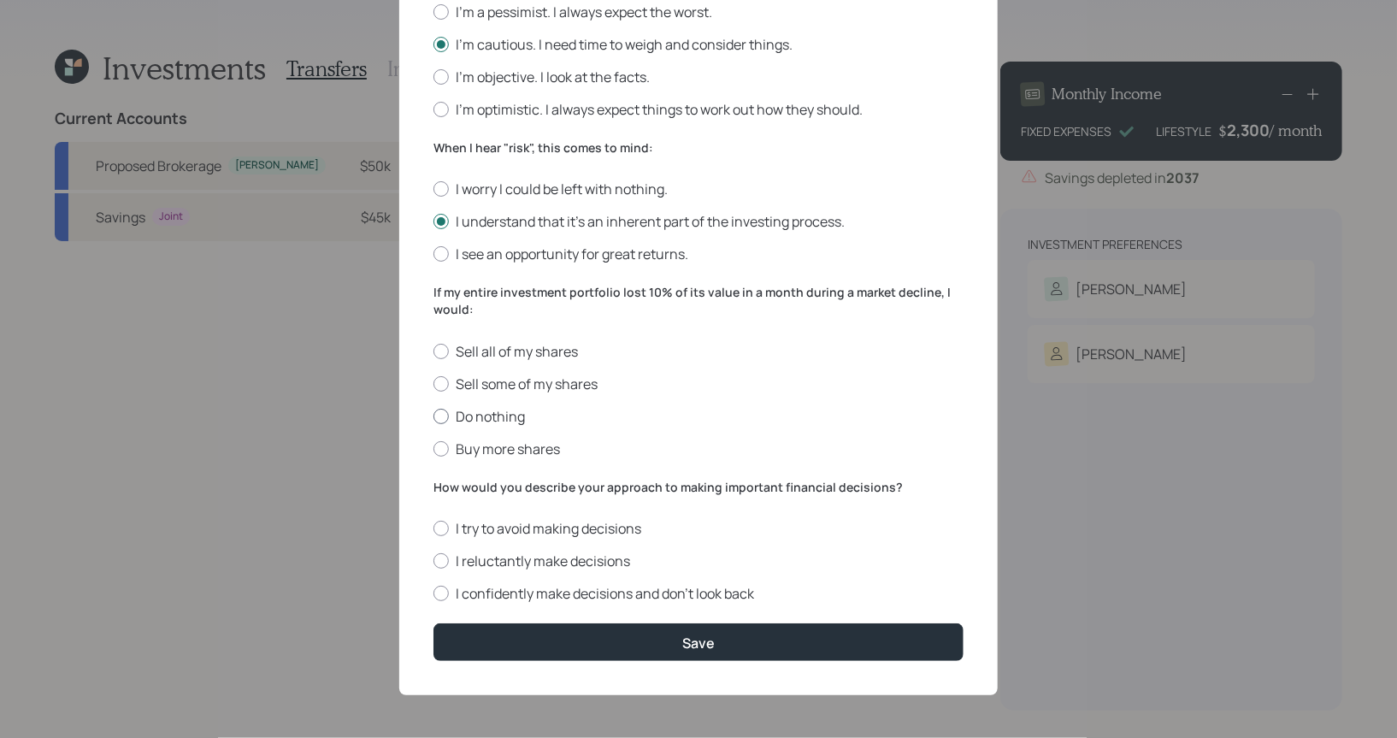
radio input "true"
click at [440, 560] on div at bounding box center [441, 560] width 15 height 15
click at [434, 561] on input "I reluctantly make decisions" at bounding box center [433, 561] width 1 height 1
radio input "true"
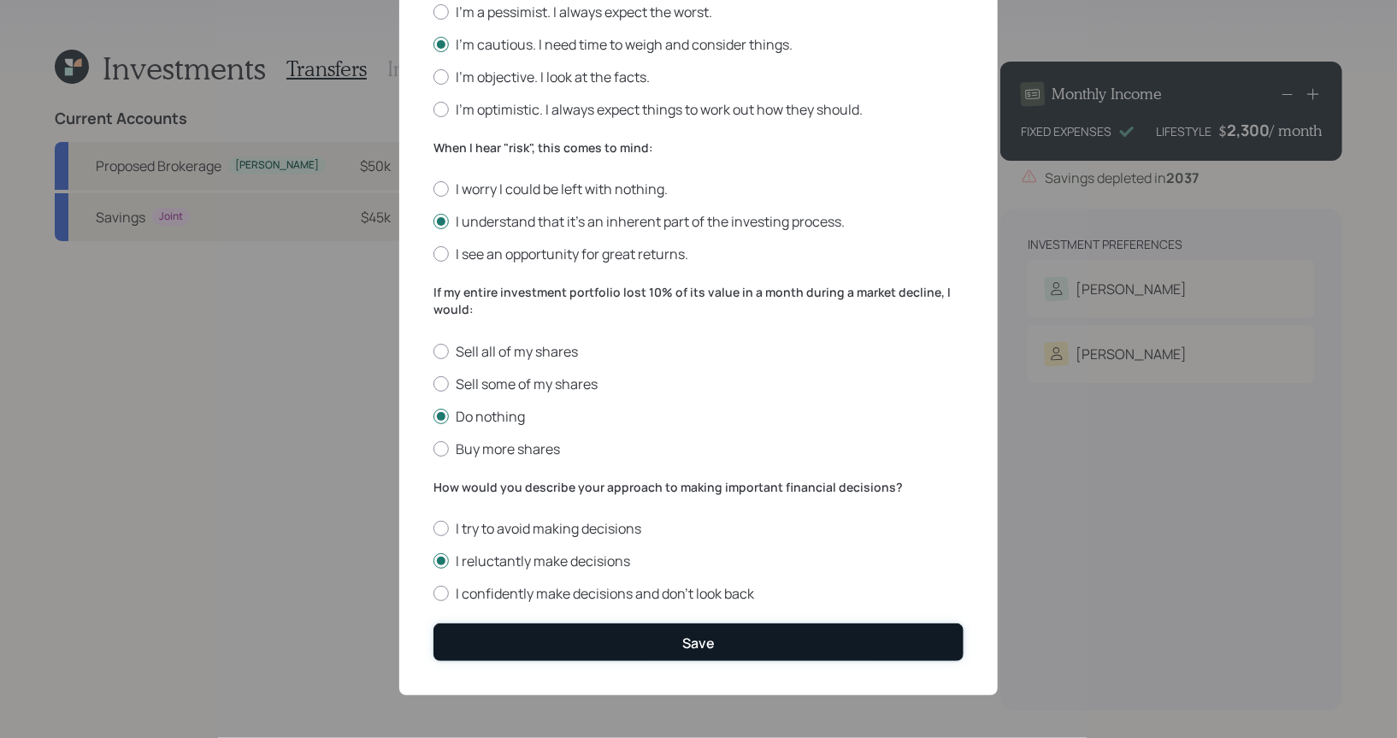
click at [633, 645] on button "Save" at bounding box center [699, 641] width 530 height 37
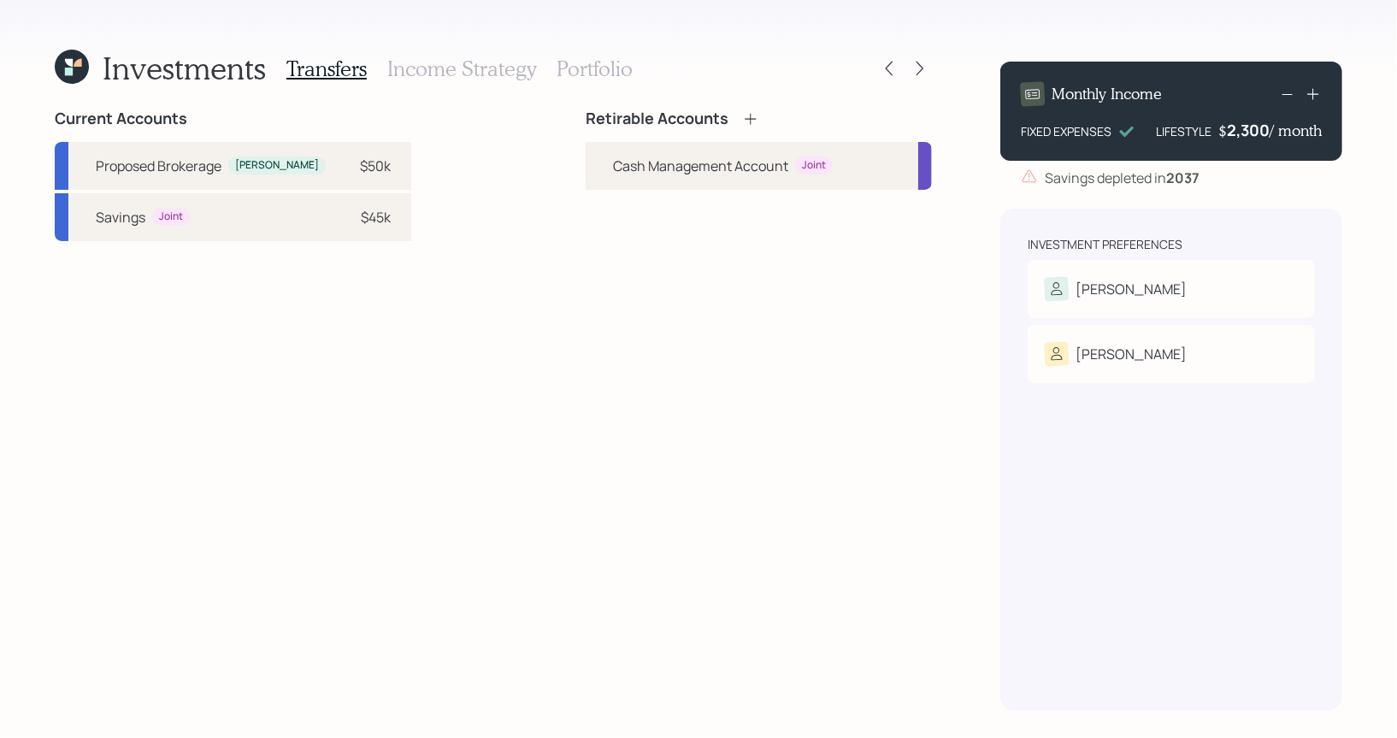
click at [749, 117] on icon at bounding box center [750, 118] width 17 height 17
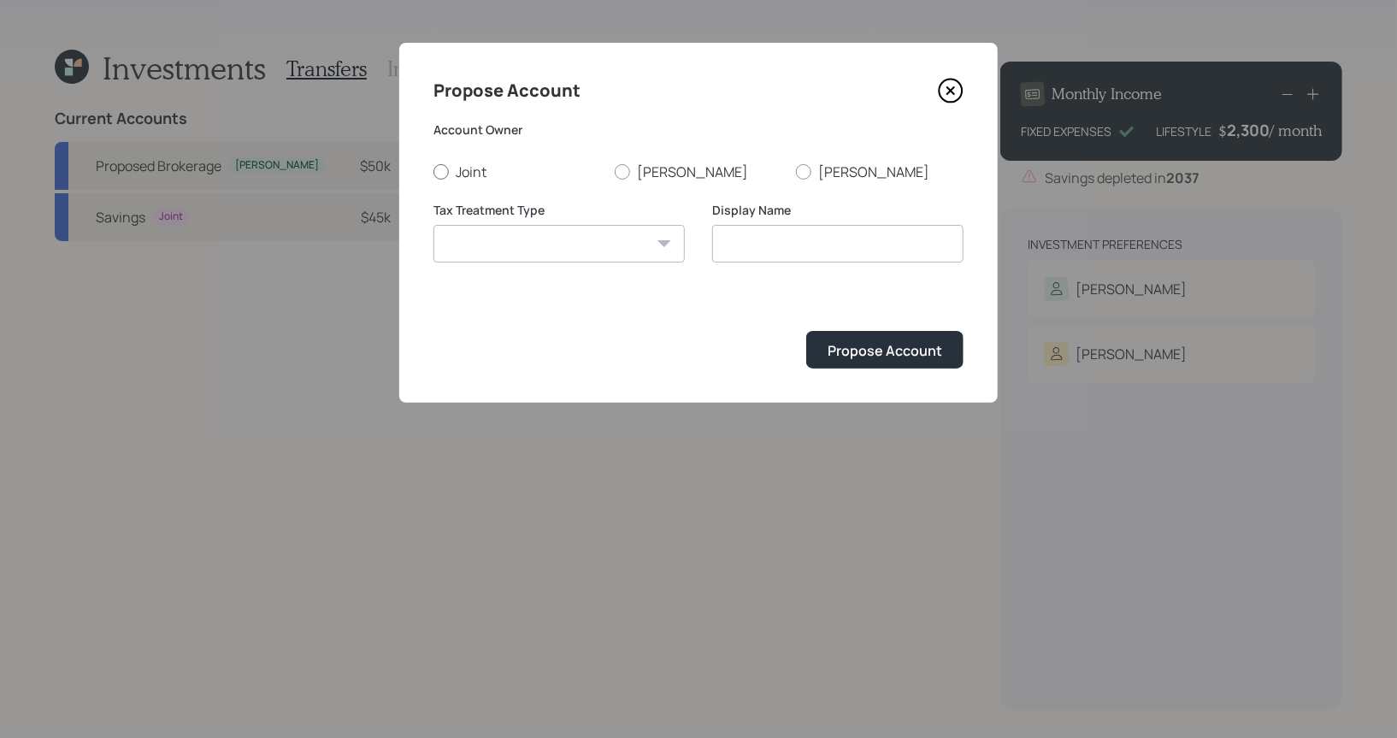
click at [446, 173] on div at bounding box center [441, 171] width 15 height 15
click at [434, 172] on input "Joint" at bounding box center [433, 171] width 1 height 1
radio input "true"
click at [472, 247] on select "Roth Taxable Traditional" at bounding box center [559, 244] width 251 height 38
select select "taxable"
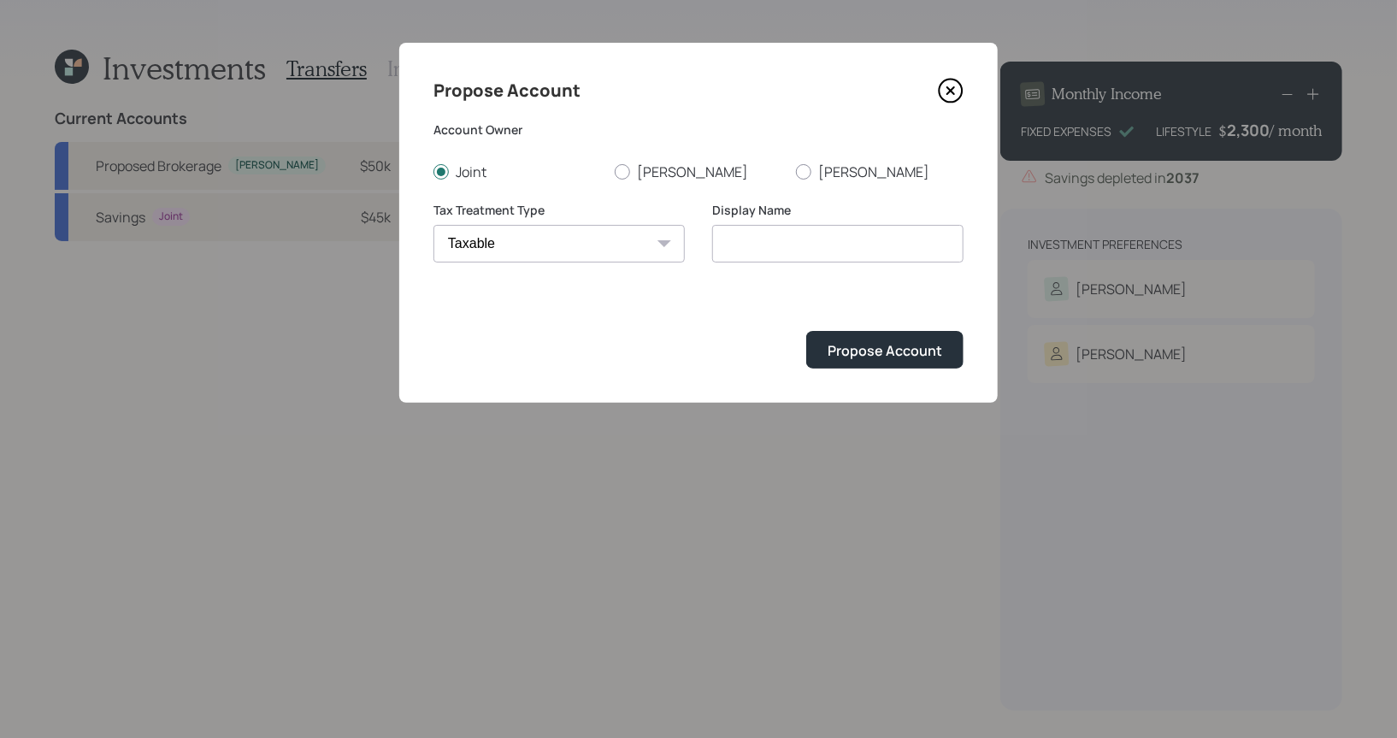
click at [434, 225] on select "Roth Taxable Traditional" at bounding box center [559, 244] width 251 height 38
click at [837, 246] on input "Taxable" at bounding box center [837, 244] width 251 height 38
type input "Taxable Brokerage"
click at [888, 351] on div "Propose Account" at bounding box center [885, 350] width 115 height 19
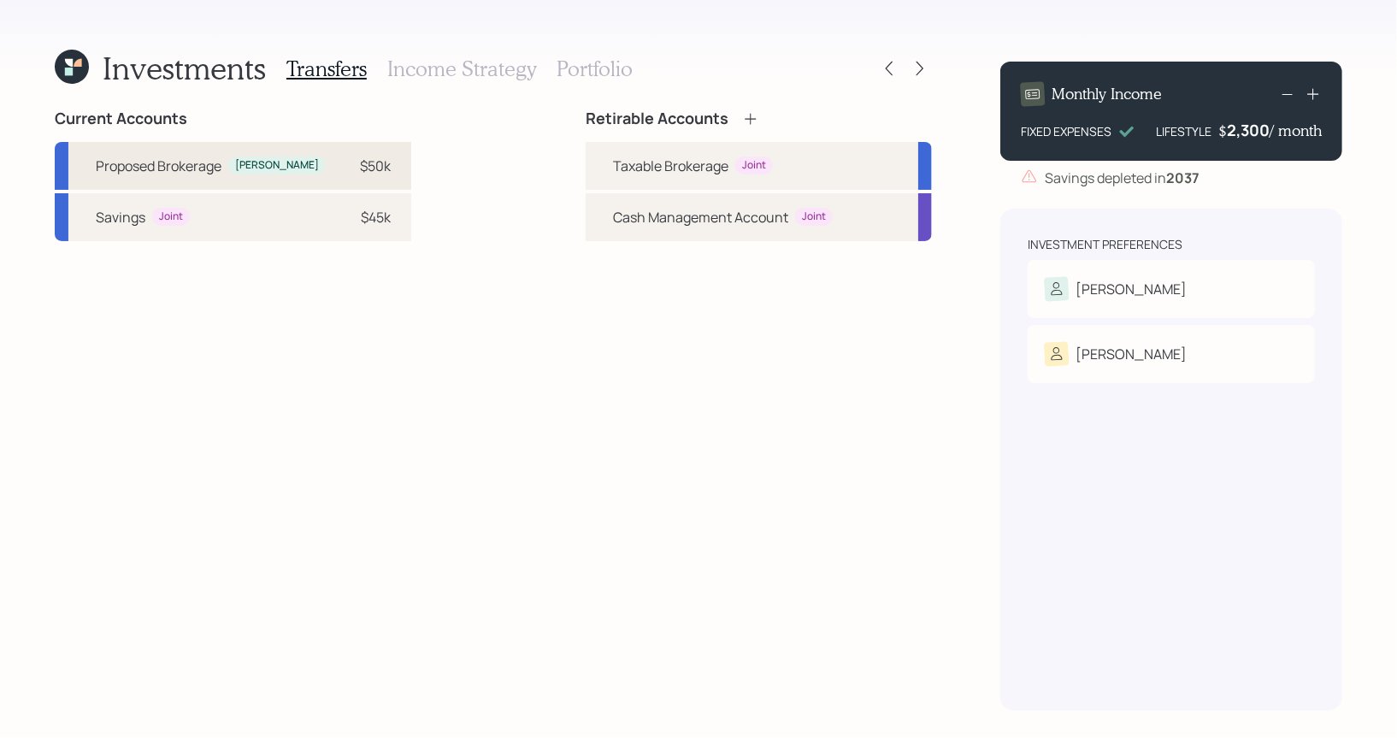
click at [340, 163] on div "$50k" at bounding box center [365, 166] width 51 height 21
click at [629, 171] on div "Taxable Brokerage" at bounding box center [670, 166] width 115 height 21
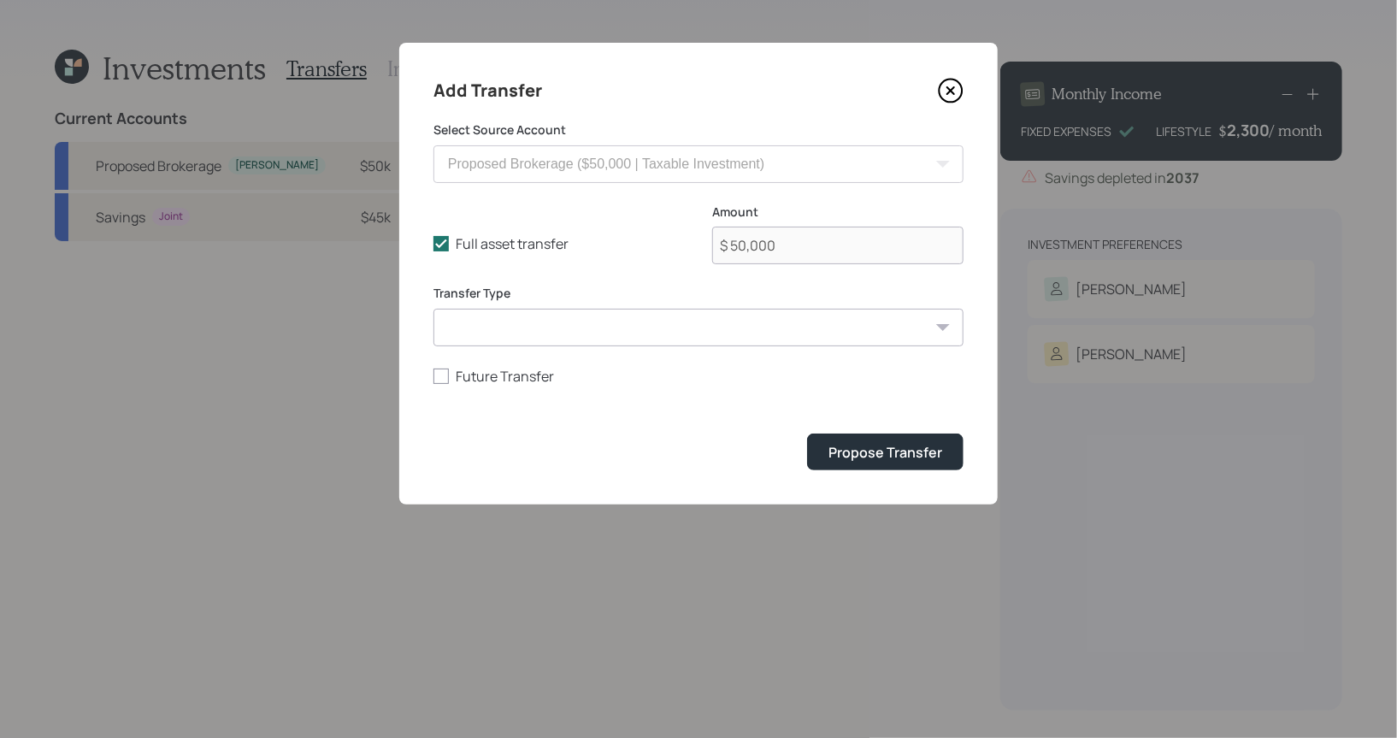
click at [510, 335] on select "ACAT Transfer Non ACAT Transfer Capitalize Rollover Rollover Deposit" at bounding box center [699, 328] width 530 height 38
click at [434, 309] on select "ACAT Transfer Non ACAT Transfer Capitalize Rollover Rollover Deposit" at bounding box center [699, 328] width 530 height 38
click at [511, 341] on select "ACAT Transfer Non ACAT Transfer Capitalize Rollover Rollover Deposit" at bounding box center [699, 328] width 530 height 38
select select "deposit"
click at [434, 309] on select "ACAT Transfer Non ACAT Transfer Capitalize Rollover Rollover Deposit" at bounding box center [699, 328] width 530 height 38
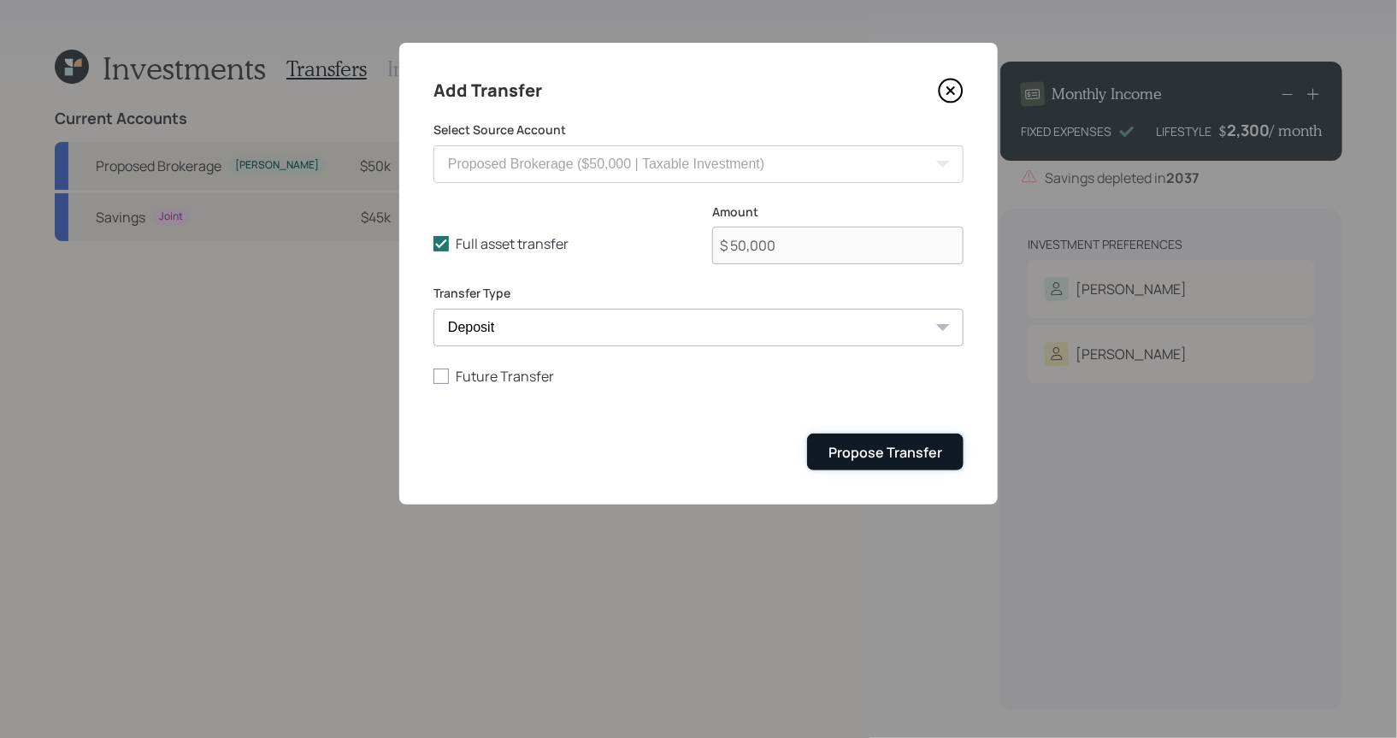
click at [927, 455] on div "Propose Transfer" at bounding box center [886, 452] width 114 height 19
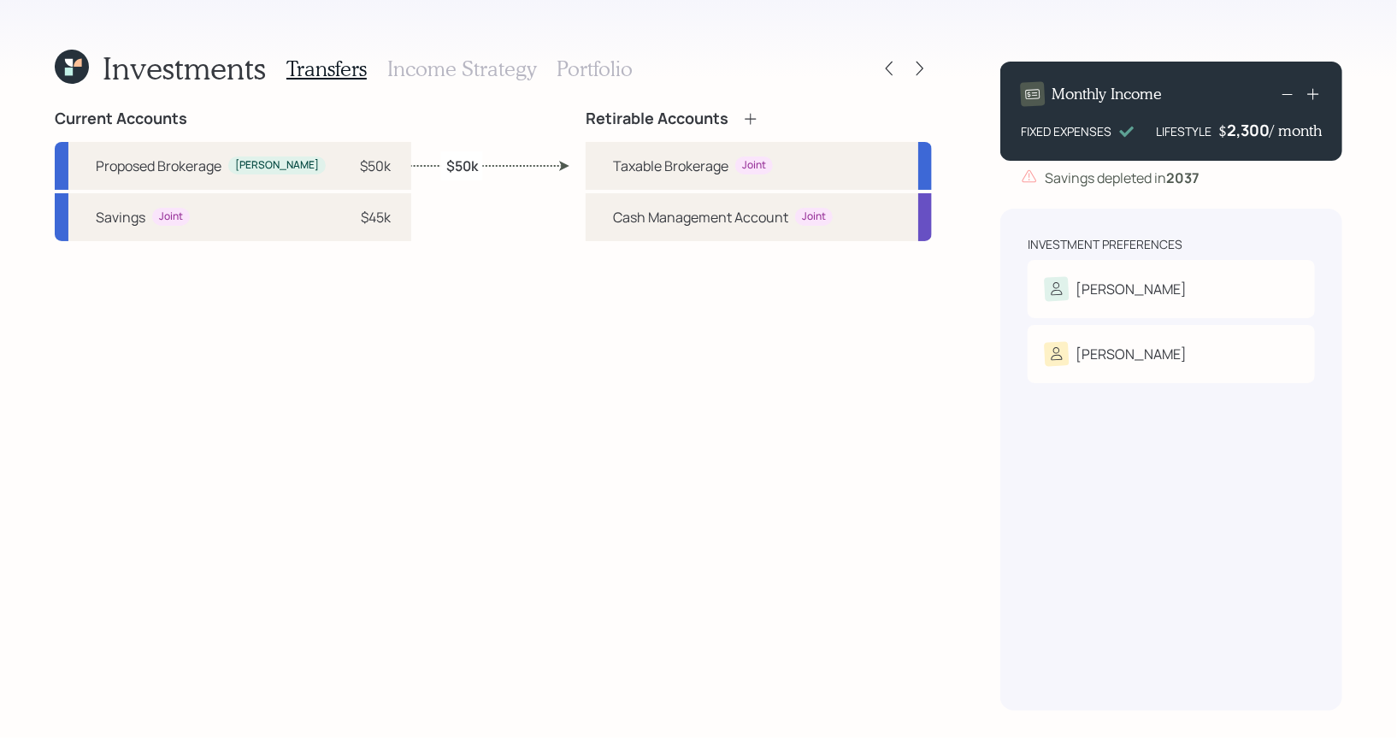
click at [617, 68] on h3 "Portfolio" at bounding box center [595, 68] width 76 height 25
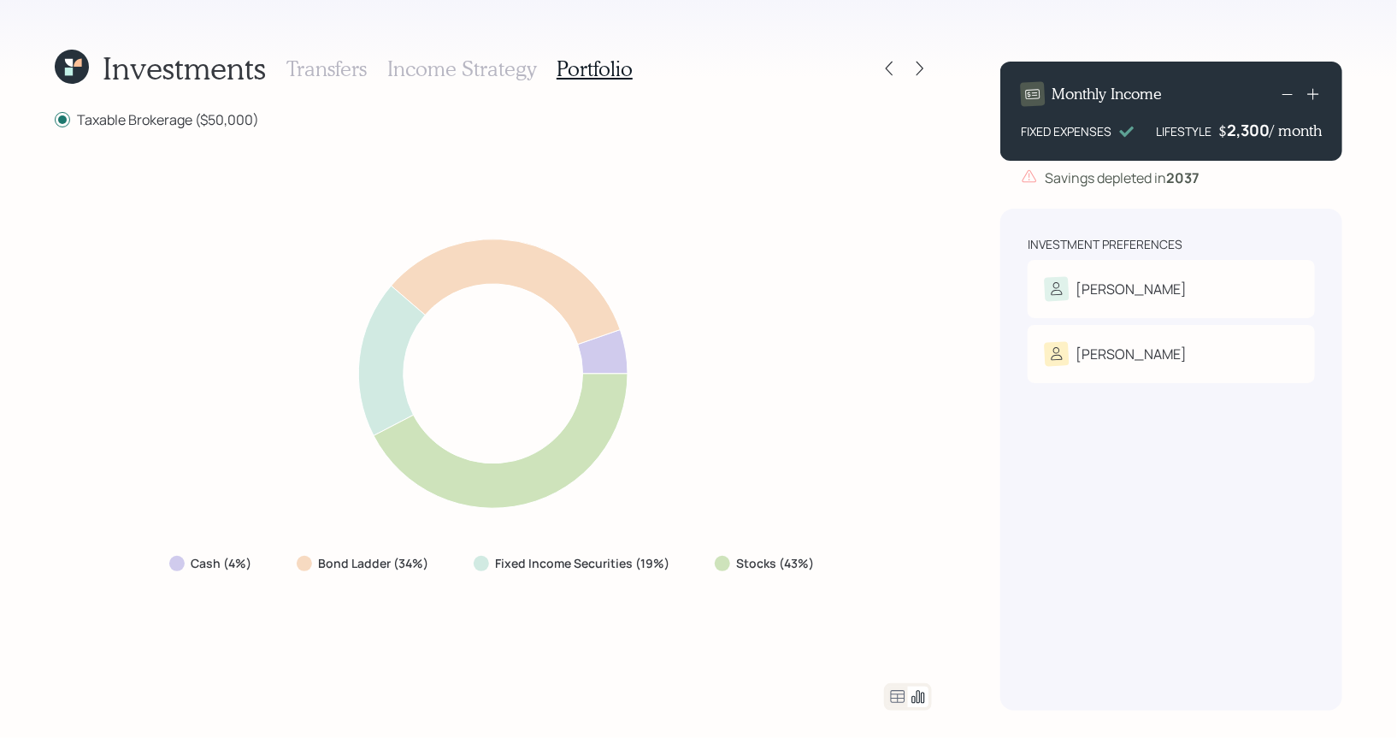
click at [441, 70] on h3 "Income Strategy" at bounding box center [461, 68] width 149 height 25
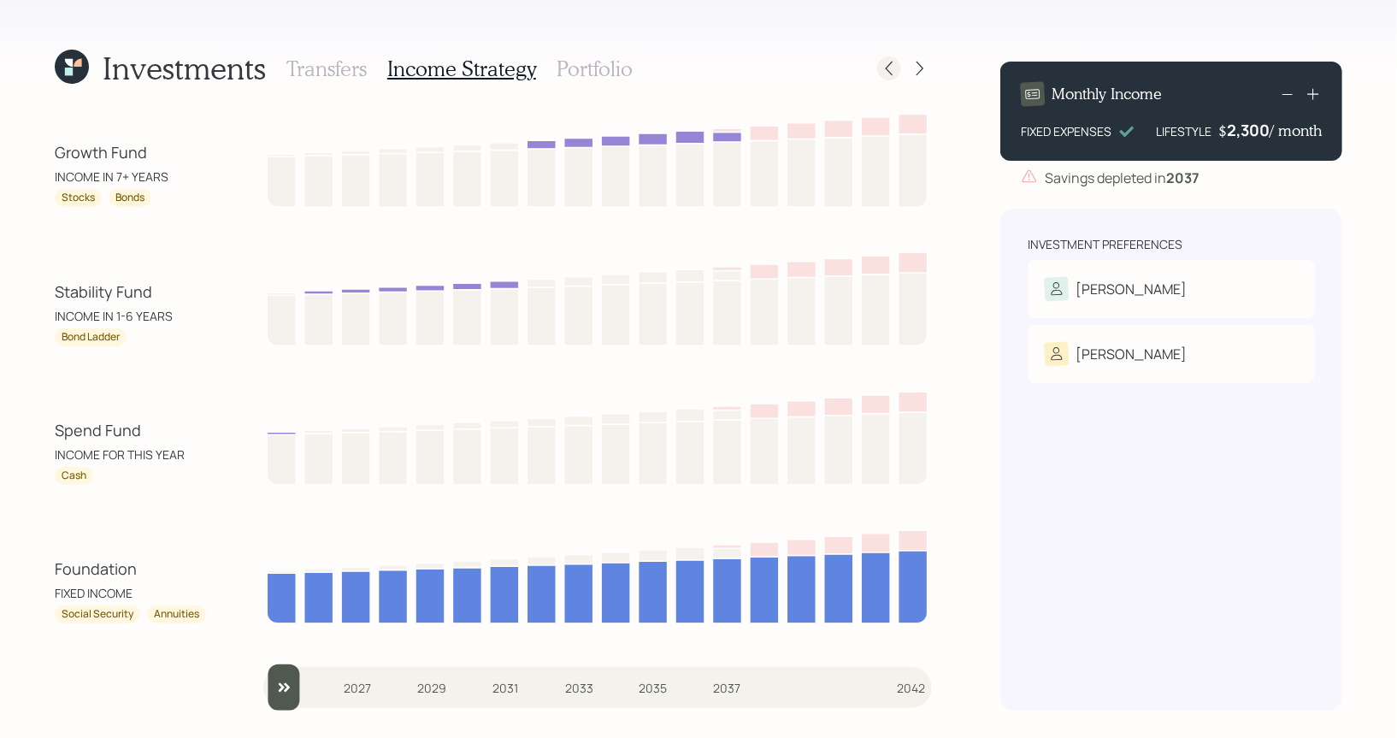
click at [895, 66] on icon at bounding box center [889, 68] width 17 height 17
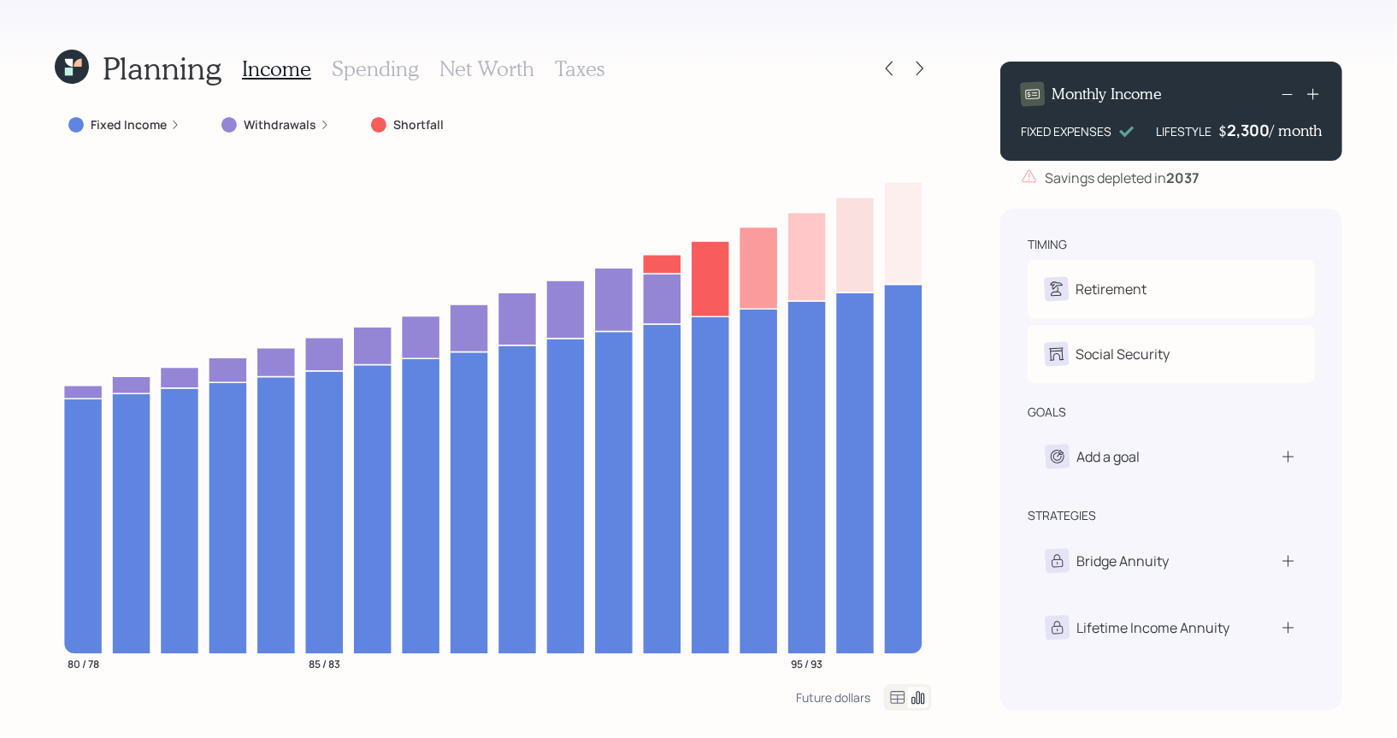
click at [1290, 94] on rect at bounding box center [1288, 94] width 10 height 1
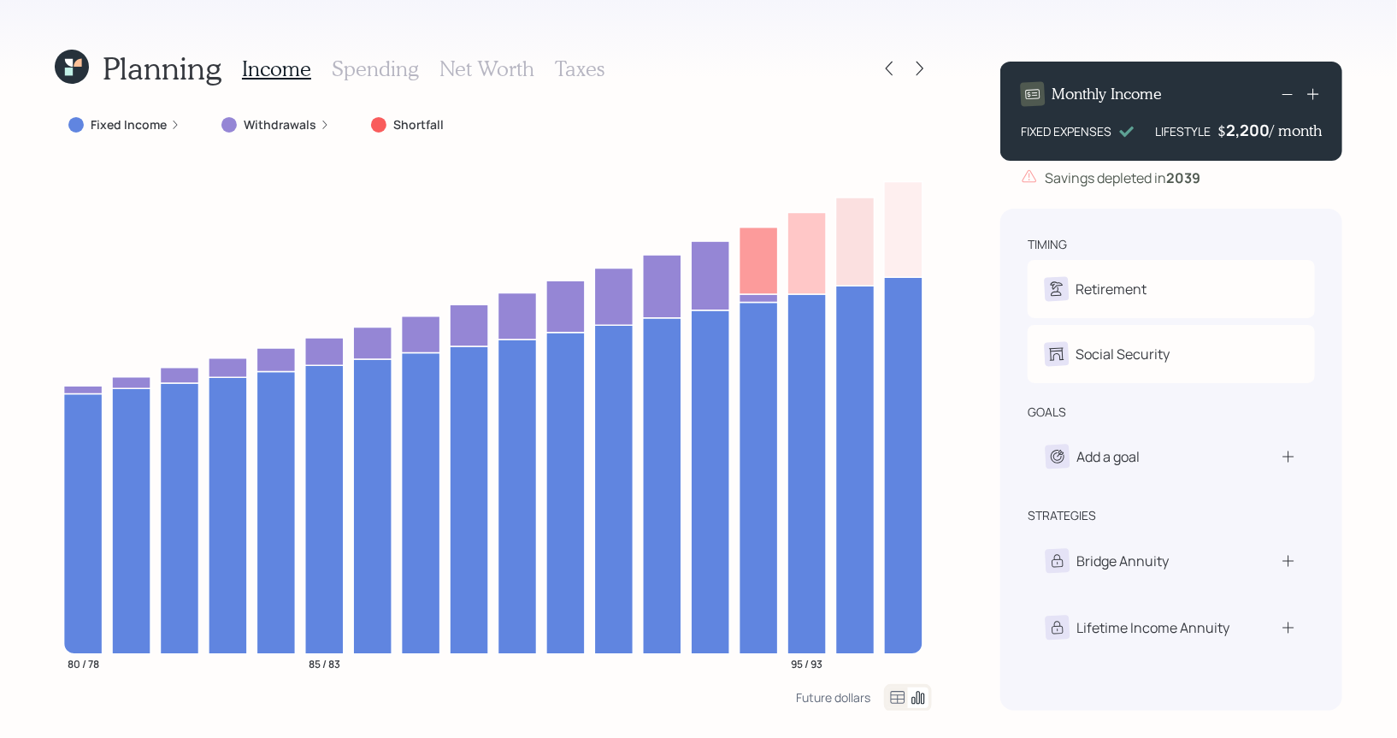
click at [1290, 92] on icon at bounding box center [1288, 94] width 21 height 21
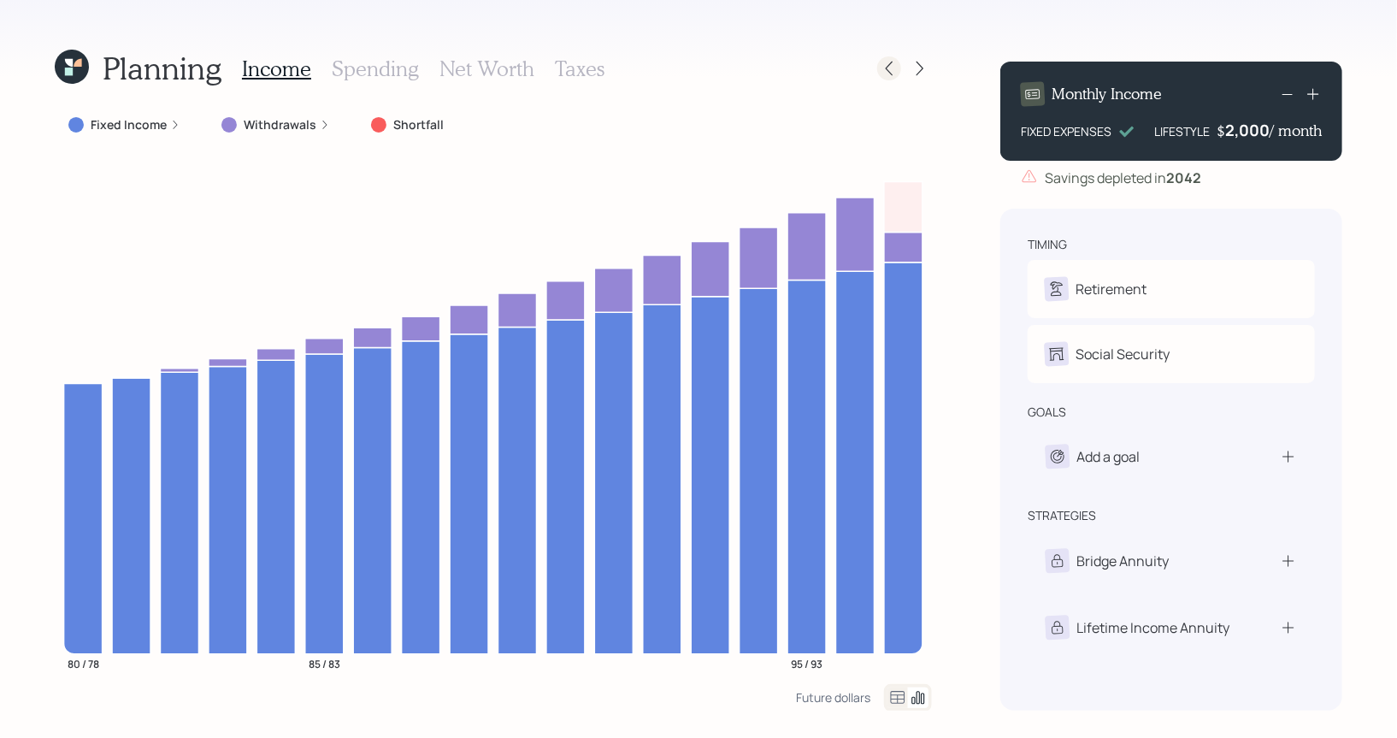
click at [889, 74] on icon at bounding box center [889, 68] width 17 height 17
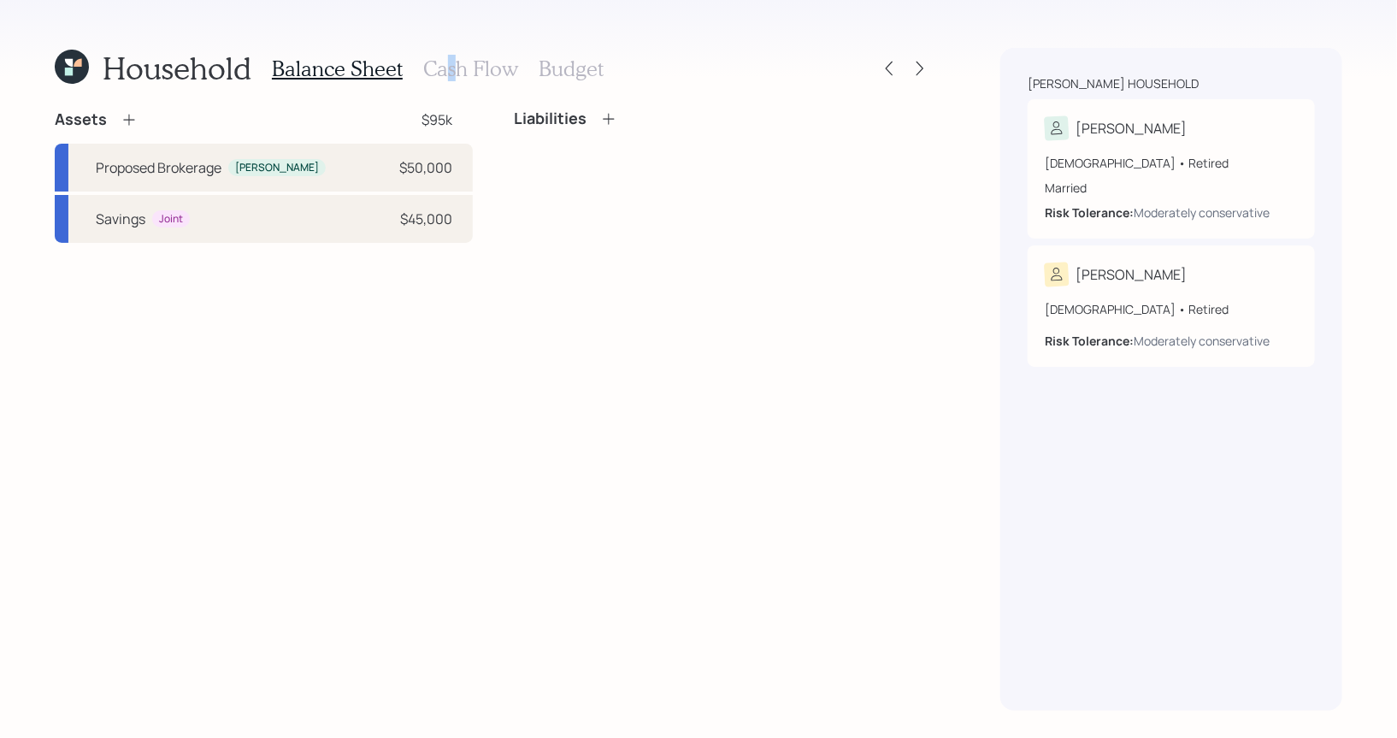
click at [449, 66] on h3 "Cash Flow" at bounding box center [470, 68] width 95 height 25
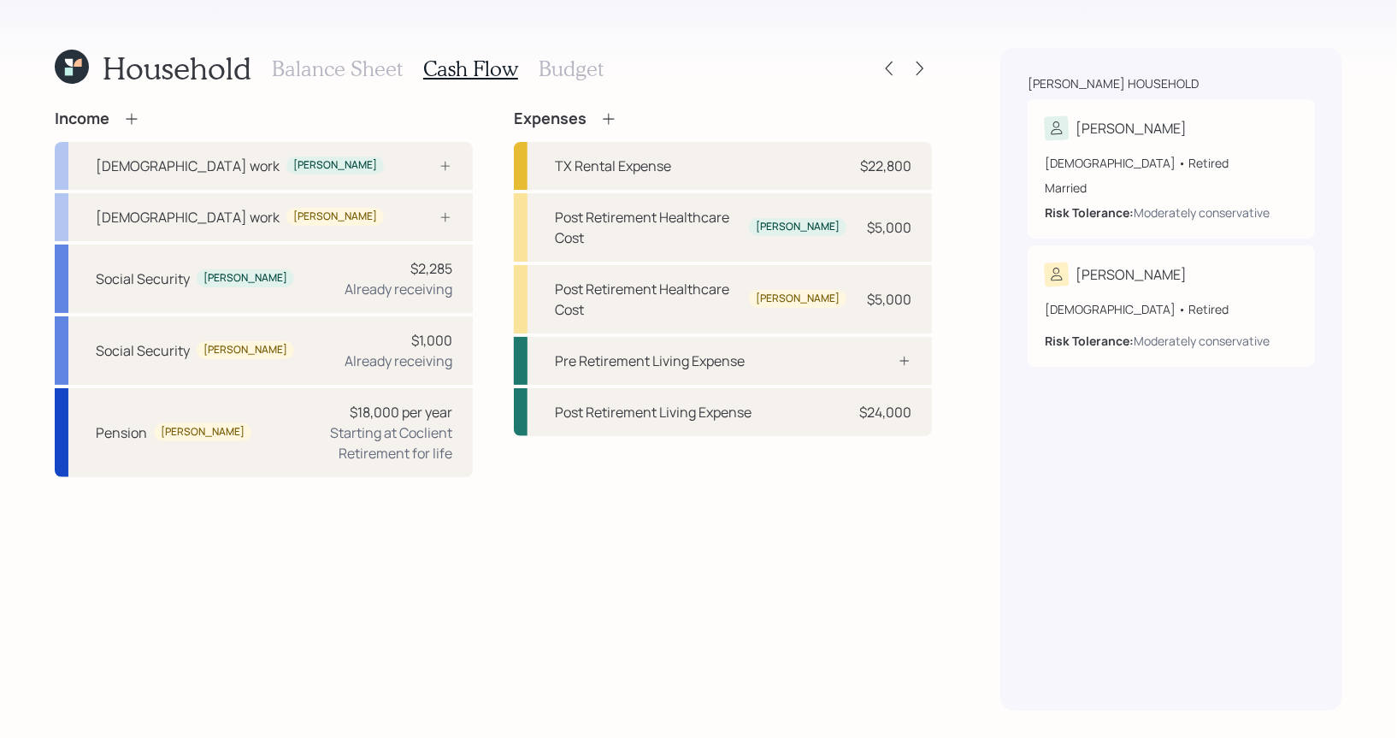
click at [605, 115] on icon at bounding box center [608, 118] width 17 height 17
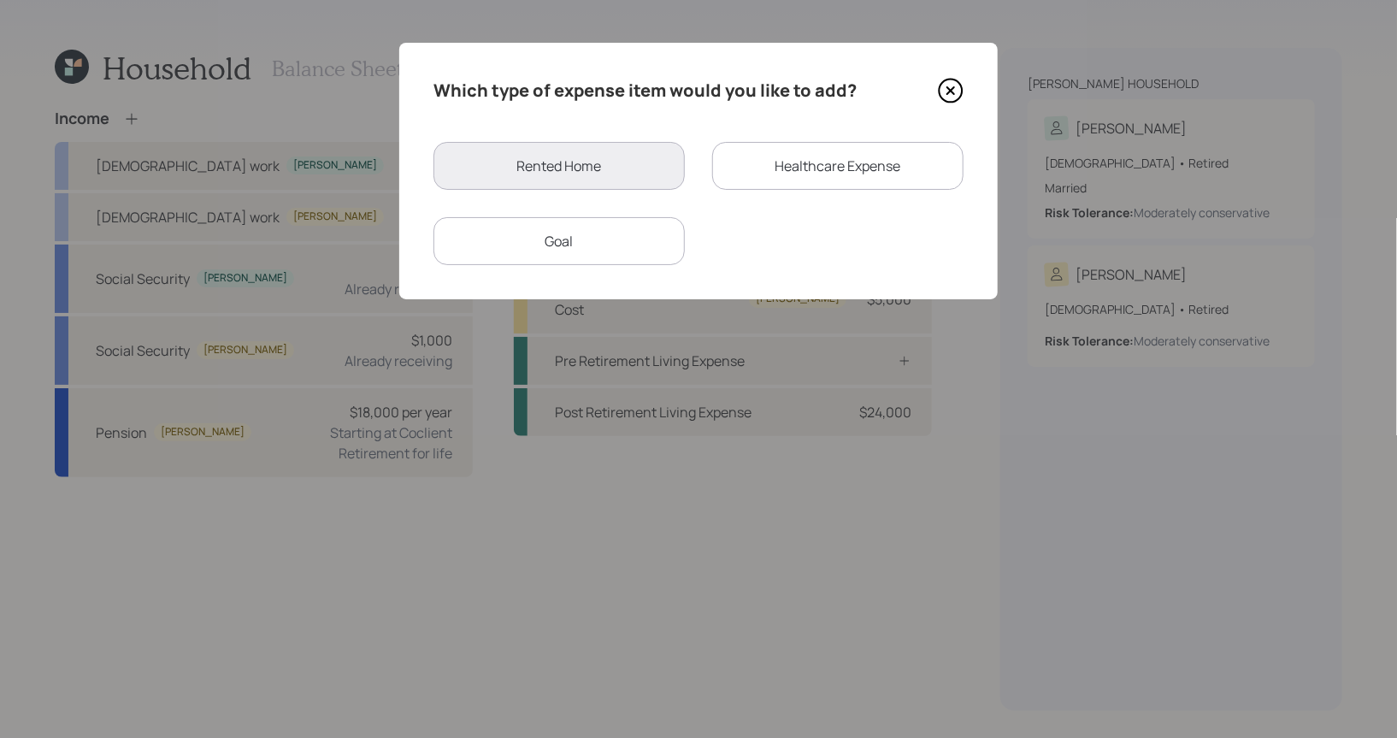
click at [601, 250] on div "Goal" at bounding box center [559, 241] width 251 height 48
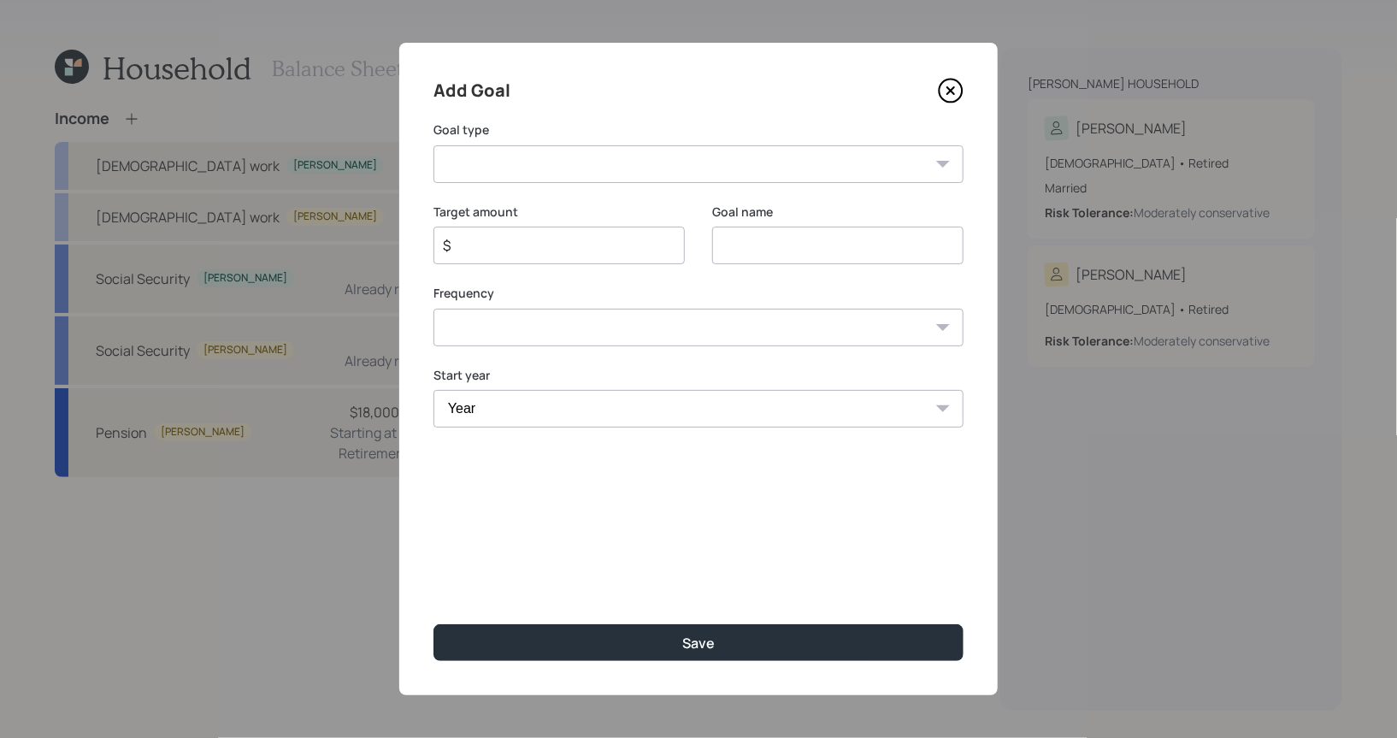
click at [732, 249] on input at bounding box center [837, 246] width 251 height 38
type input "Extra Income"
click at [540, 251] on input "$" at bounding box center [552, 245] width 222 height 21
type input "$ 2,000"
click at [578, 317] on select "One time Every 1 year Every 2 years Every 3 years Every 4 years Every 5 years E…" at bounding box center [699, 328] width 530 height 38
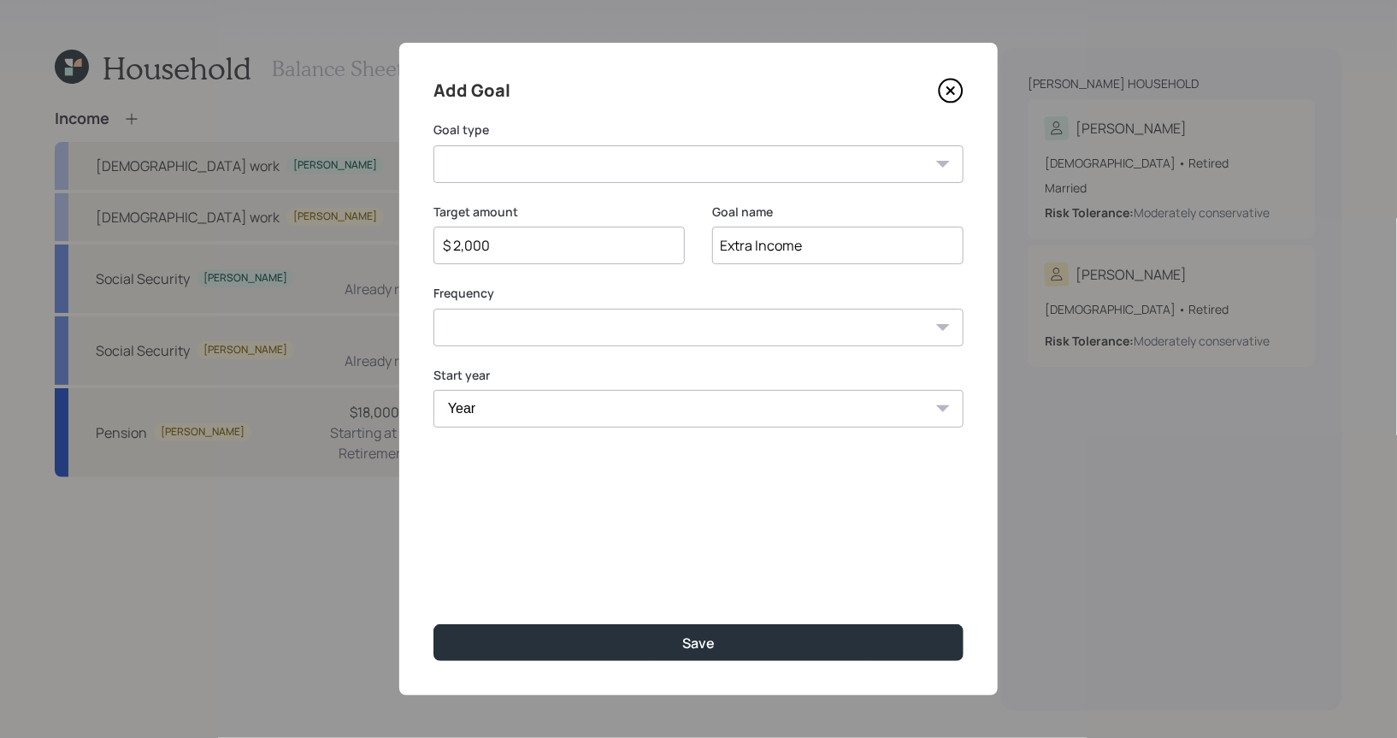
select select "1"
click at [434, 309] on select "One time Every 1 year Every 2 years Every 3 years Every 4 years Every 5 years E…" at bounding box center [699, 328] width 530 height 38
click at [499, 399] on select "Year 2025 2026 2027 2028 2029 2030 2031 2032 2033 2034 2035 2036 2037 2038 2039" at bounding box center [559, 409] width 251 height 38
select select "2026"
click at [434, 390] on select "Year 2025 2026 2027 2028 2029 2030 2031 2032 2033 2034 2035 2036 2037 2038 2039" at bounding box center [559, 409] width 251 height 38
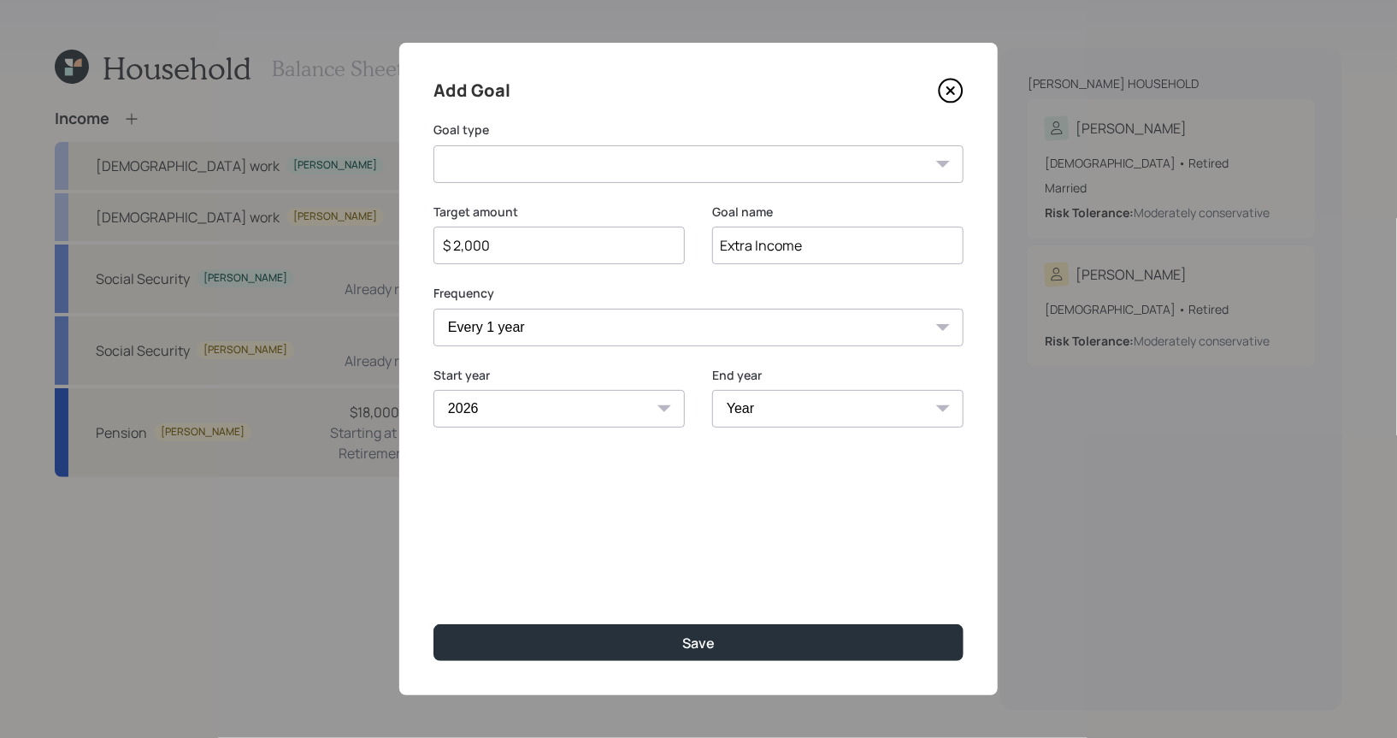
click at [836, 404] on select "Year 2026 2027 2028 2029 2030 2031 2032 2033 2034 2035 2036 2037 2038 2039" at bounding box center [837, 409] width 251 height 38
select select "2035"
click at [712, 390] on select "Year 2026 2027 2028 2029 2030 2031 2032 2033 2034 2035 2036 2037 2038 2039" at bounding box center [837, 409] width 251 height 38
click at [556, 164] on select "Create an emergency fund Donate to charity Purchase a home Make a purchase Supp…" at bounding box center [699, 164] width 530 height 38
select select "other"
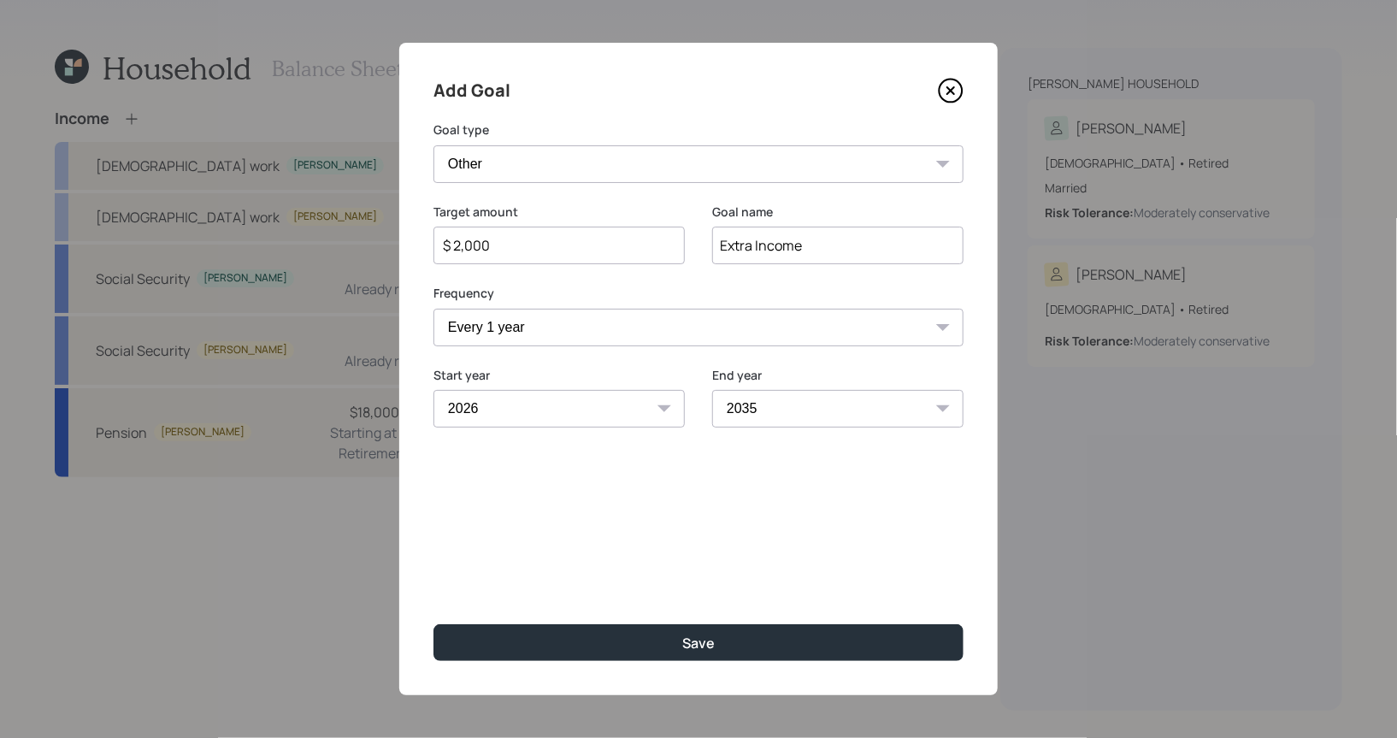
click at [434, 145] on select "Create an emergency fund Donate to charity Purchase a home Make a purchase Supp…" at bounding box center [699, 164] width 530 height 38
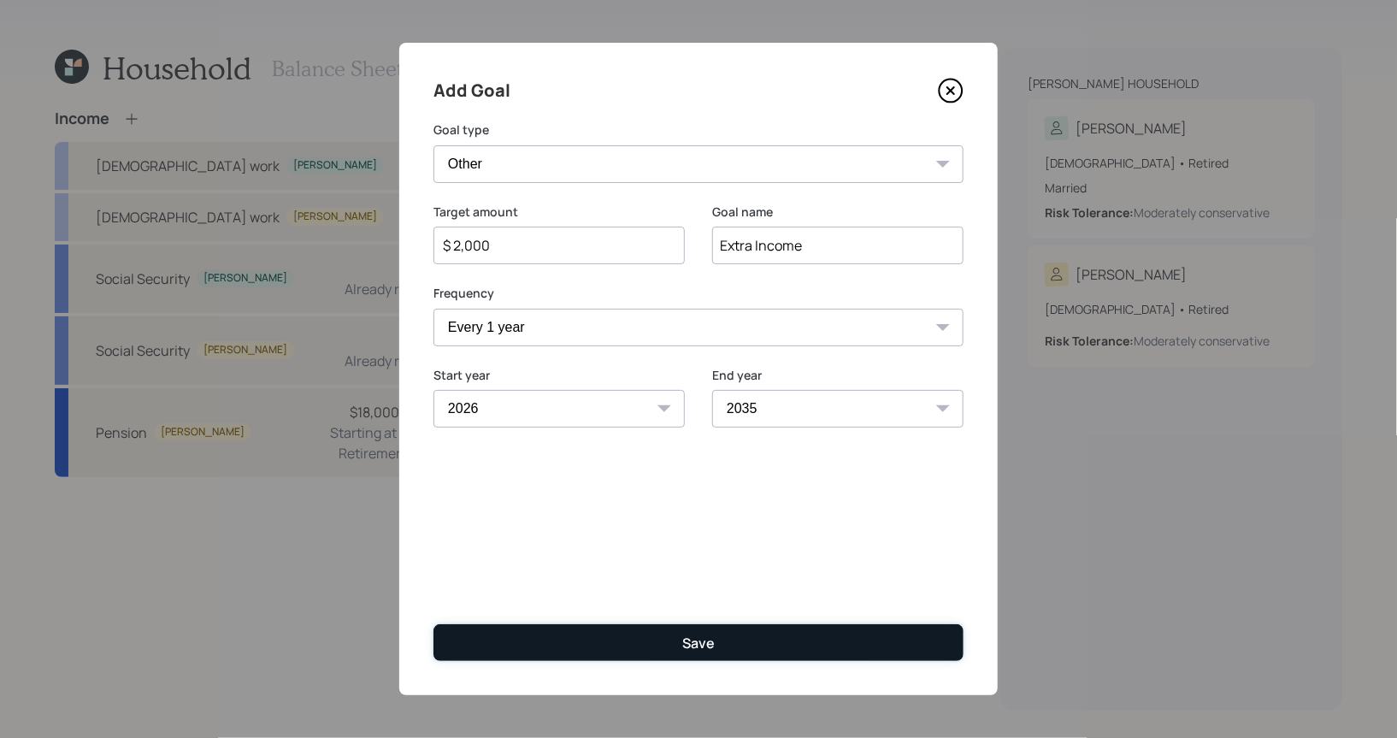
click at [551, 648] on button "Save" at bounding box center [699, 642] width 530 height 37
type input "$"
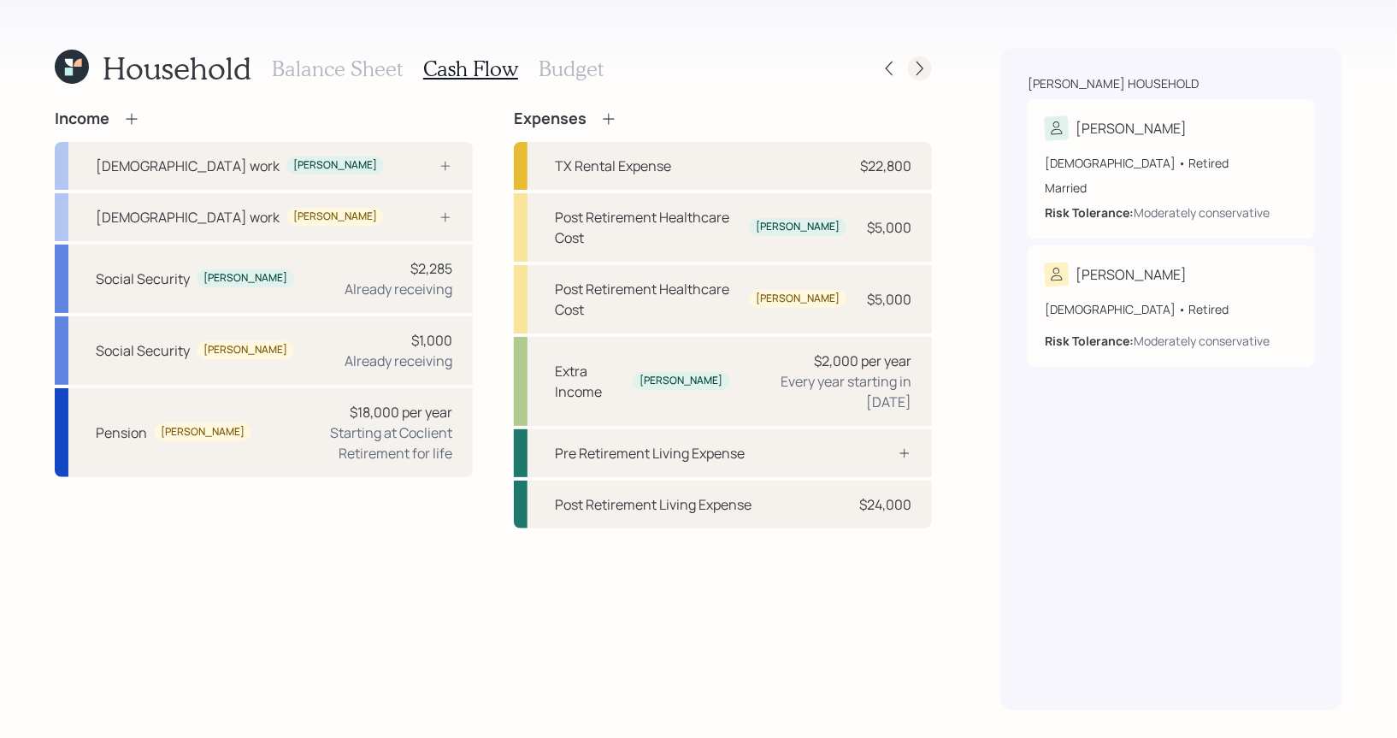
click at [924, 73] on icon at bounding box center [920, 68] width 17 height 17
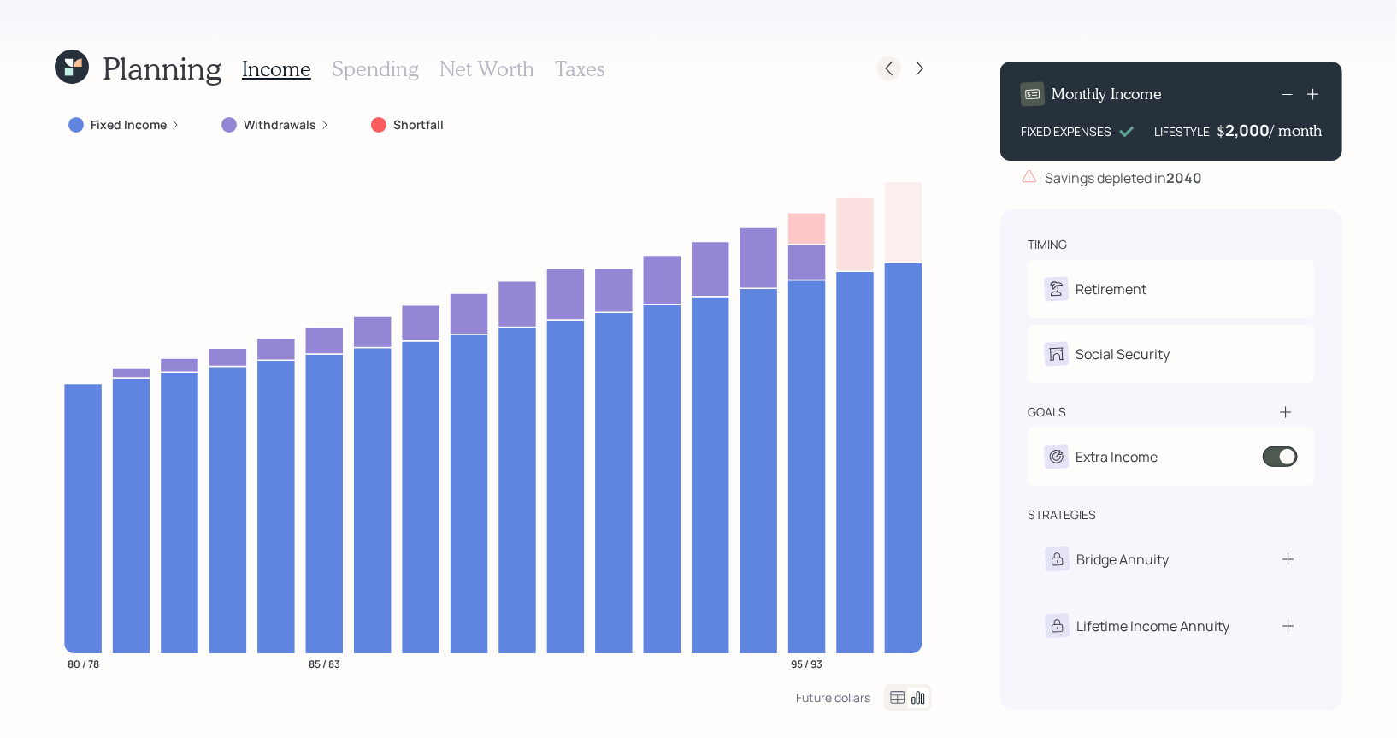
click at [889, 71] on icon at bounding box center [889, 69] width 7 height 15
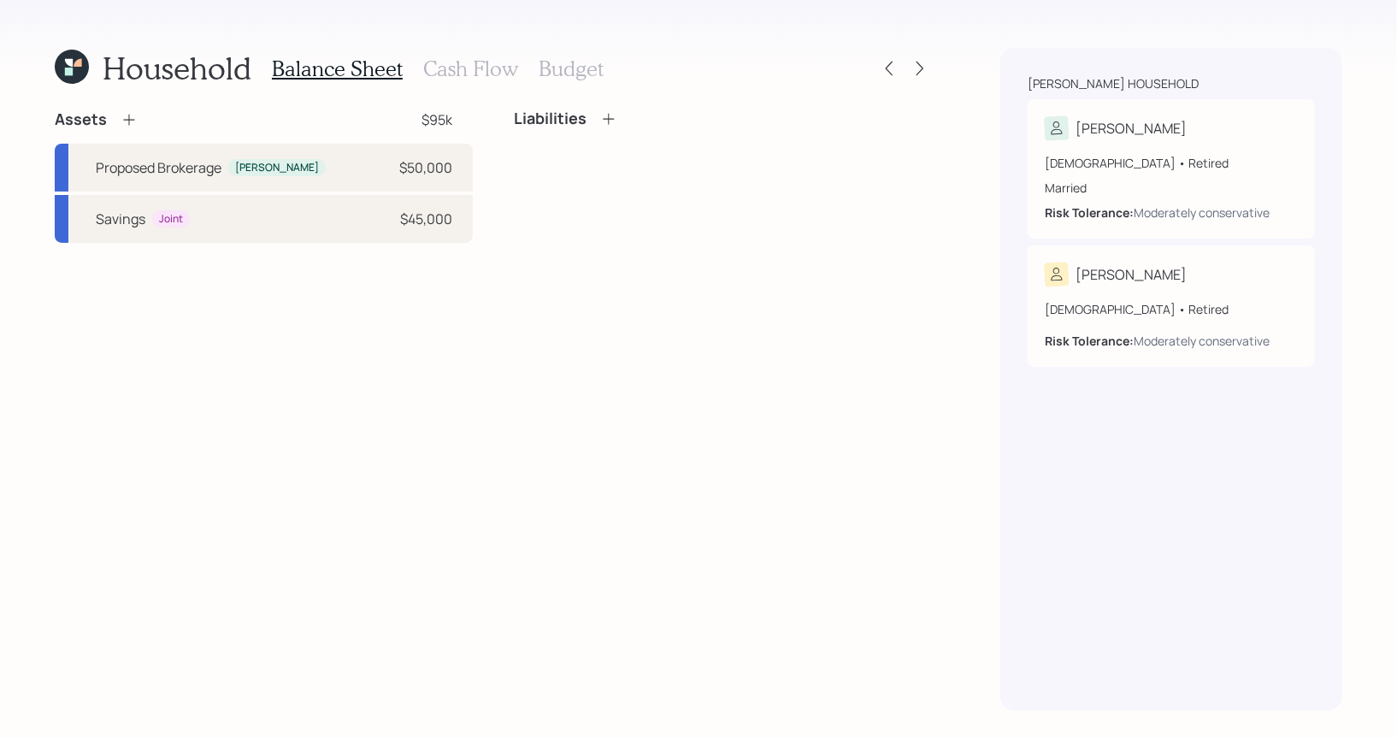
click at [454, 76] on h3 "Cash Flow" at bounding box center [470, 68] width 95 height 25
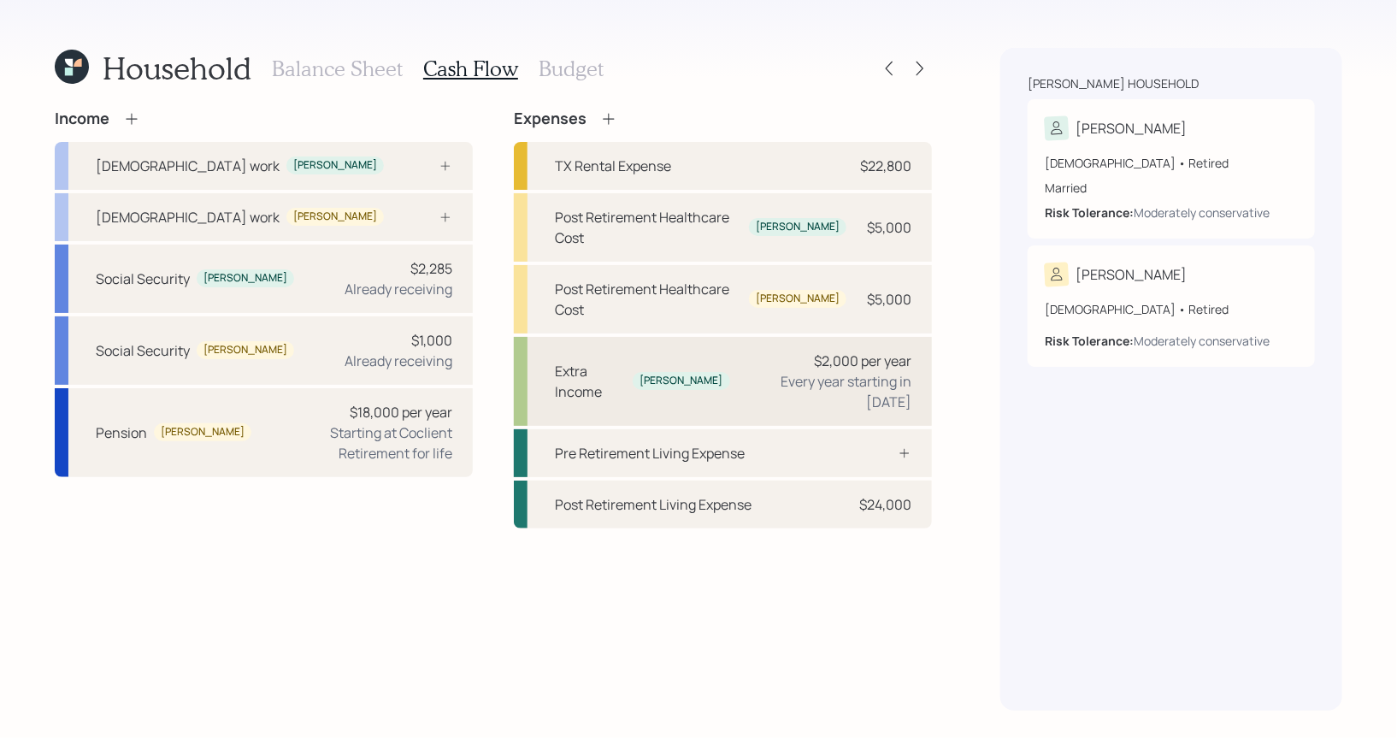
click at [594, 342] on div "Extra Income Jim $2,000 per year Every year starting in 2026" at bounding box center [723, 381] width 418 height 89
select select "1"
select select "2026"
select select "2035"
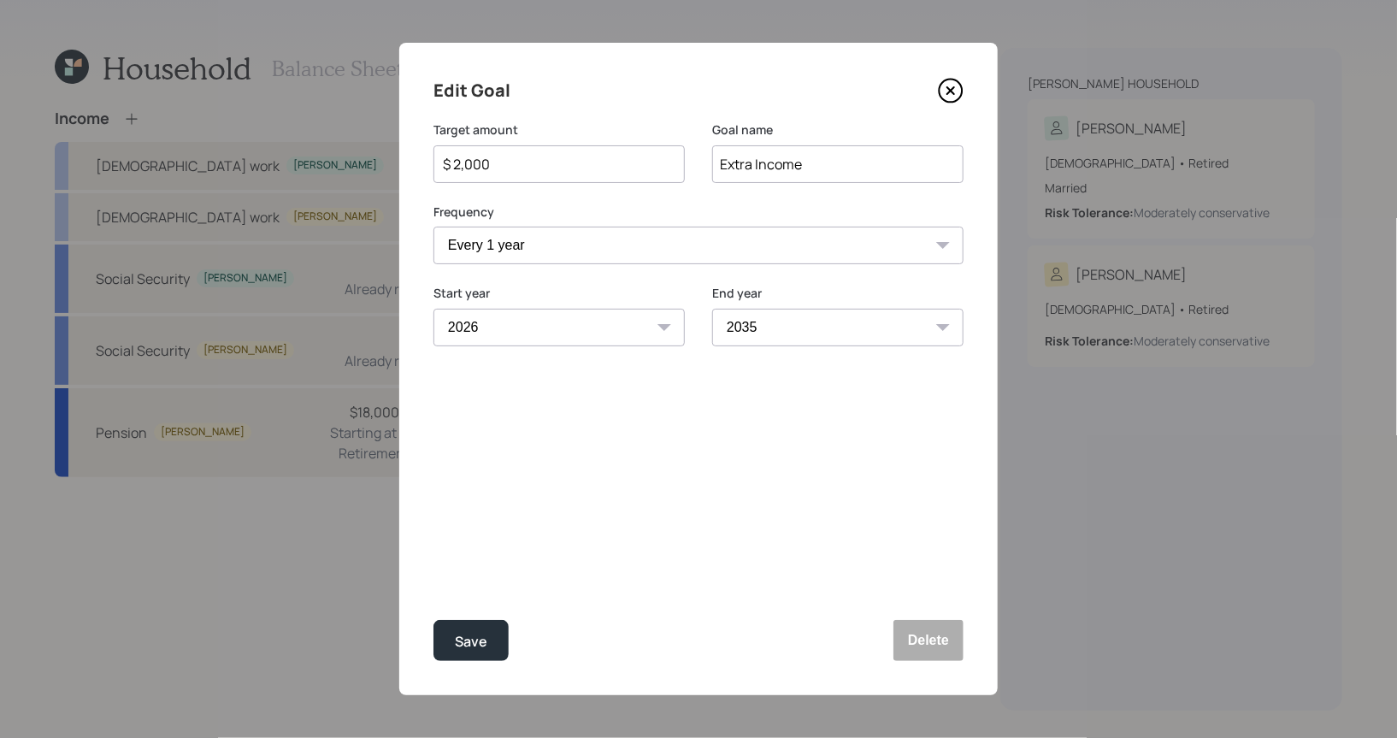
click at [462, 168] on input "$ 2,000" at bounding box center [552, 164] width 222 height 21
click at [478, 641] on div "Save" at bounding box center [471, 641] width 32 height 23
type input "$ 2,000"
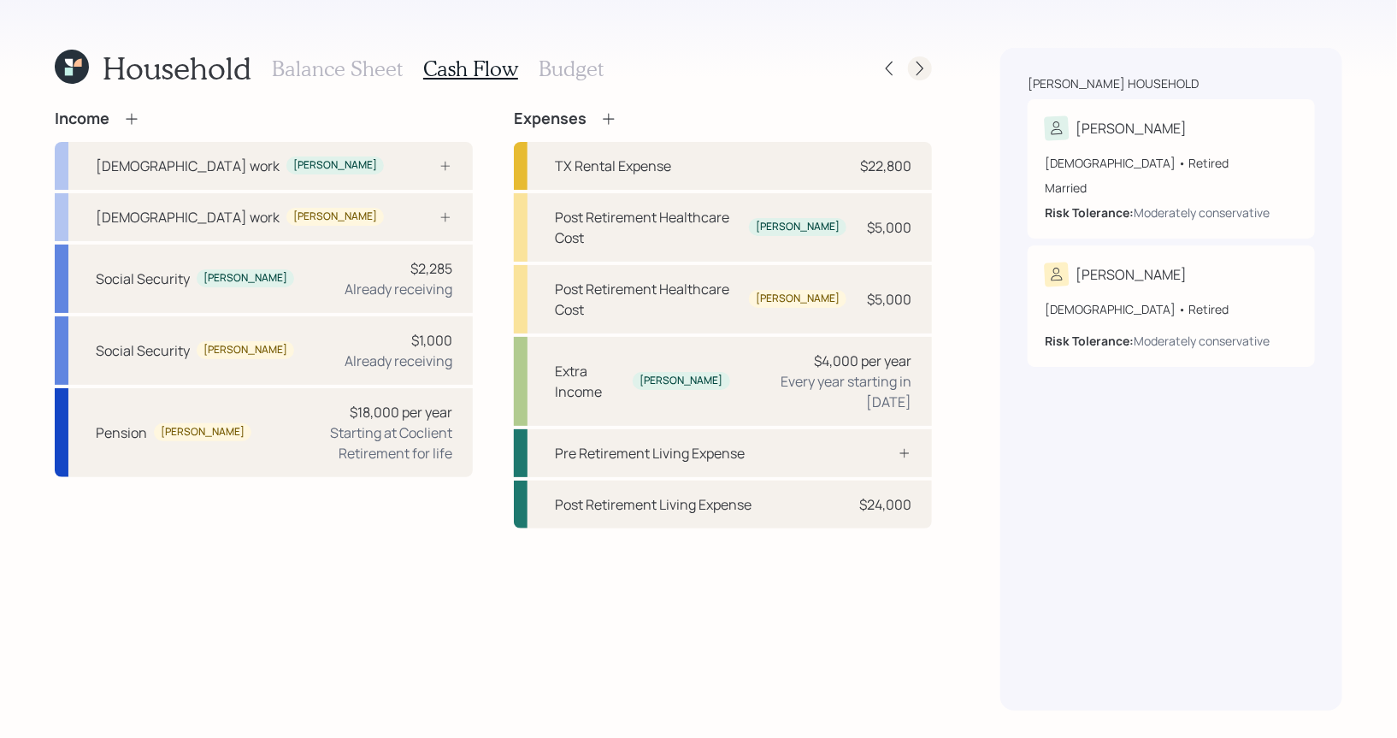
click at [917, 67] on icon at bounding box center [920, 68] width 17 height 17
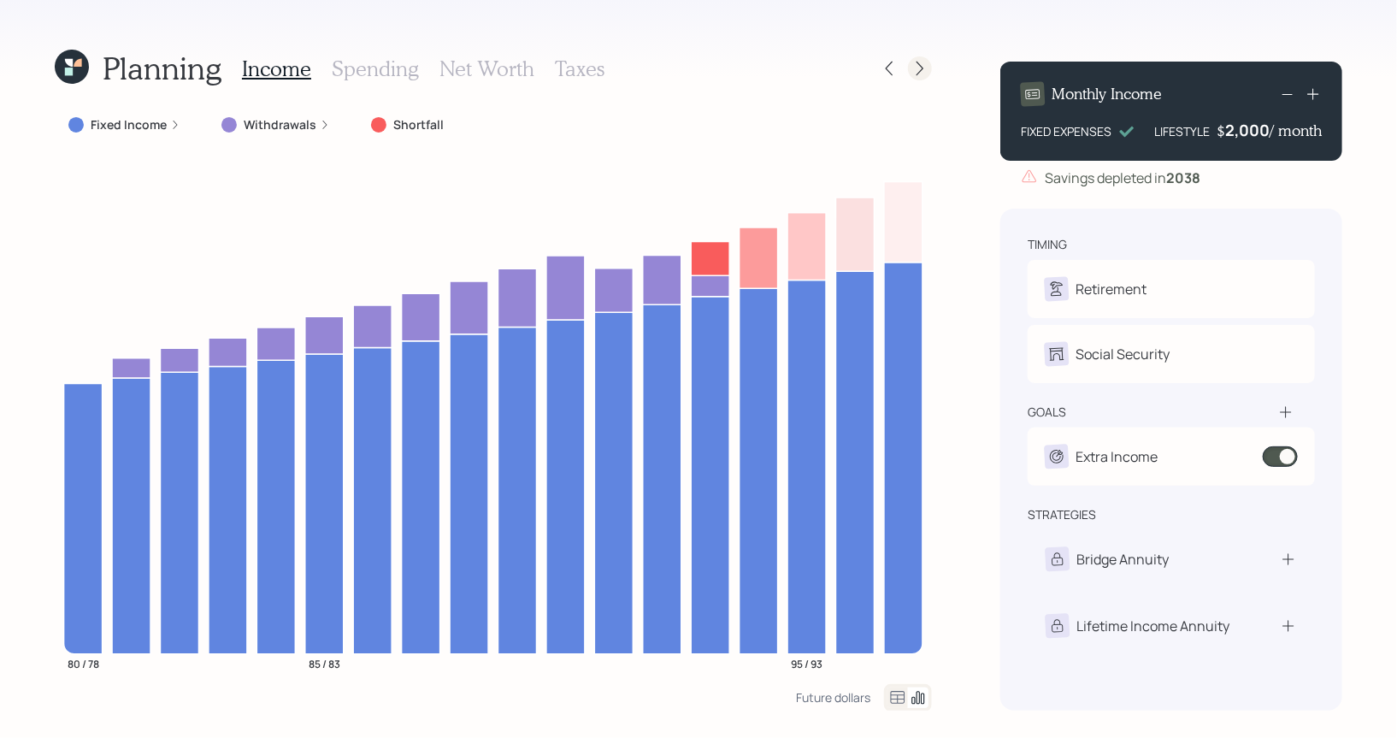
click at [921, 66] on icon at bounding box center [920, 69] width 7 height 15
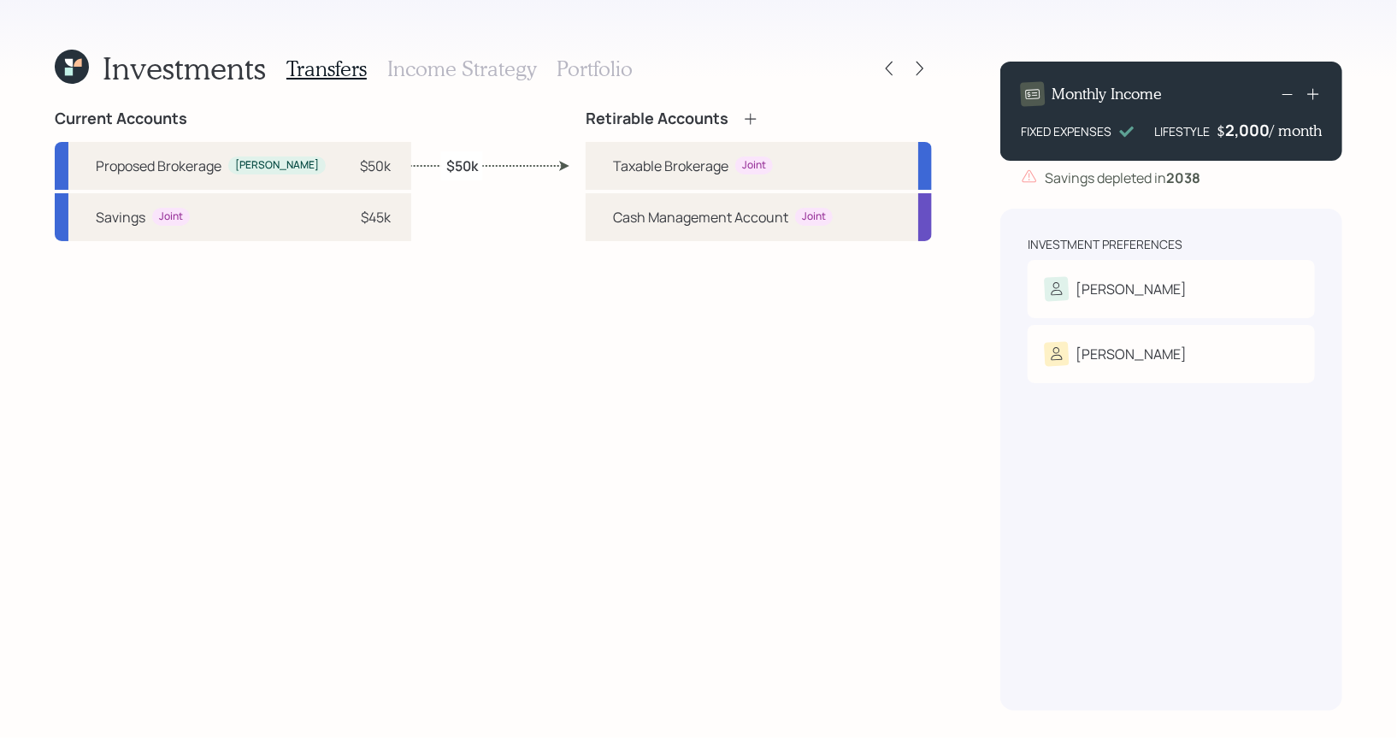
click at [583, 78] on h3 "Portfolio" at bounding box center [595, 68] width 76 height 25
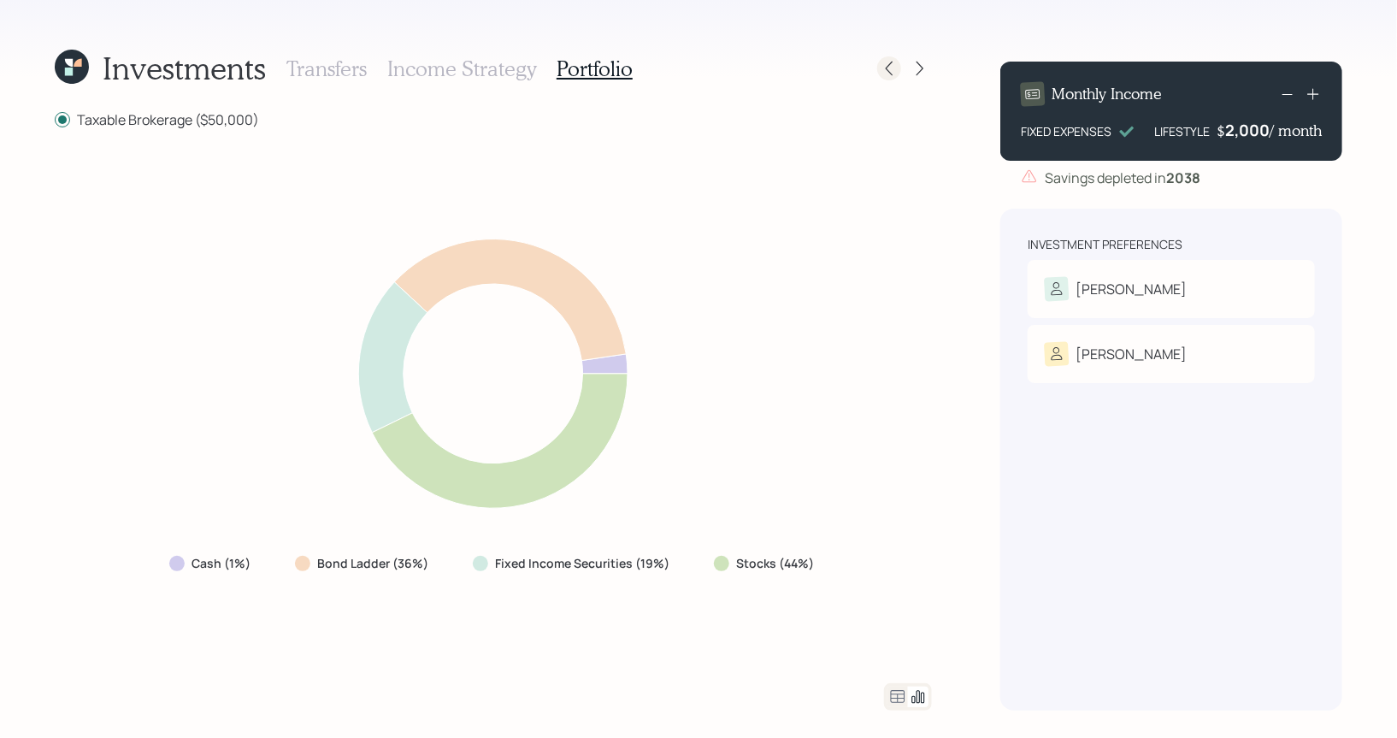
click at [889, 74] on icon at bounding box center [889, 68] width 17 height 17
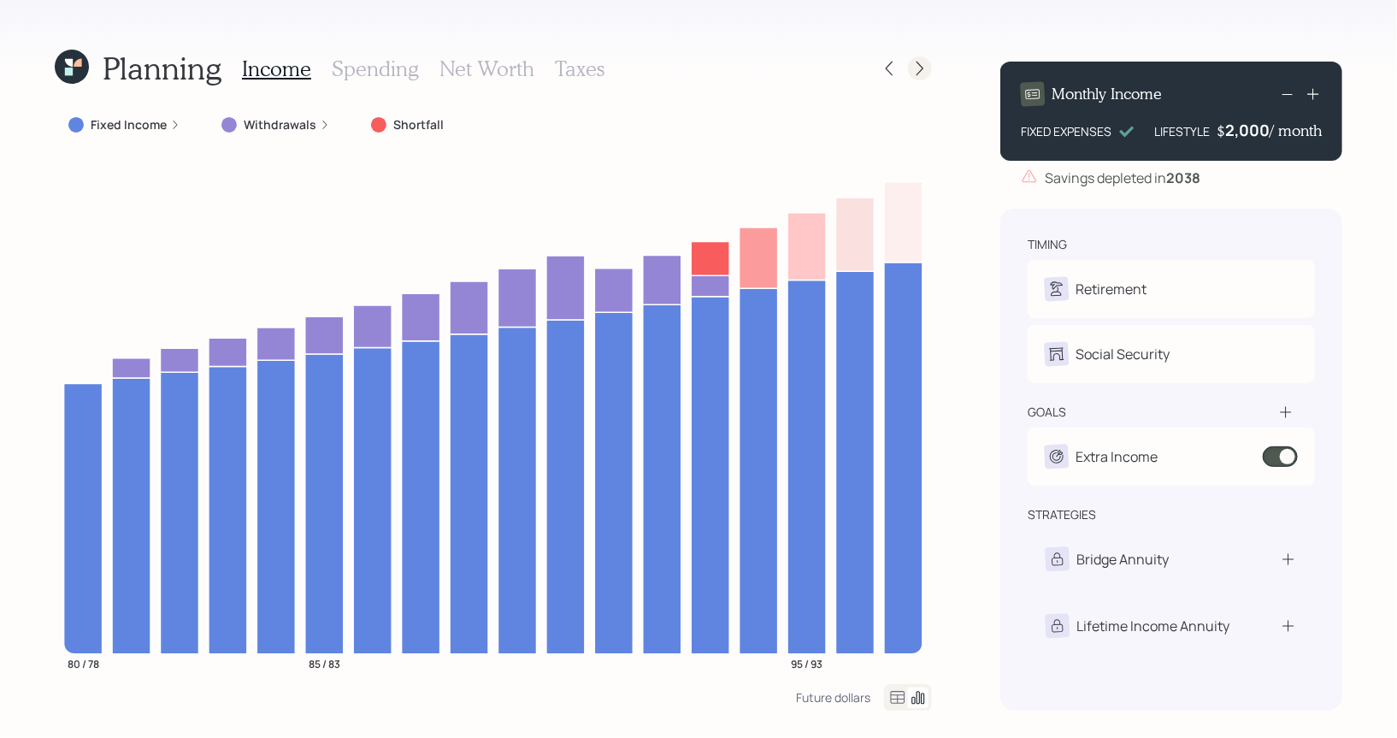
click at [922, 72] on icon at bounding box center [920, 68] width 17 height 17
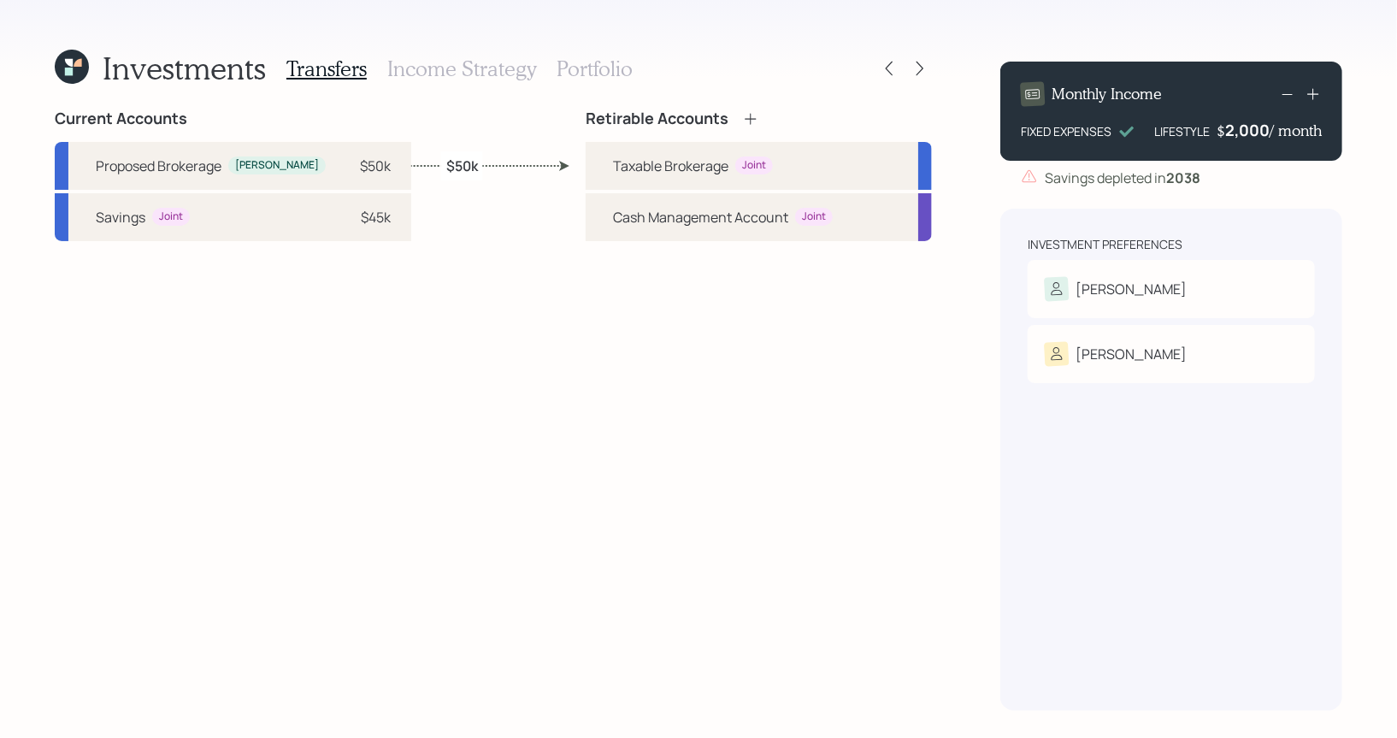
click at [454, 69] on h3 "Income Strategy" at bounding box center [461, 68] width 149 height 25
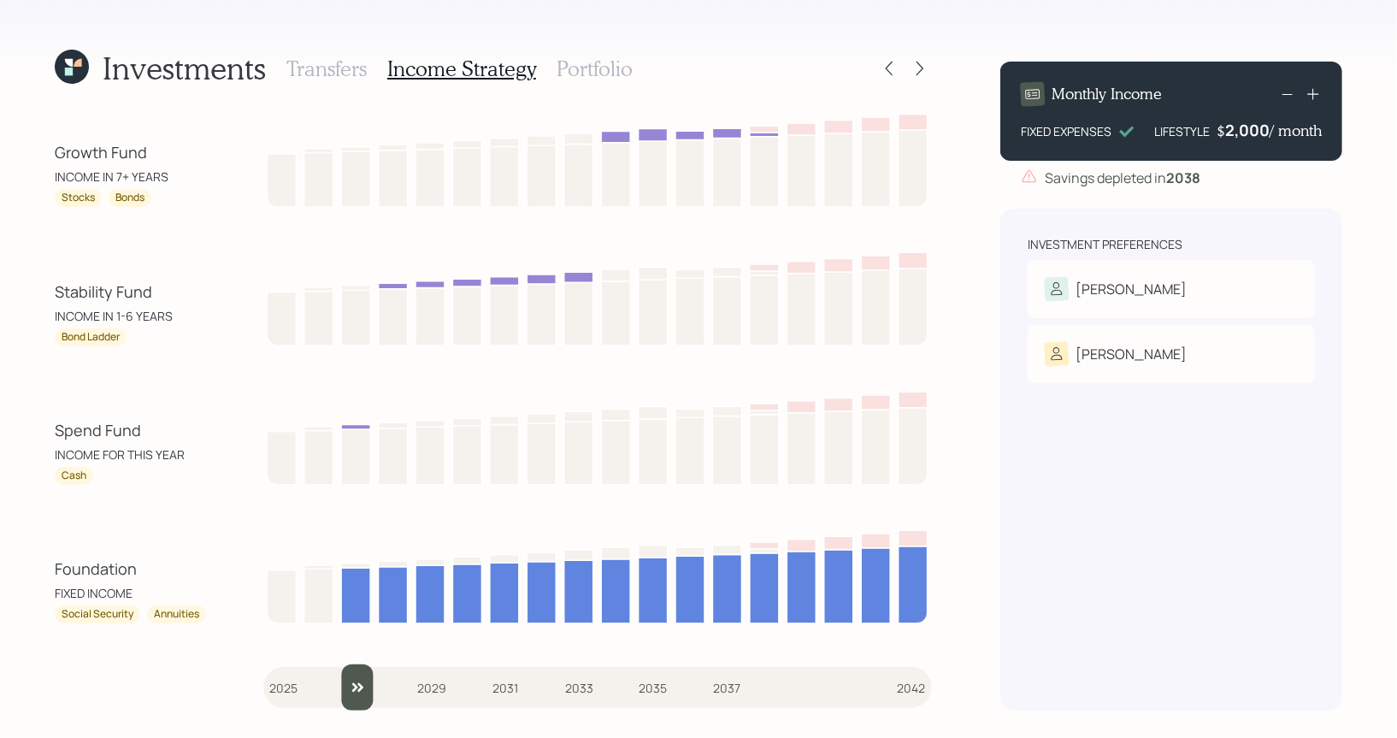
drag, startPoint x: 283, startPoint y: 696, endPoint x: 337, endPoint y: 698, distance: 53.9
type input "2027"
click at [337, 698] on input "slider" at bounding box center [597, 687] width 669 height 46
click at [569, 68] on h3 "Portfolio" at bounding box center [595, 68] width 76 height 25
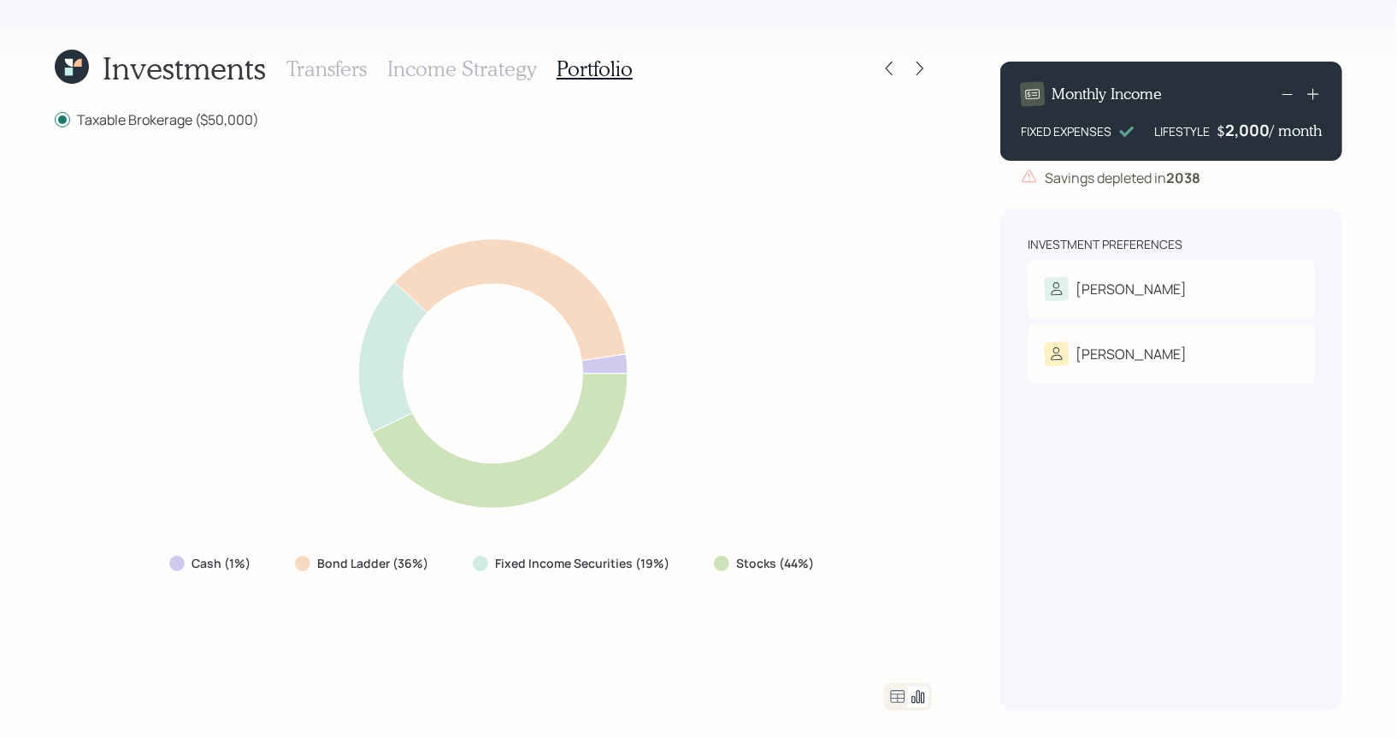
click at [477, 76] on h3 "Income Strategy" at bounding box center [461, 68] width 149 height 25
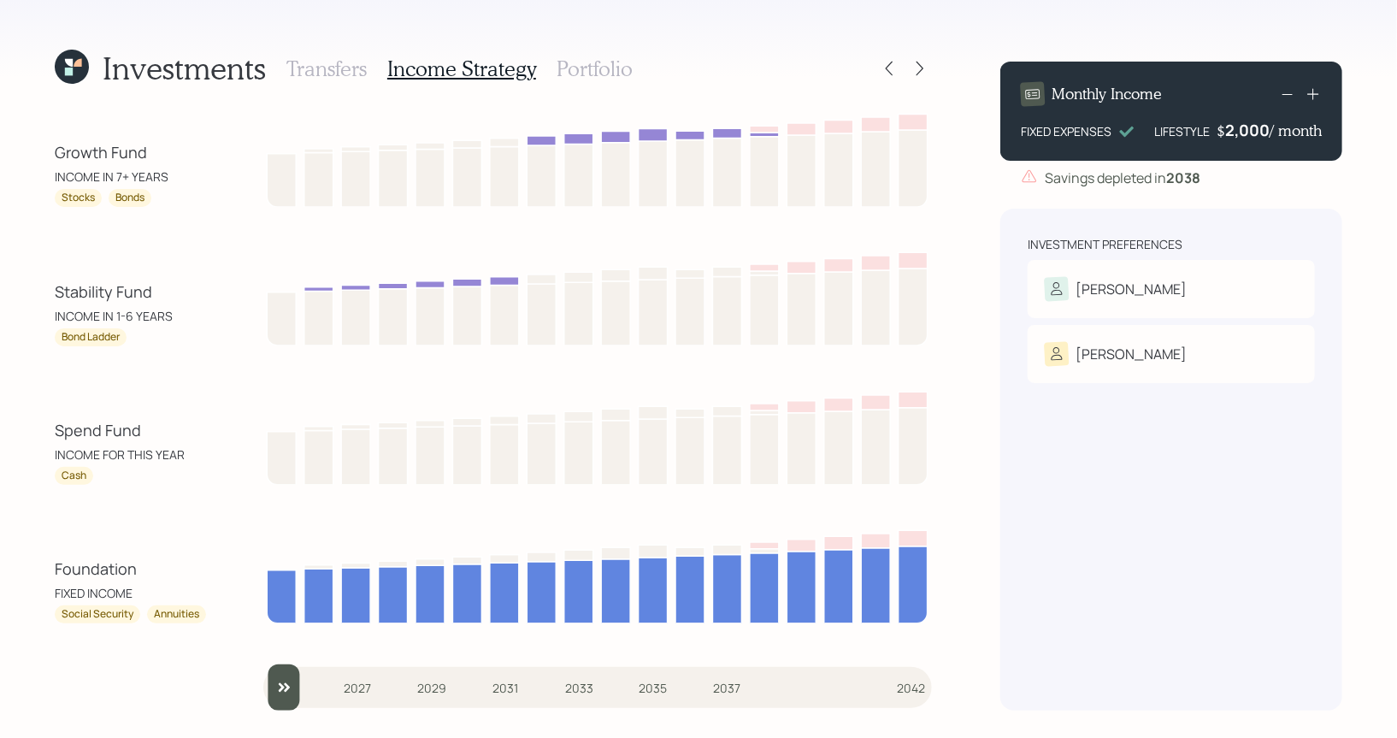
click at [564, 69] on h3 "Portfolio" at bounding box center [595, 68] width 76 height 25
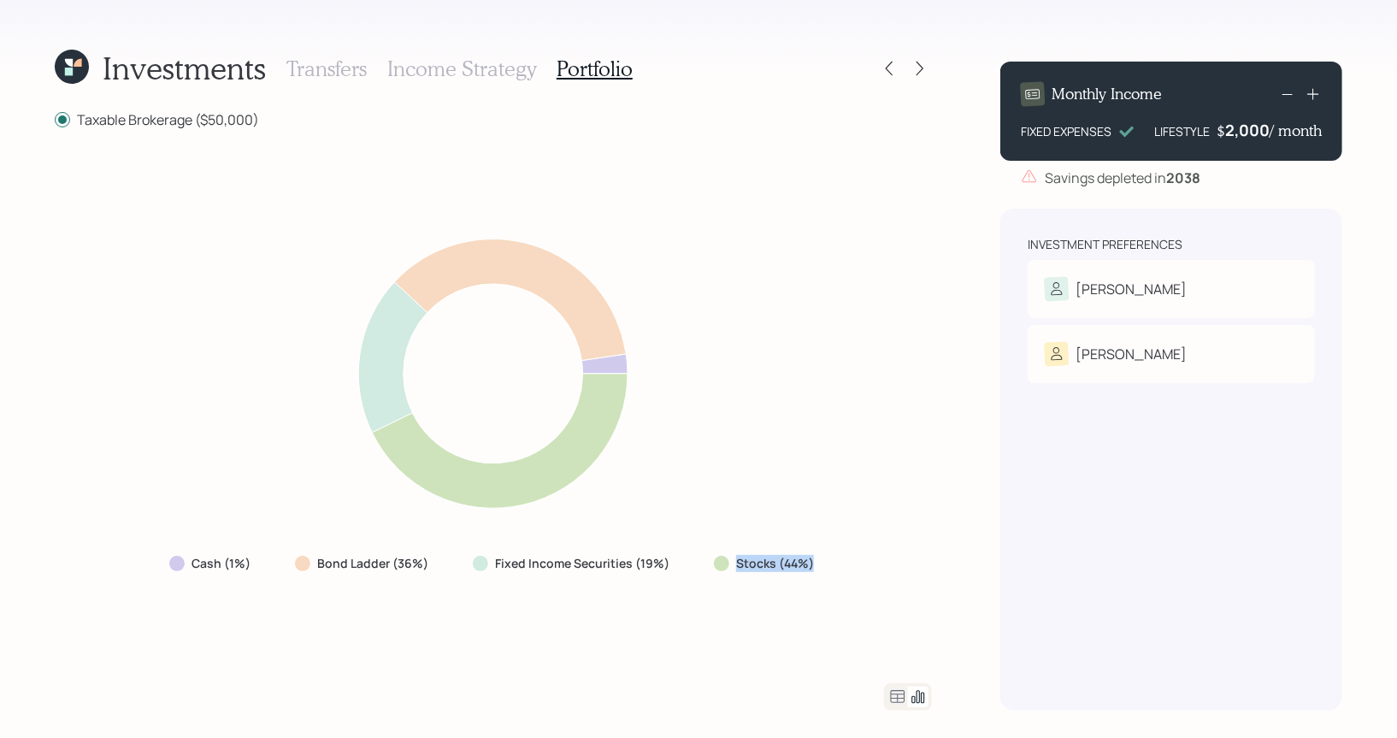
drag, startPoint x: 818, startPoint y: 568, endPoint x: 734, endPoint y: 565, distance: 84.7
click at [734, 565] on div "Stocks (44%)" at bounding box center [765, 563] width 131 height 31
click at [924, 72] on icon at bounding box center [920, 68] width 17 height 17
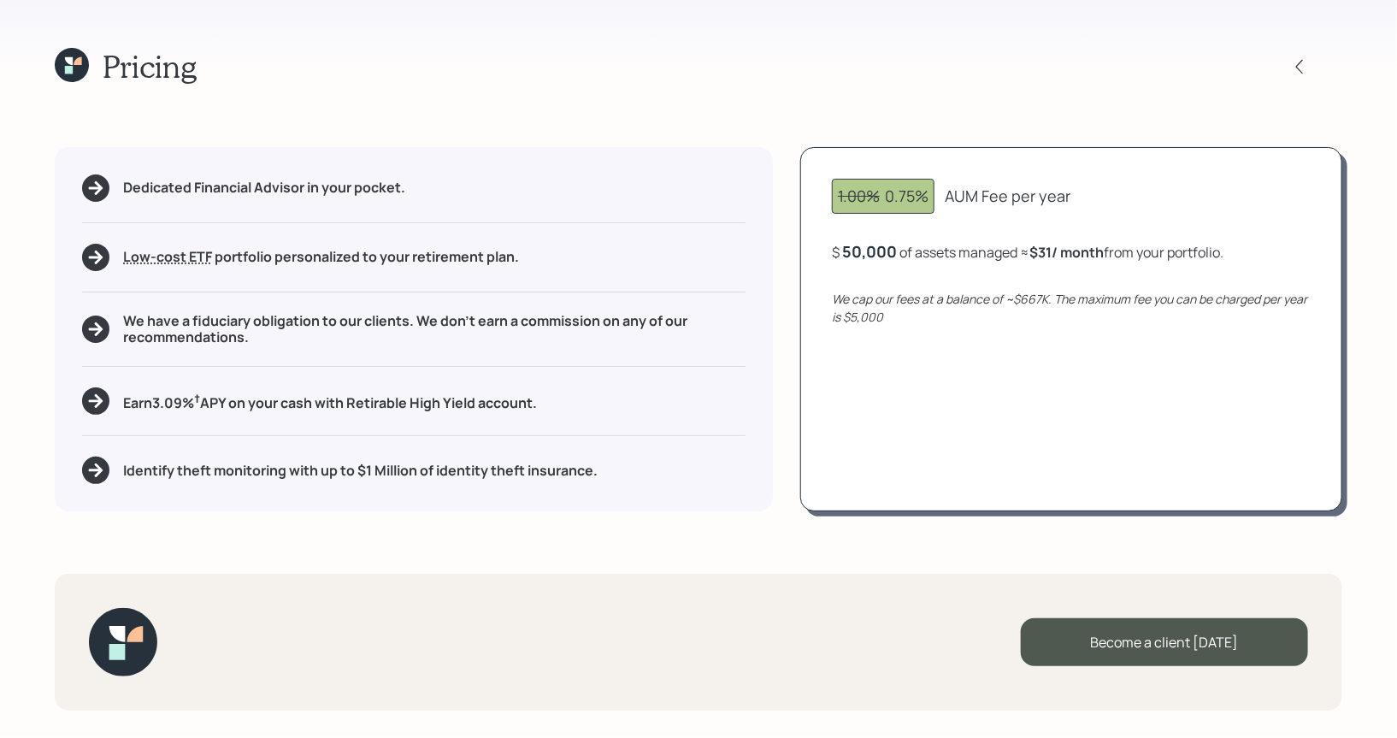
click at [566, 400] on div "Earn 3.09 % † APY on your cash with Retirable High Yield account." at bounding box center [414, 400] width 664 height 27
drag, startPoint x: 561, startPoint y: 410, endPoint x: 122, endPoint y: 400, distance: 438.8
click at [122, 400] on div "Earn 3.09 % † APY on your cash with Retirable High Yield account." at bounding box center [414, 400] width 664 height 27
click at [211, 474] on h5 "Identify theft monitoring with up to $1 Million of identity theft insurance." at bounding box center [360, 471] width 475 height 16
drag, startPoint x: 611, startPoint y: 478, endPoint x: 121, endPoint y: 479, distance: 490.9
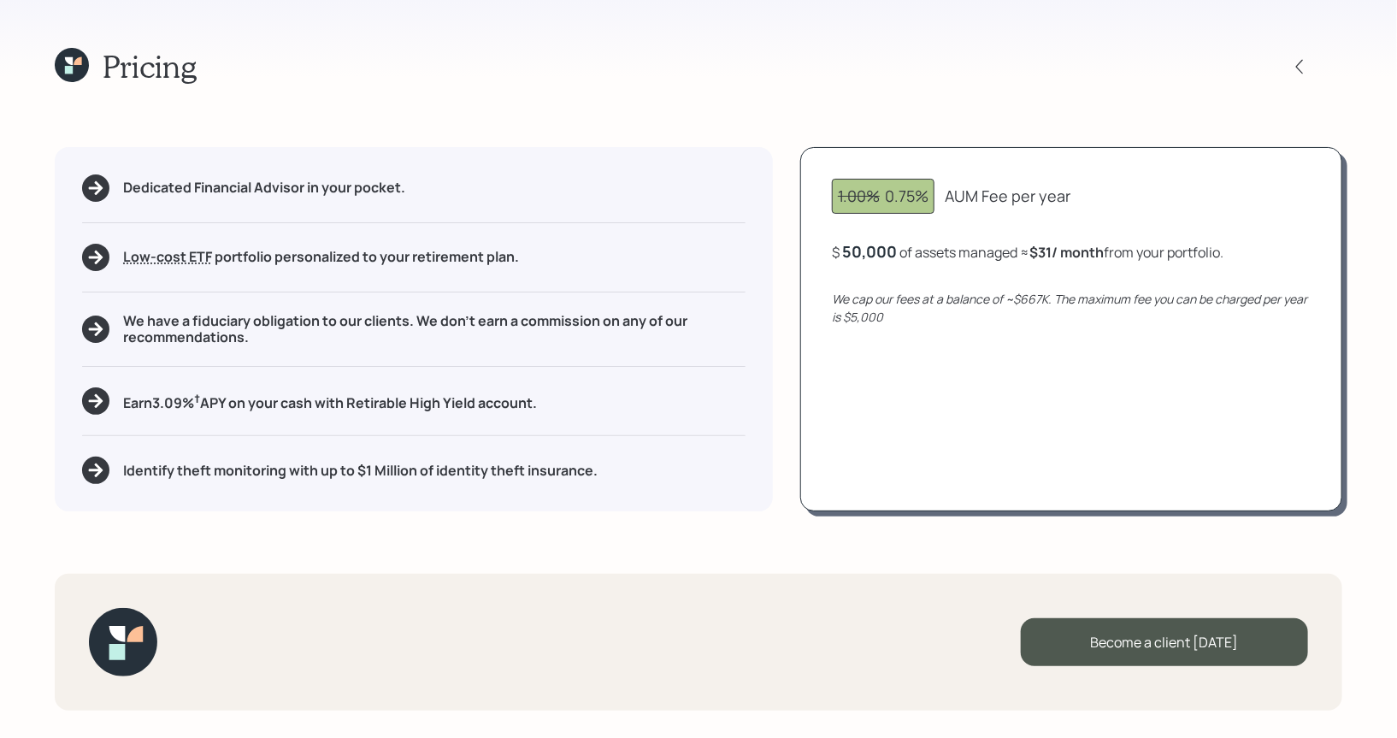
click at [121, 479] on div "Identify theft monitoring with up to $1 Million of identity theft insurance." at bounding box center [414, 470] width 664 height 27
click at [329, 410] on h5 "Earn 3.09 % † APY on your cash with Retirable High Yield account." at bounding box center [330, 401] width 414 height 21
click at [1307, 68] on icon at bounding box center [1299, 66] width 17 height 17
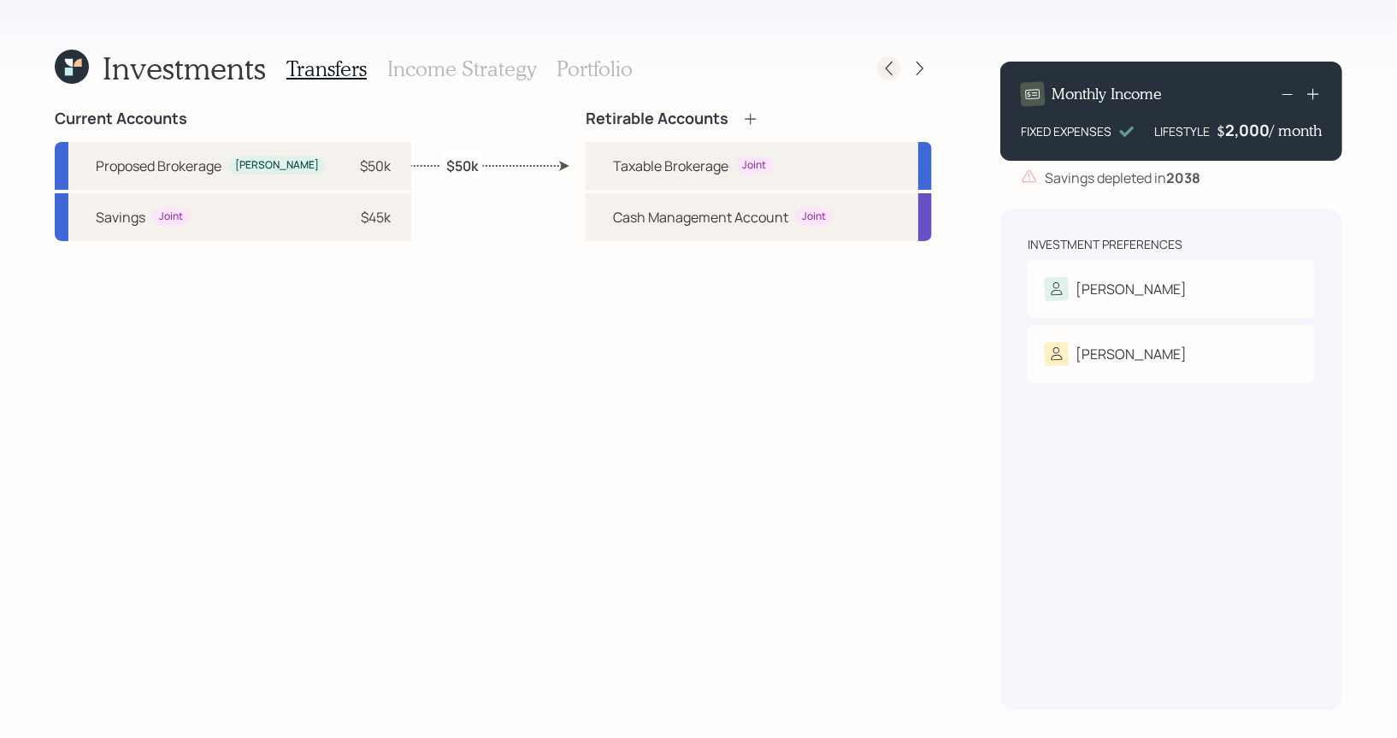
click at [894, 70] on icon at bounding box center [889, 68] width 17 height 17
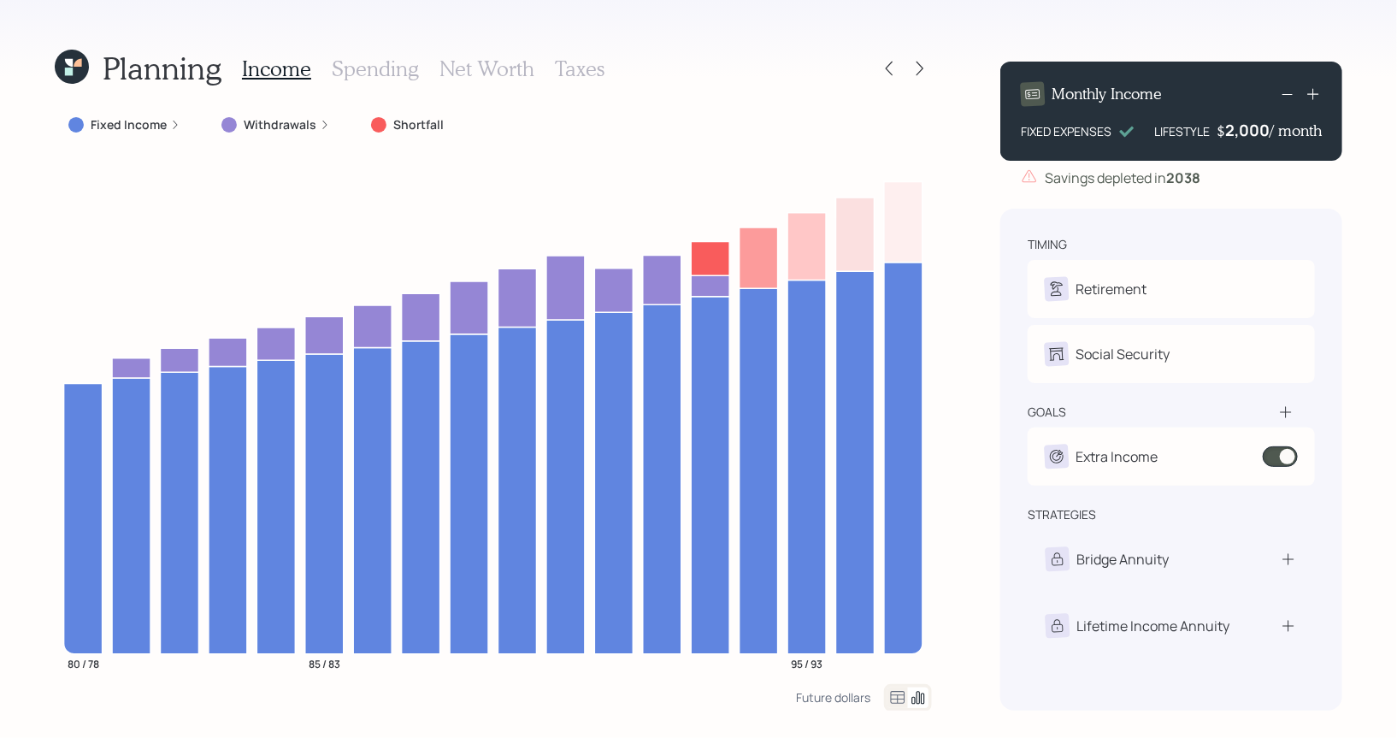
click at [70, 63] on icon at bounding box center [69, 63] width 8 height 8
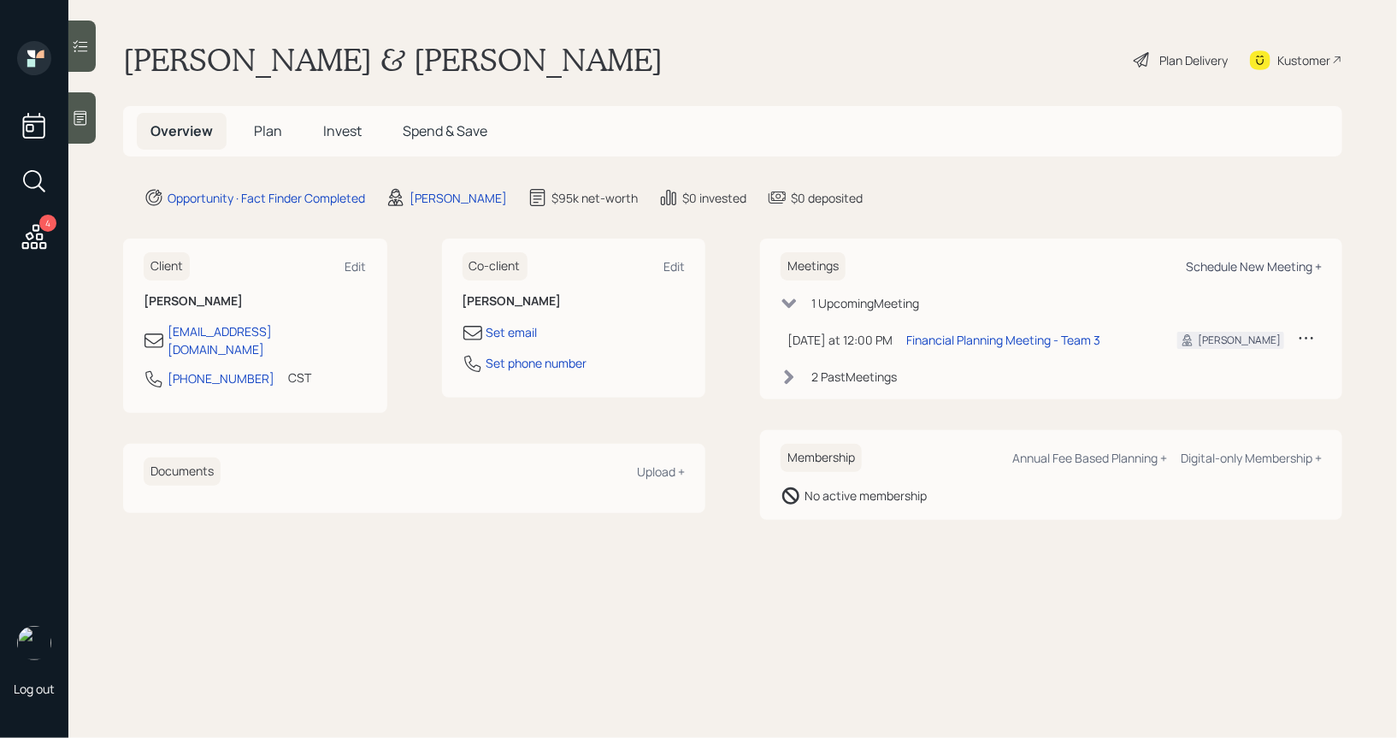
click at [1231, 271] on div "Schedule New Meeting +" at bounding box center [1254, 266] width 136 height 16
select select "8b79112e-3cfb-44f9-89e7-15267fe946c1"
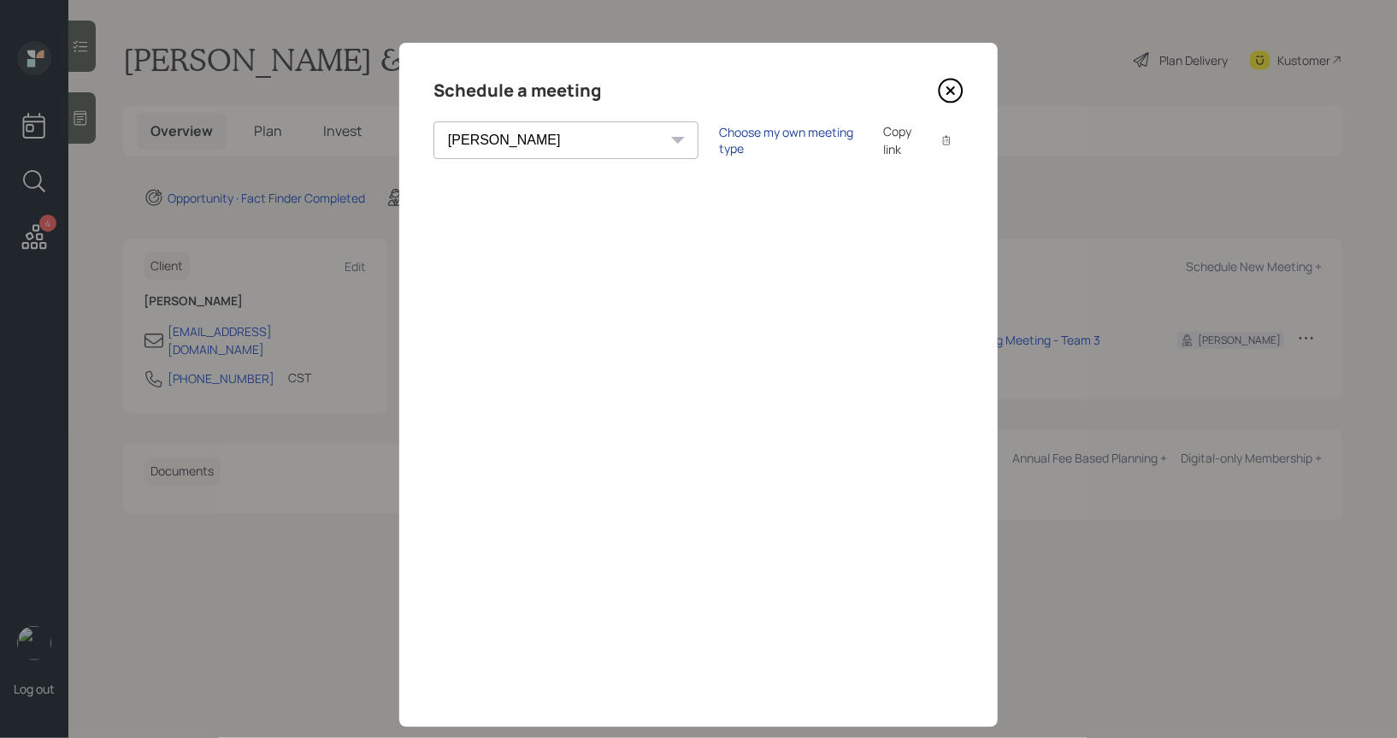
click at [719, 137] on div "Choose my own meeting type" at bounding box center [791, 140] width 144 height 32
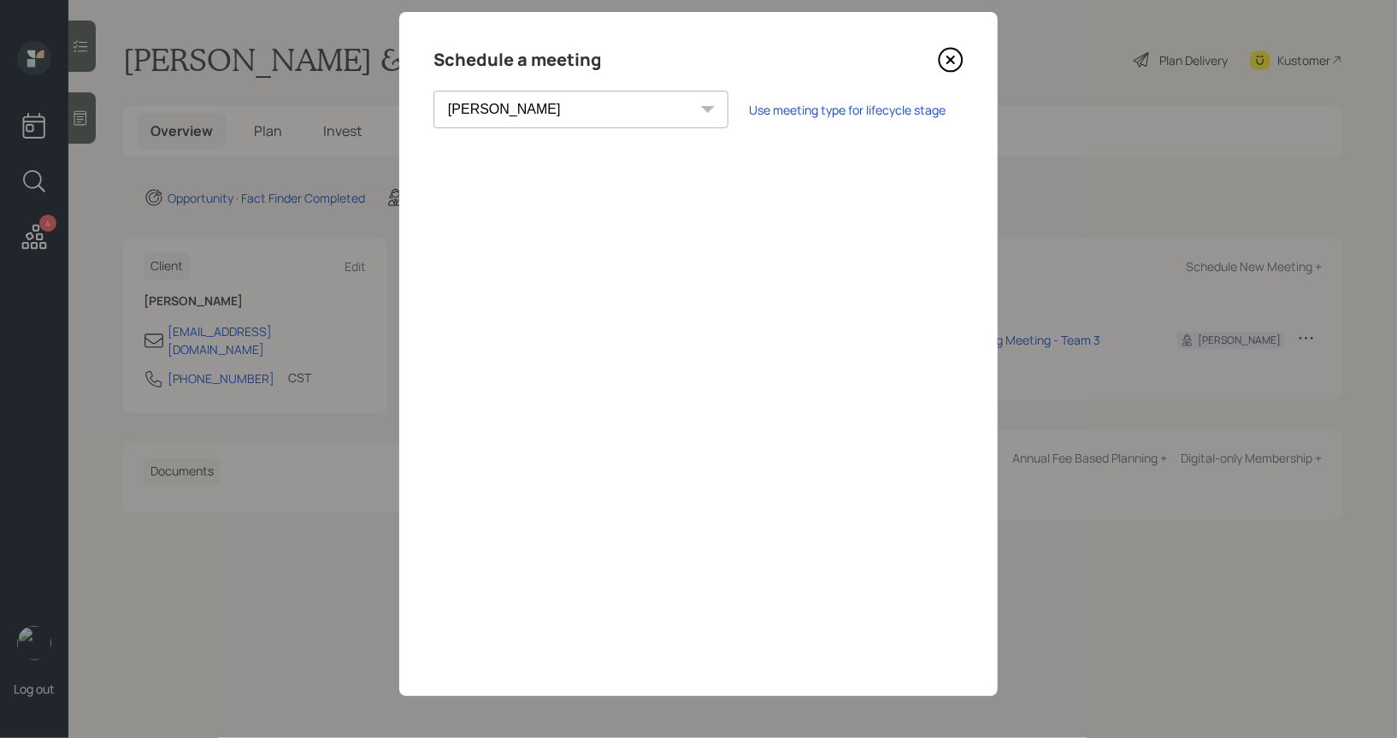
click at [954, 54] on icon at bounding box center [951, 60] width 26 height 26
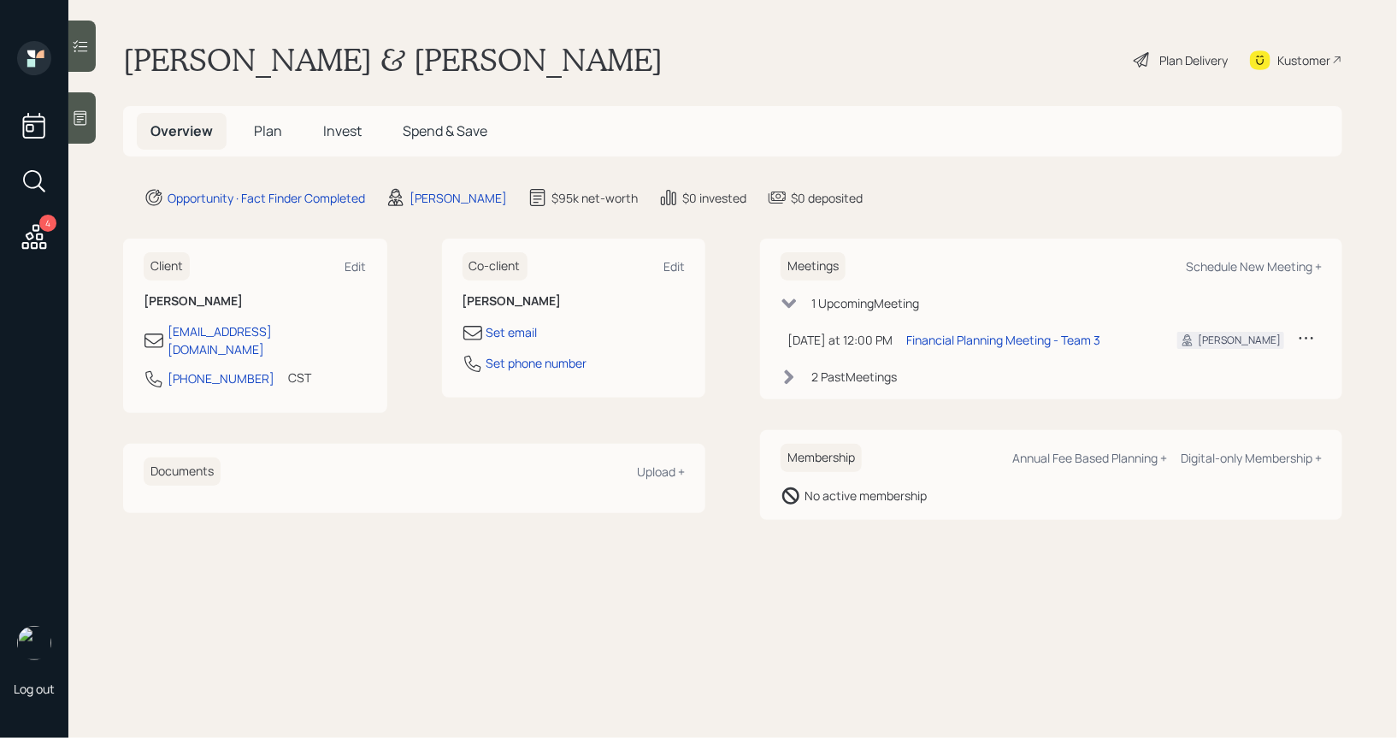
click at [265, 136] on span "Plan" at bounding box center [268, 130] width 28 height 19
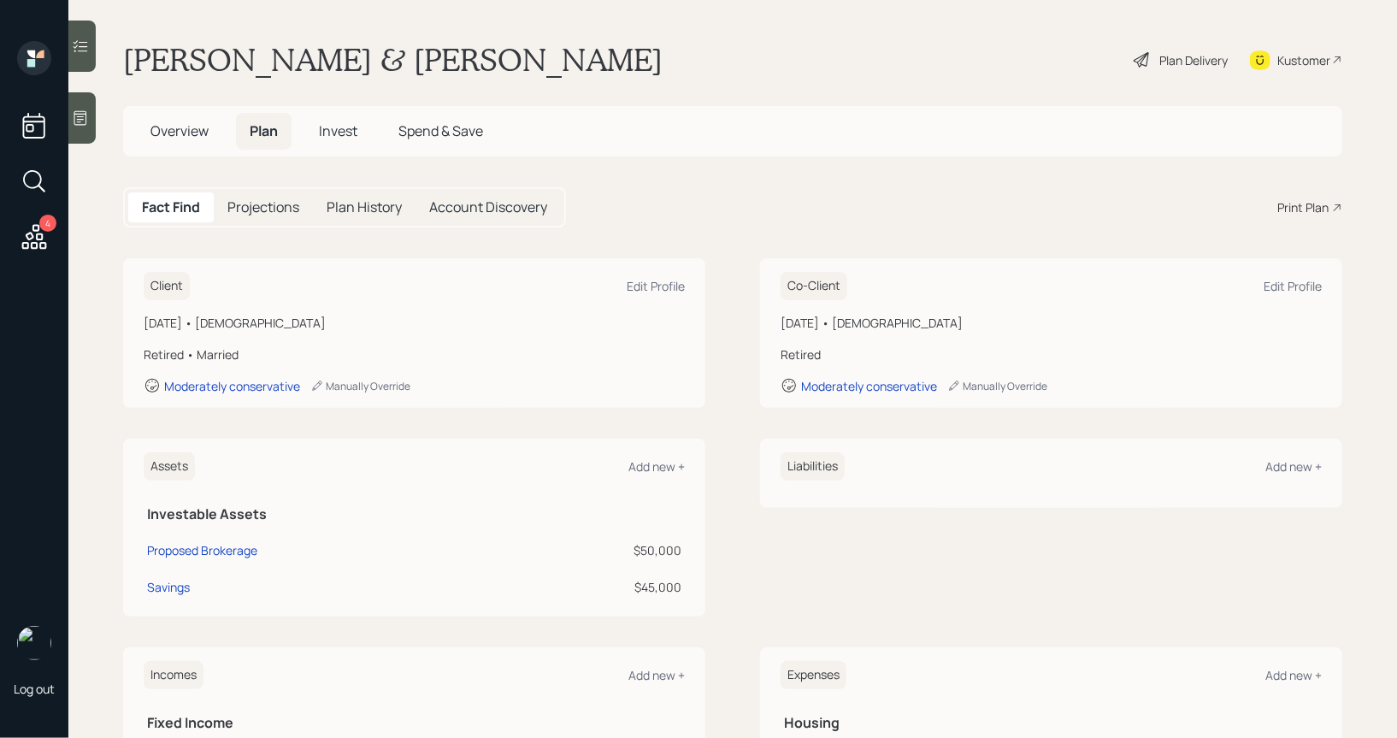
click at [1313, 204] on div "Print Plan" at bounding box center [1303, 207] width 51 height 18
